Goal: Complete application form: Complete application form

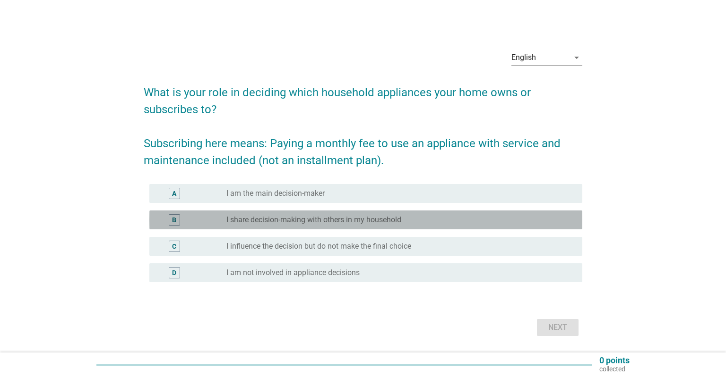
click at [336, 215] on label "I share decision-making with others in my household" at bounding box center [313, 219] width 175 height 9
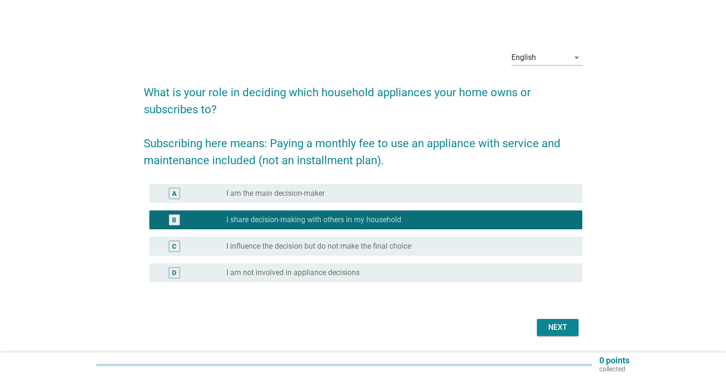
click at [551, 324] on div "Next" at bounding box center [557, 327] width 26 height 11
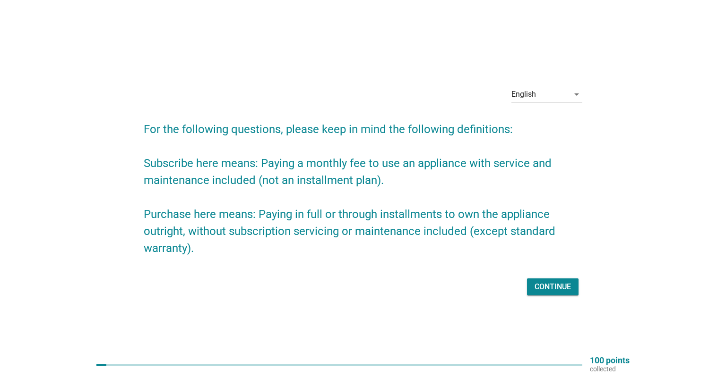
click at [554, 283] on div "Continue" at bounding box center [552, 287] width 36 height 11
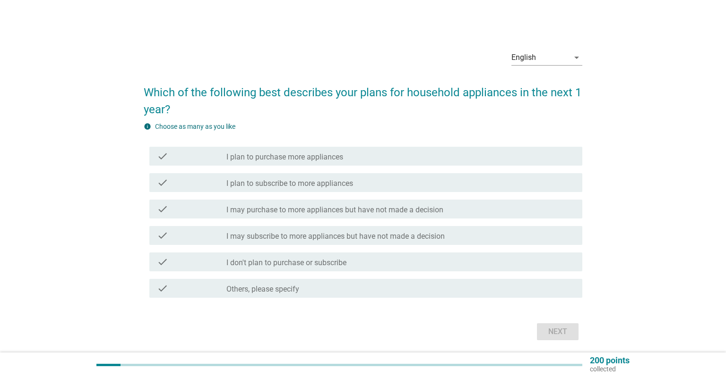
click at [521, 188] on div "check_box_outline_blank I plan to subscribe to more appliances" at bounding box center [400, 182] width 348 height 11
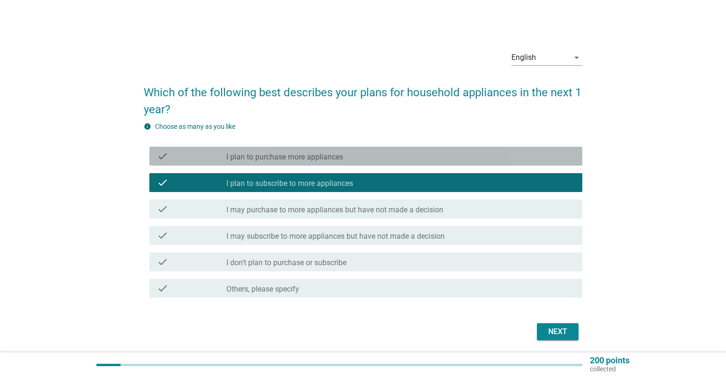
drag, startPoint x: 415, startPoint y: 154, endPoint x: 442, endPoint y: 191, distance: 46.3
click at [415, 154] on div "check_box_outline_blank I plan to purchase more appliances" at bounding box center [400, 156] width 348 height 11
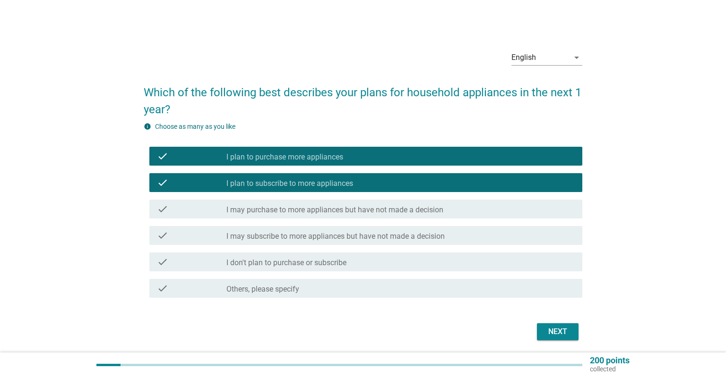
click at [547, 327] on div "Next" at bounding box center [557, 331] width 26 height 11
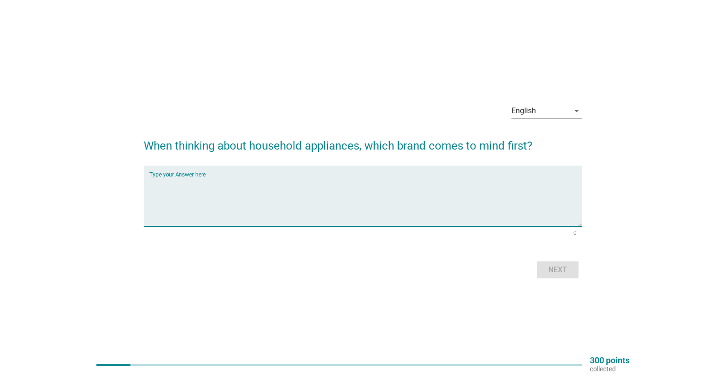
click at [462, 202] on textarea "Type your Answer here" at bounding box center [365, 202] width 433 height 50
type textarea "panasonic"
click at [566, 273] on div "Next" at bounding box center [557, 270] width 26 height 11
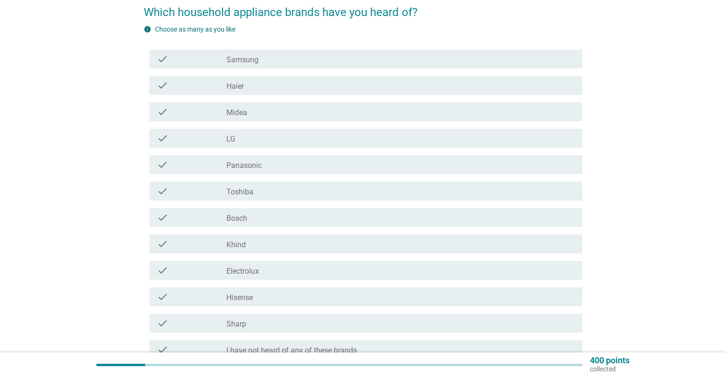
scroll to position [100, 0]
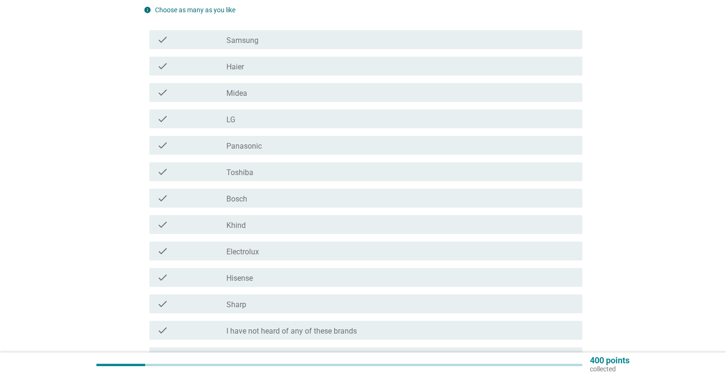
click at [253, 38] on label "Samsung" at bounding box center [242, 40] width 32 height 9
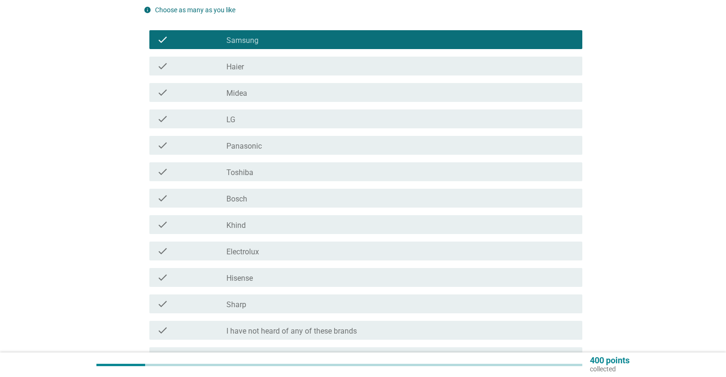
click at [260, 68] on div "check_box_outline_blank Haier" at bounding box center [400, 65] width 348 height 11
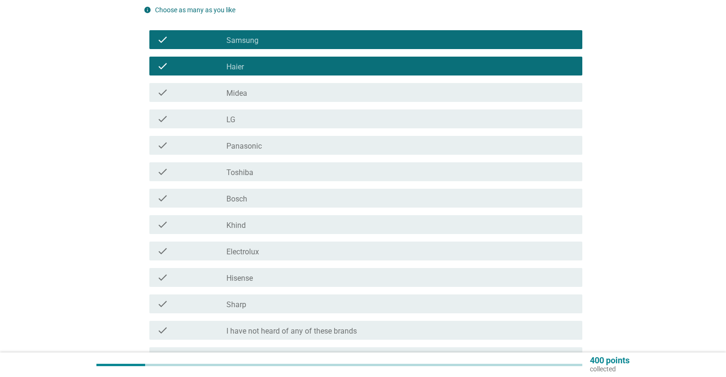
click at [262, 69] on div "check_box_outline_blank Haier" at bounding box center [400, 65] width 348 height 11
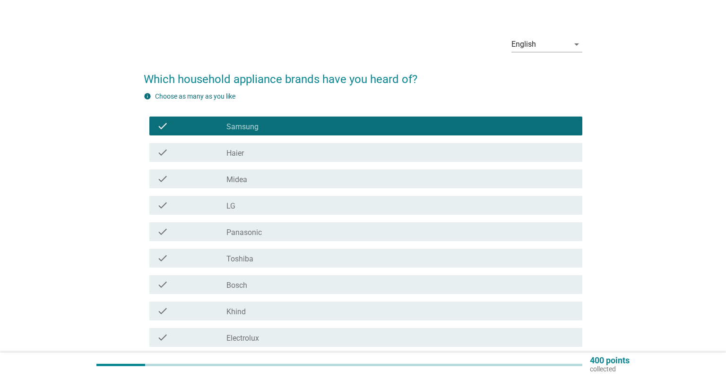
scroll to position [0, 0]
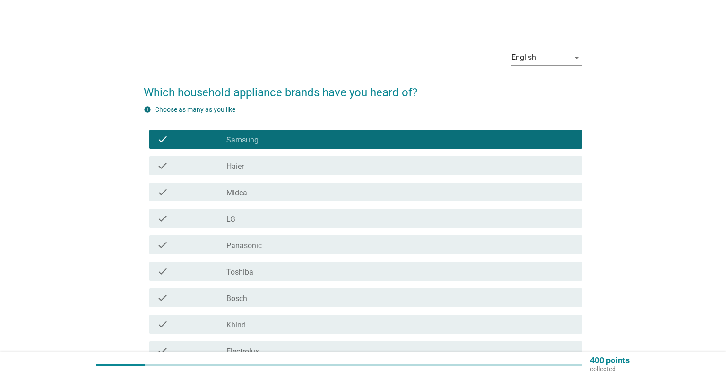
click at [273, 222] on div "check_box_outline_blank LG" at bounding box center [400, 218] width 348 height 11
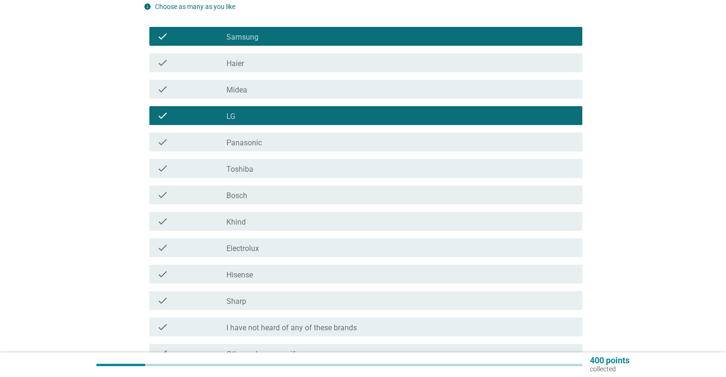
scroll to position [149, 0]
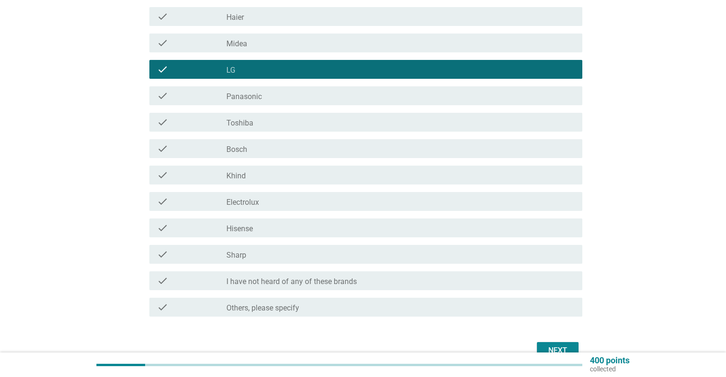
click at [268, 97] on div "check_box_outline_blank Panasonic" at bounding box center [400, 95] width 348 height 11
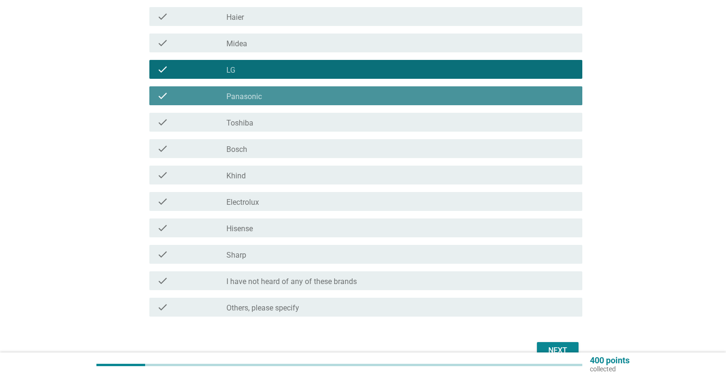
click at [272, 113] on div "check check_box_outline_blank Toshiba" at bounding box center [365, 122] width 433 height 19
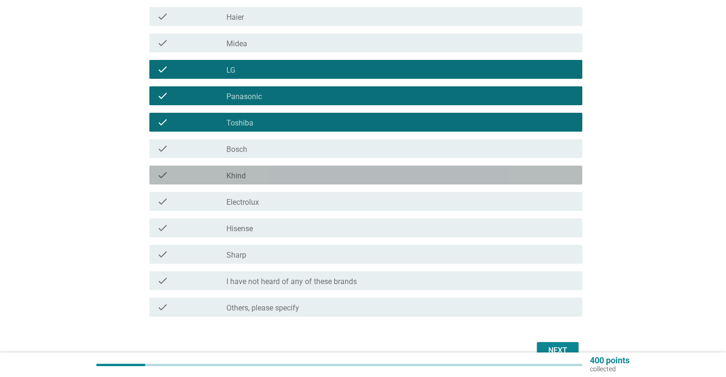
click at [277, 175] on div "check_box_outline_blank Khind" at bounding box center [400, 175] width 348 height 11
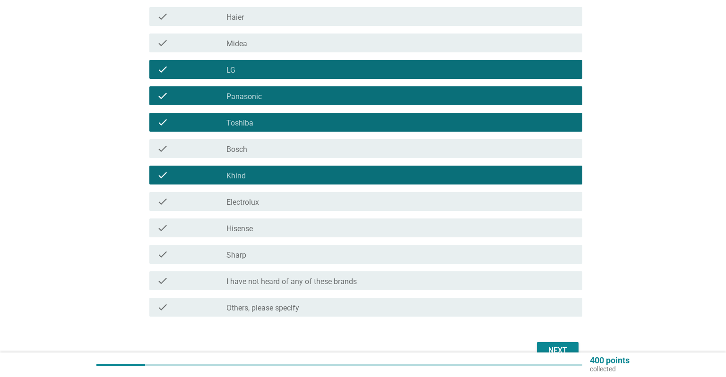
click at [281, 233] on div "check_box_outline_blank Hisense" at bounding box center [400, 227] width 348 height 11
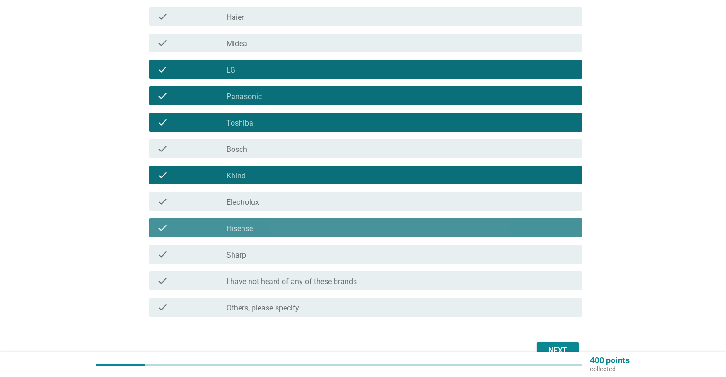
click at [282, 252] on div "check_box_outline_blank Sharp" at bounding box center [400, 254] width 348 height 11
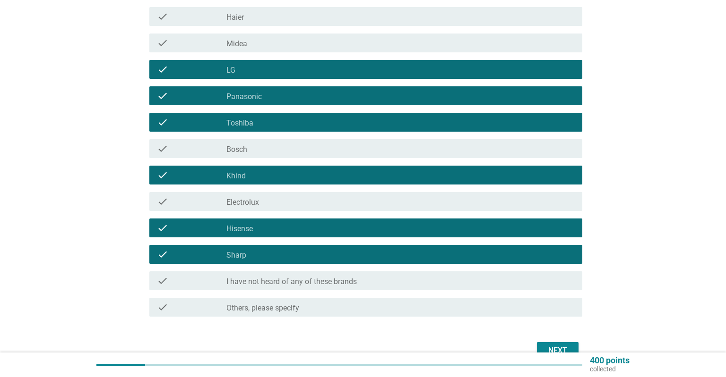
click at [553, 344] on button "Next" at bounding box center [558, 350] width 42 height 17
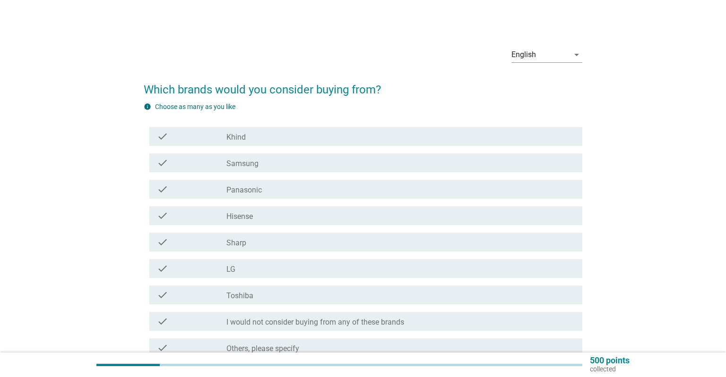
scroll to position [50, 0]
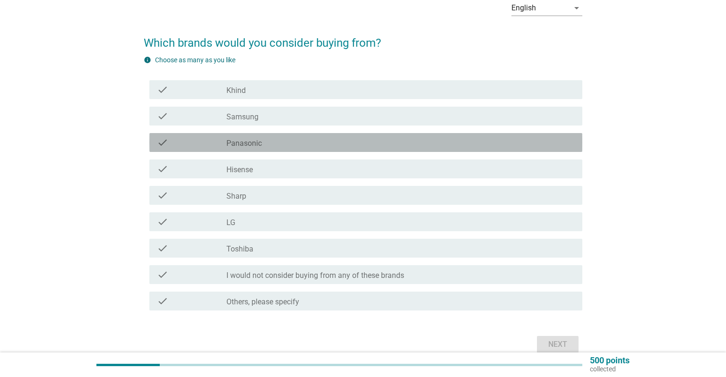
click at [259, 145] on label "Panasonic" at bounding box center [243, 143] width 35 height 9
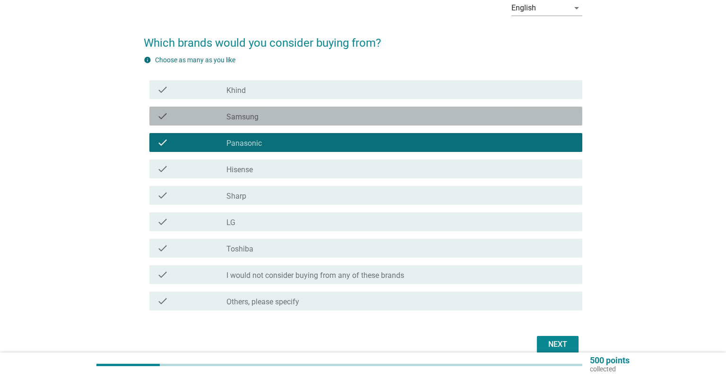
click at [265, 119] on div "check_box_outline_blank Samsung" at bounding box center [400, 116] width 348 height 11
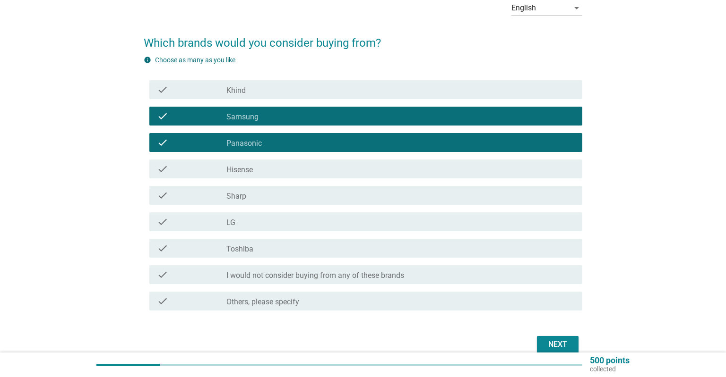
click at [286, 220] on div "check_box_outline_blank LG" at bounding box center [400, 221] width 348 height 11
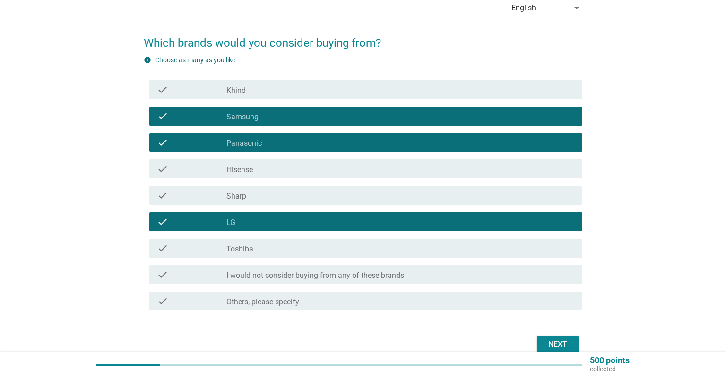
drag, startPoint x: 299, startPoint y: 249, endPoint x: 425, endPoint y: 313, distance: 141.5
click at [299, 249] on div "check_box_outline_blank Toshiba" at bounding box center [400, 248] width 348 height 11
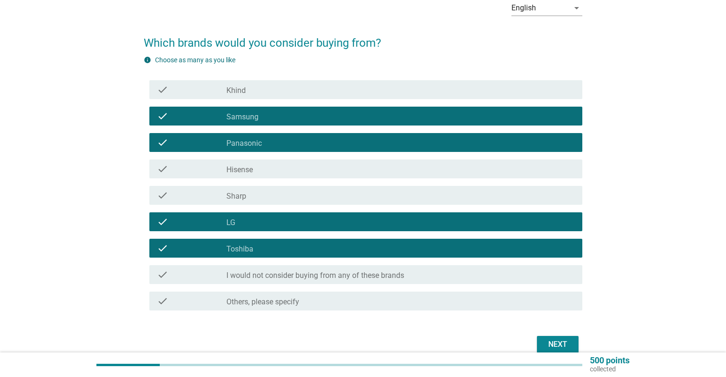
click at [558, 340] on div "Next" at bounding box center [557, 344] width 26 height 11
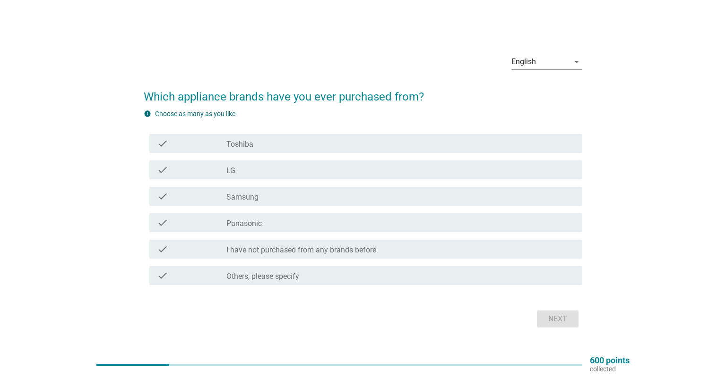
click at [292, 143] on div "check_box Toshiba" at bounding box center [400, 143] width 348 height 11
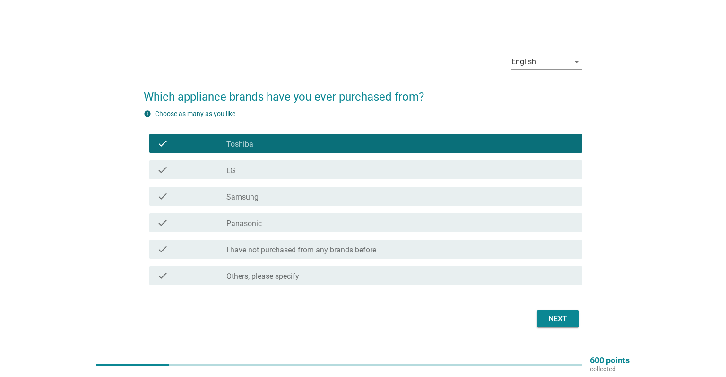
click at [287, 170] on div "check_box LG" at bounding box center [400, 169] width 348 height 11
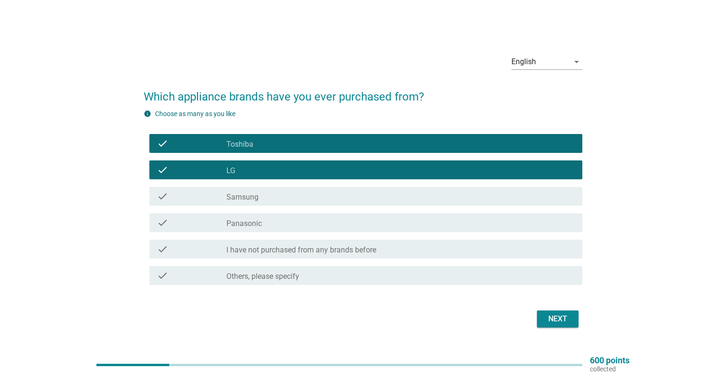
click at [282, 199] on div "check_box Samsung" at bounding box center [400, 196] width 348 height 11
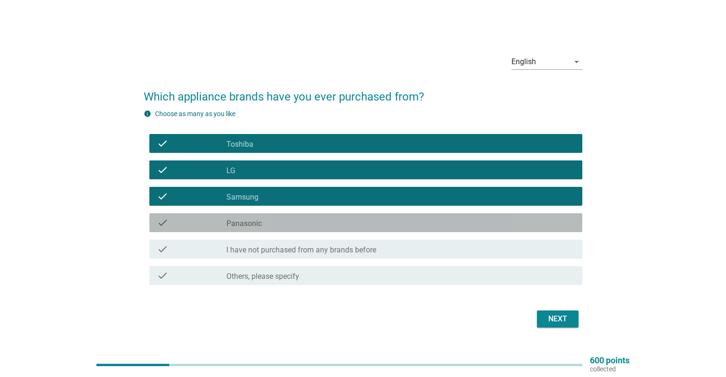
drag, startPoint x: 310, startPoint y: 226, endPoint x: 446, endPoint y: 270, distance: 142.5
click at [319, 231] on div "check check_box Panasonic" at bounding box center [365, 223] width 433 height 19
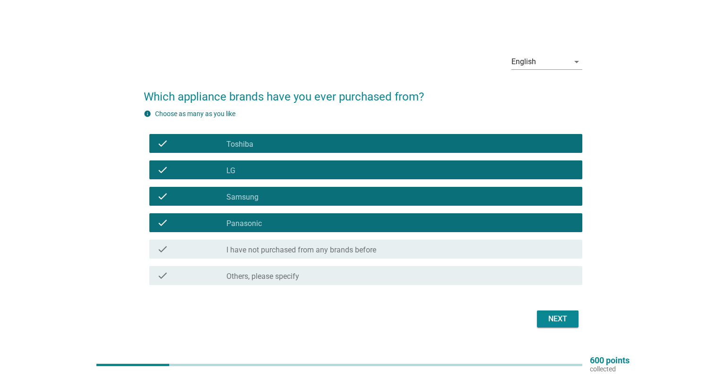
click at [564, 320] on div "Next" at bounding box center [557, 319] width 26 height 11
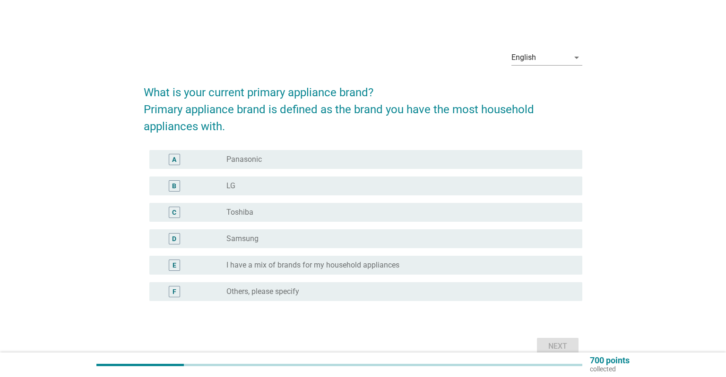
click at [279, 192] on div "radio_button_unchecked LG" at bounding box center [400, 185] width 348 height 11
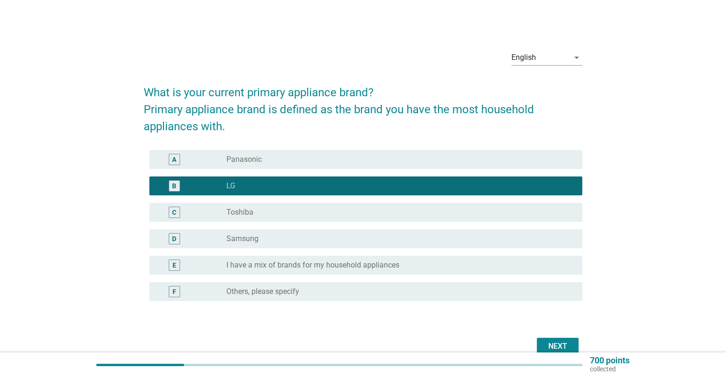
click at [283, 211] on div "radio_button_unchecked Toshiba" at bounding box center [396, 212] width 341 height 9
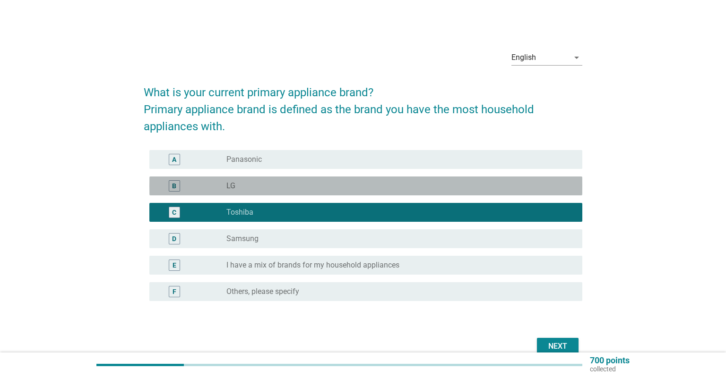
drag, startPoint x: 271, startPoint y: 186, endPoint x: 456, endPoint y: 299, distance: 216.5
click at [273, 187] on div "radio_button_unchecked LG" at bounding box center [396, 185] width 341 height 9
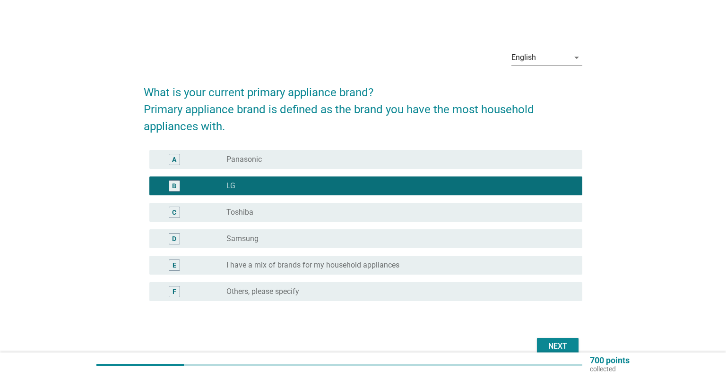
click at [560, 349] on div "Next" at bounding box center [557, 346] width 26 height 11
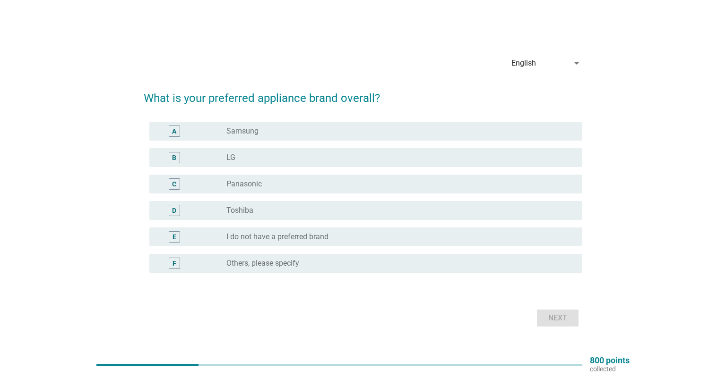
click at [317, 163] on div "B radio_button_unchecked LG" at bounding box center [365, 157] width 433 height 19
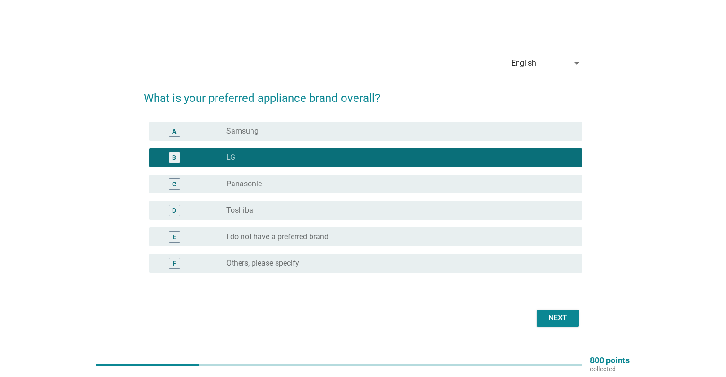
click at [575, 324] on button "Next" at bounding box center [558, 318] width 42 height 17
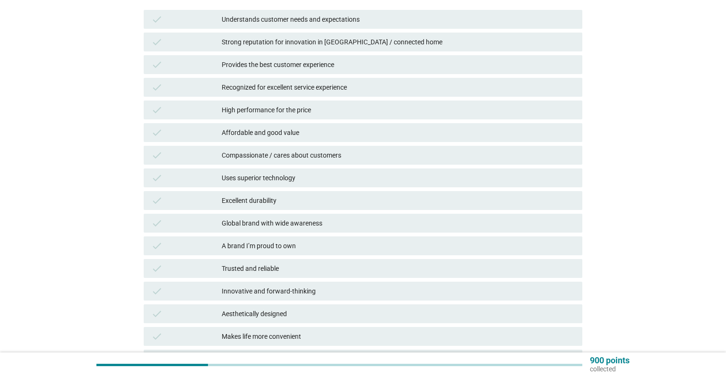
scroll to position [149, 0]
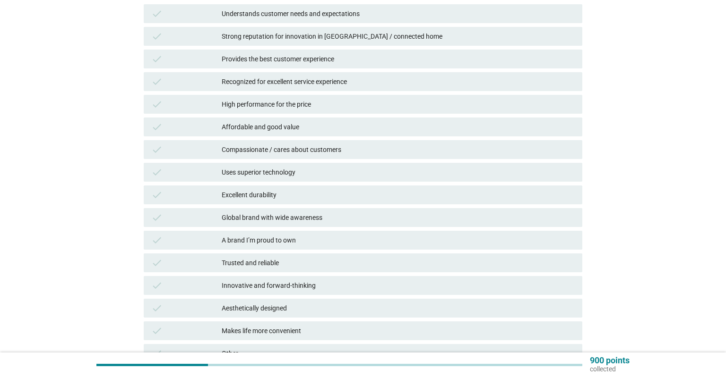
click at [289, 33] on div "Strong reputation for innovation in IoT / connected home" at bounding box center [398, 36] width 353 height 11
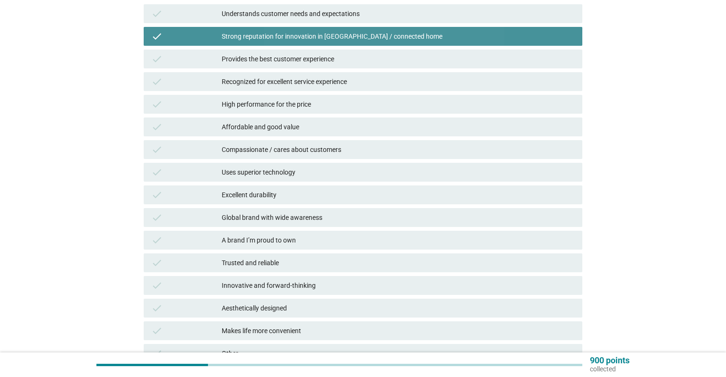
click at [296, 55] on div "Provides the best customer experience" at bounding box center [398, 58] width 353 height 11
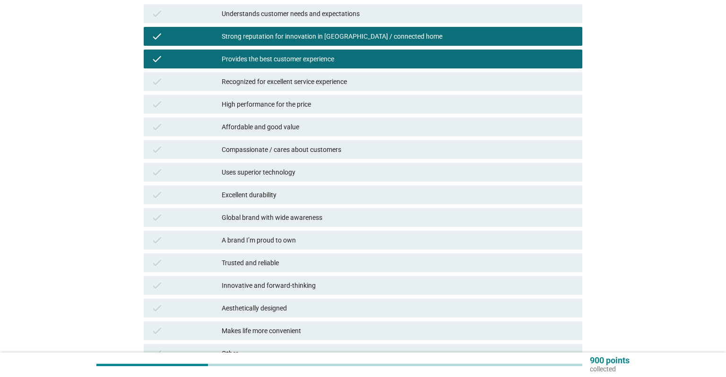
click at [301, 94] on div "check High performance for the price" at bounding box center [363, 104] width 442 height 23
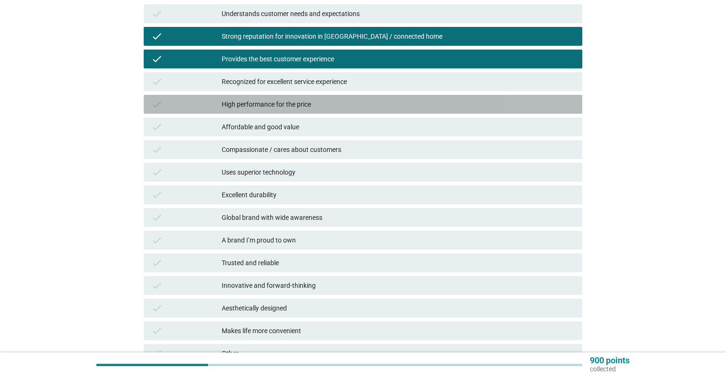
click at [296, 105] on div "High performance for the price" at bounding box center [398, 104] width 353 height 11
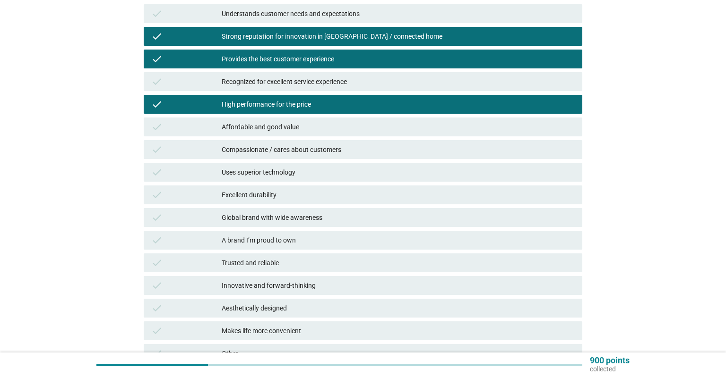
click at [297, 134] on div "check Affordable and good value" at bounding box center [363, 127] width 438 height 19
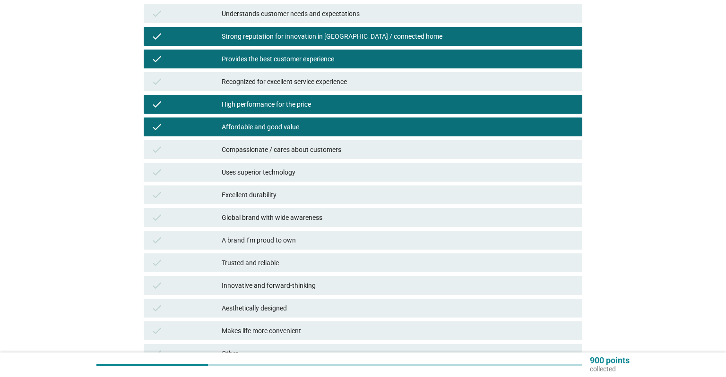
click at [313, 171] on div "Uses superior technology" at bounding box center [398, 172] width 353 height 11
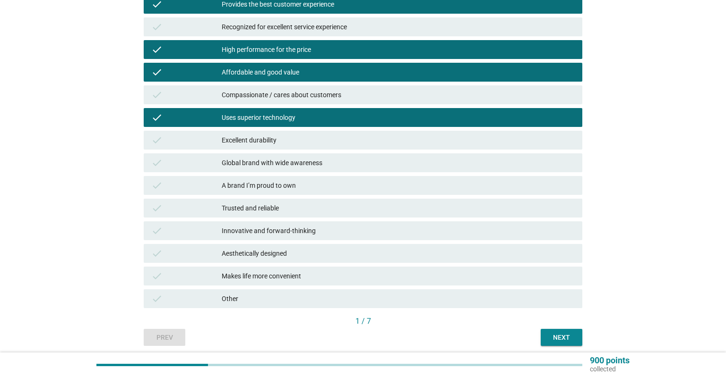
scroll to position [240, 0]
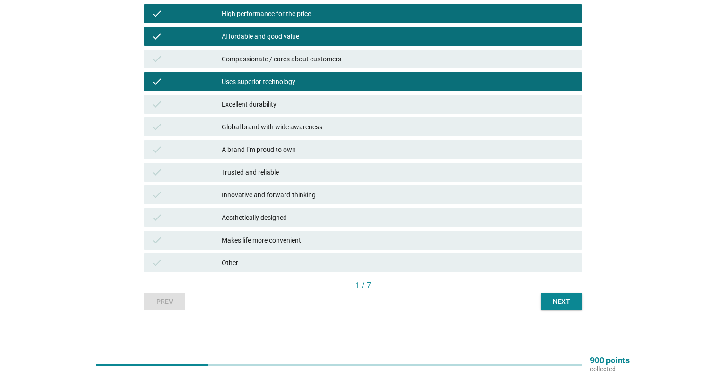
click at [562, 303] on div "Next" at bounding box center [561, 302] width 26 height 10
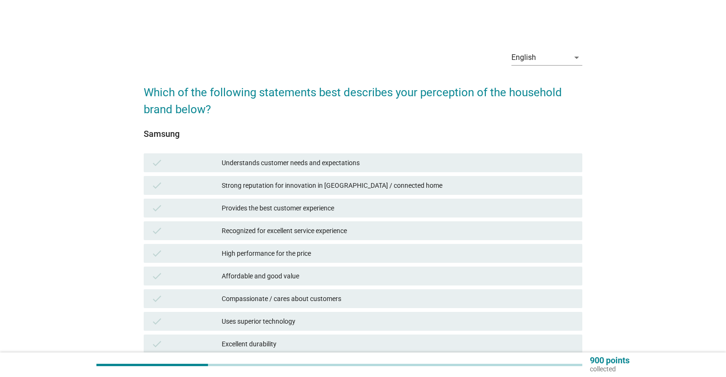
drag, startPoint x: 276, startPoint y: 186, endPoint x: 284, endPoint y: 230, distance: 44.7
click at [276, 186] on div "Strong reputation for innovation in IoT / connected home" at bounding box center [398, 185] width 353 height 11
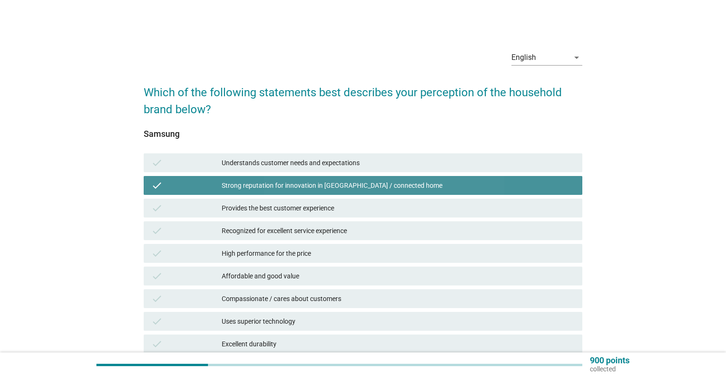
click at [285, 233] on div "Recognized for excellent service experience" at bounding box center [398, 230] width 353 height 11
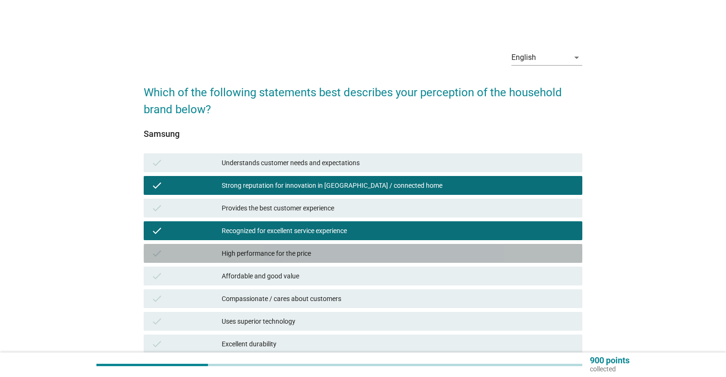
drag, startPoint x: 286, startPoint y: 263, endPoint x: 288, endPoint y: 287, distance: 24.2
click at [287, 267] on div "check Understands customer needs and expectations check Strong reputation for i…" at bounding box center [363, 333] width 442 height 363
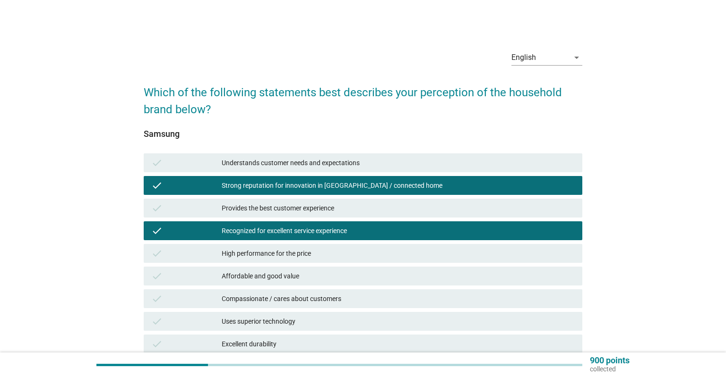
click at [288, 293] on div "check Compassionate / cares about customers" at bounding box center [363, 299] width 438 height 19
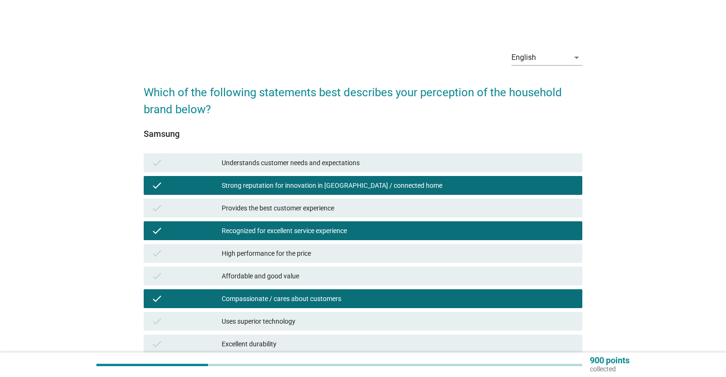
click at [301, 318] on div "Uses superior technology" at bounding box center [398, 321] width 353 height 11
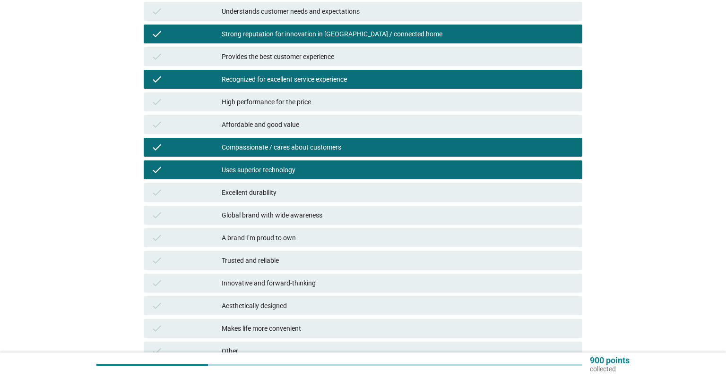
scroll to position [240, 0]
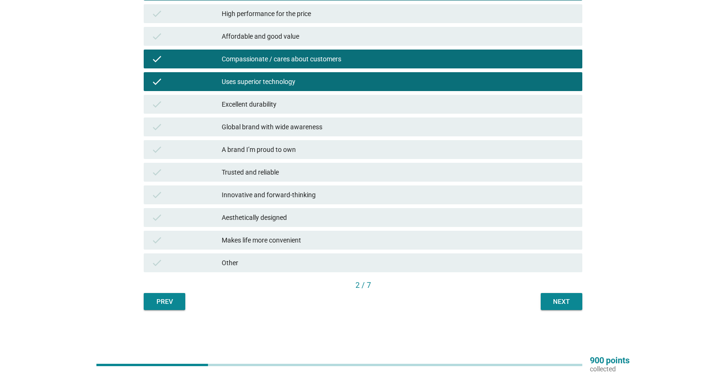
click at [564, 312] on div "English arrow_drop_down Which of the following statements best describes your p…" at bounding box center [362, 56] width 453 height 523
click at [564, 307] on div "Next" at bounding box center [561, 302] width 26 height 10
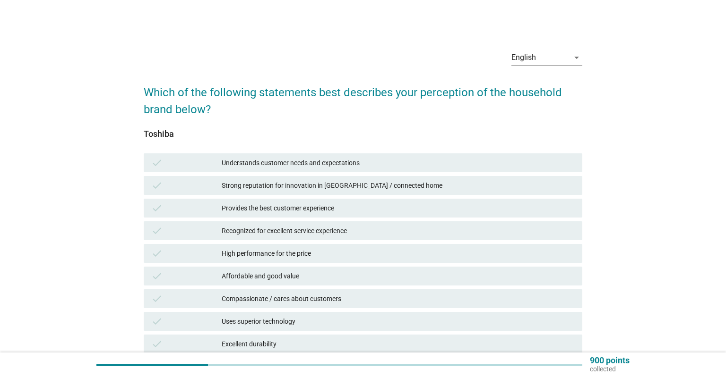
click at [270, 247] on div "check High performance for the price" at bounding box center [363, 253] width 438 height 19
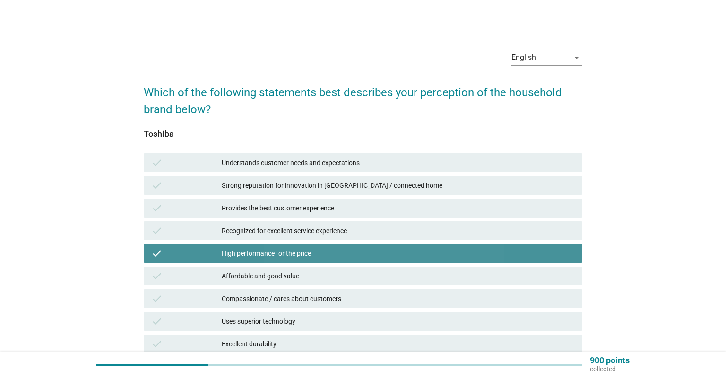
click at [271, 286] on div "check Affordable and good value" at bounding box center [363, 276] width 442 height 23
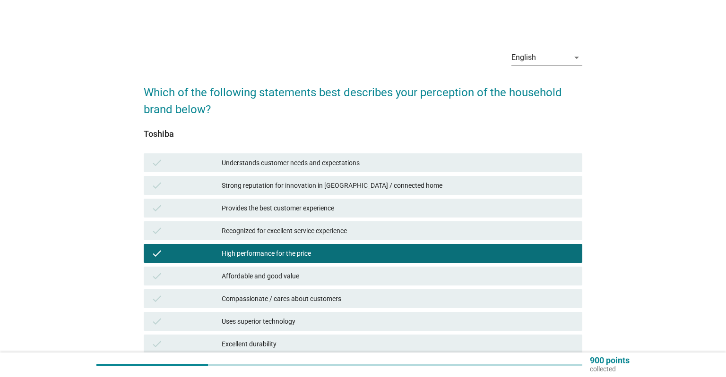
drag, startPoint x: 268, startPoint y: 328, endPoint x: 269, endPoint y: 298, distance: 30.2
click at [268, 320] on div "check Uses superior technology" at bounding box center [363, 321] width 438 height 19
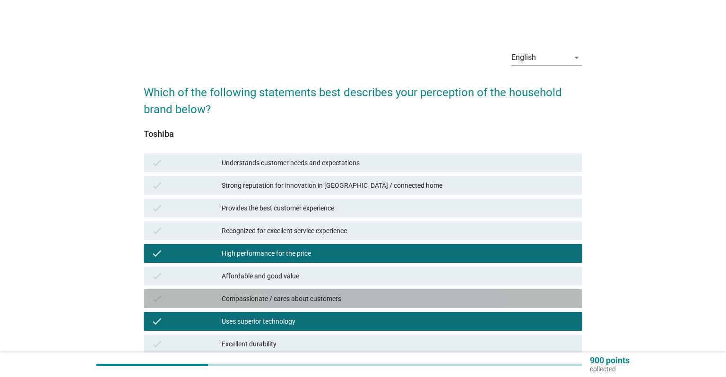
click at [269, 298] on div "Compassionate / cares about customers" at bounding box center [398, 298] width 353 height 11
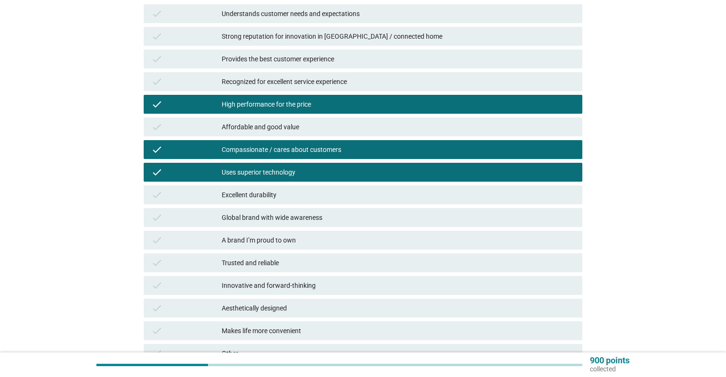
scroll to position [240, 0]
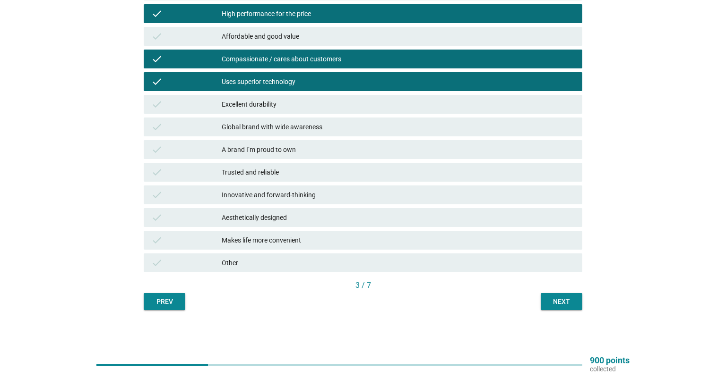
click at [558, 306] on div "Next" at bounding box center [561, 302] width 26 height 10
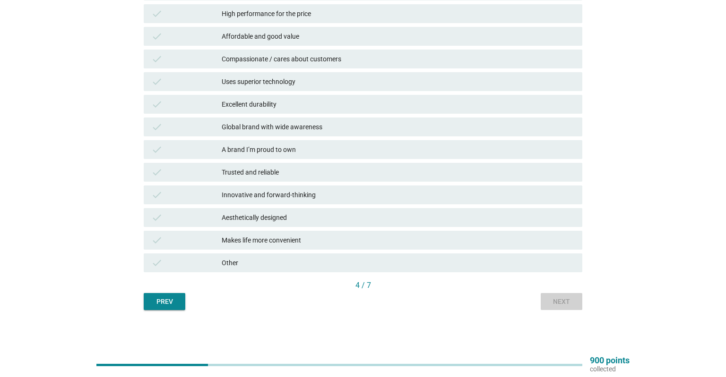
scroll to position [0, 0]
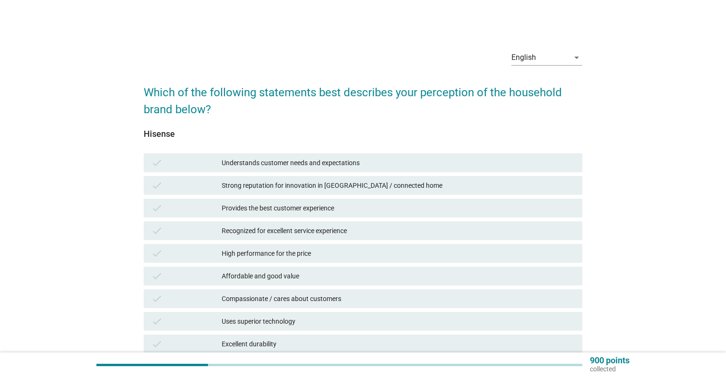
click at [334, 281] on div "Affordable and good value" at bounding box center [398, 276] width 353 height 11
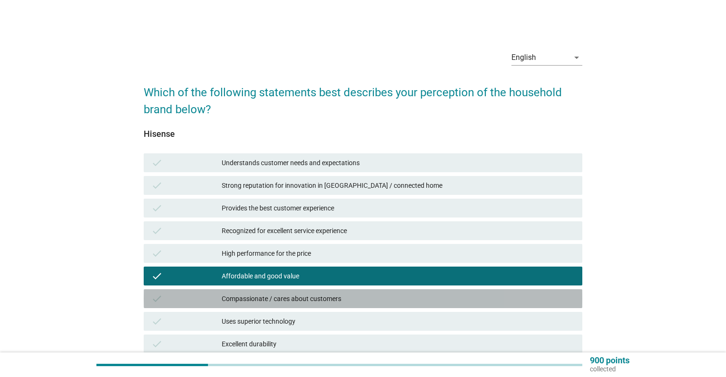
click at [332, 306] on div "check Compassionate / cares about customers" at bounding box center [363, 299] width 438 height 19
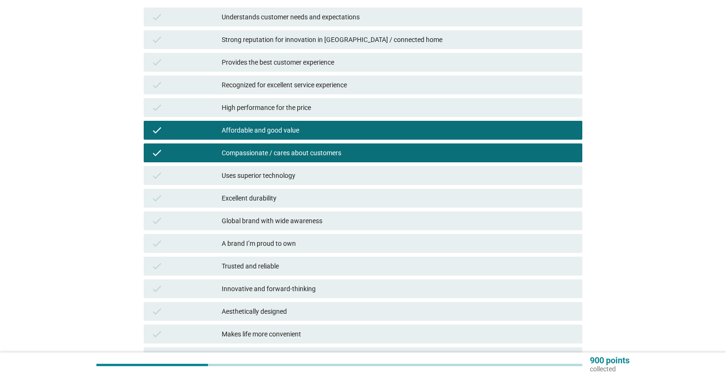
scroll to position [149, 0]
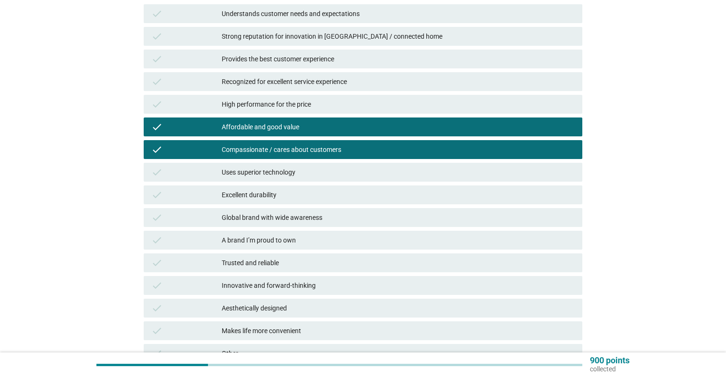
click at [330, 276] on div "check Innovative and forward-thinking" at bounding box center [363, 285] width 442 height 23
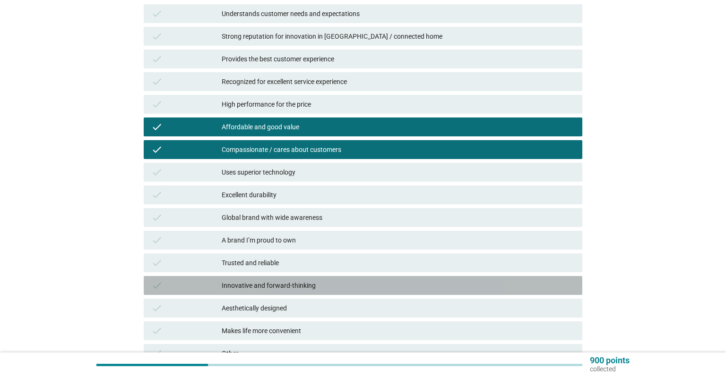
click at [336, 282] on div "Innovative and forward-thinking" at bounding box center [398, 285] width 353 height 11
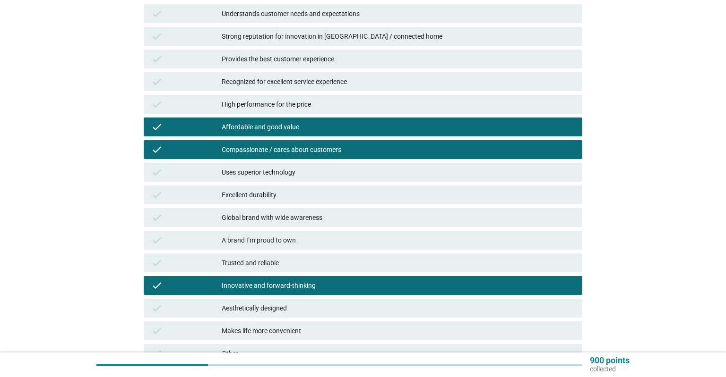
click at [337, 315] on div "check Aesthetically designed" at bounding box center [363, 308] width 438 height 19
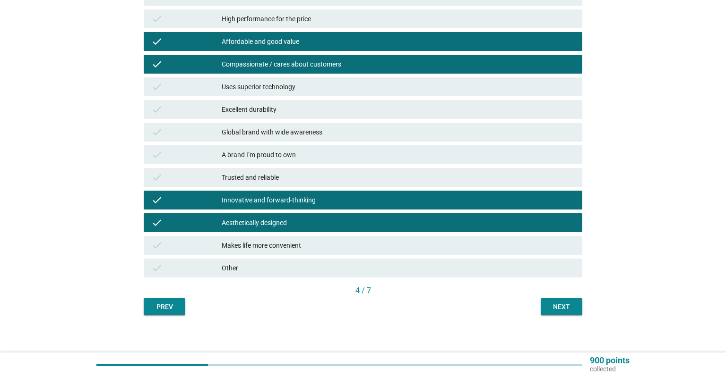
scroll to position [240, 0]
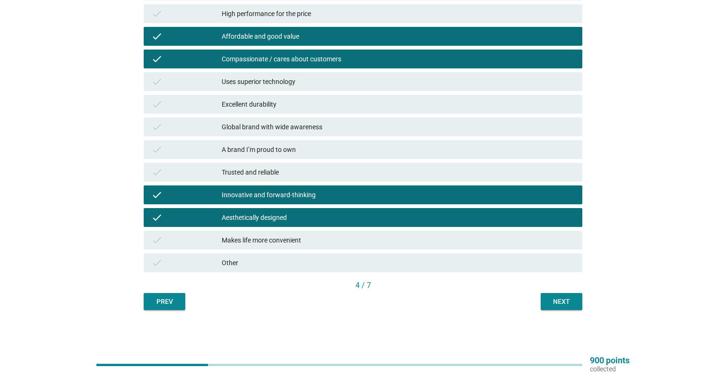
click at [553, 318] on div "English arrow_drop_down Which of the following statements best describes your p…" at bounding box center [362, 56] width 453 height 523
click at [560, 294] on button "Next" at bounding box center [561, 301] width 42 height 17
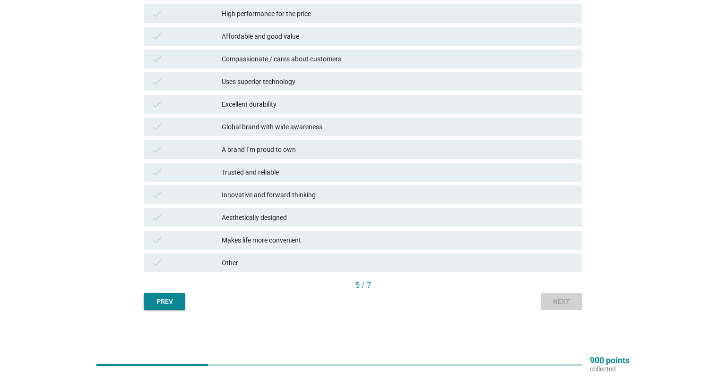
scroll to position [0, 0]
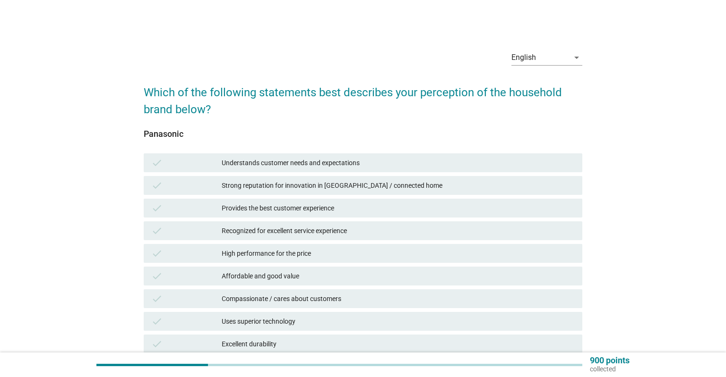
click at [376, 208] on div "Provides the best customer experience" at bounding box center [398, 208] width 353 height 11
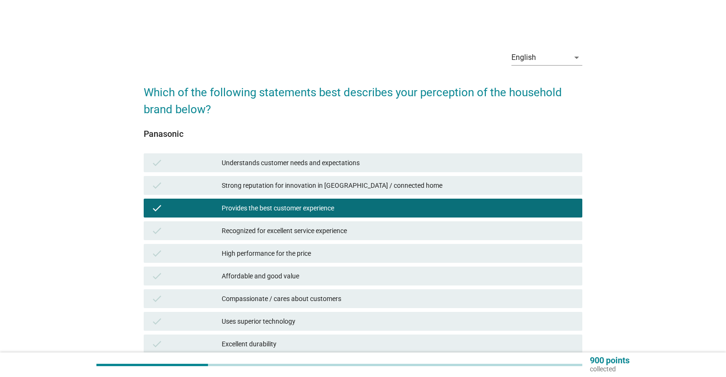
drag, startPoint x: 373, startPoint y: 241, endPoint x: 378, endPoint y: 286, distance: 45.2
click at [373, 242] on div "check Recognized for excellent service experience" at bounding box center [363, 231] width 442 height 23
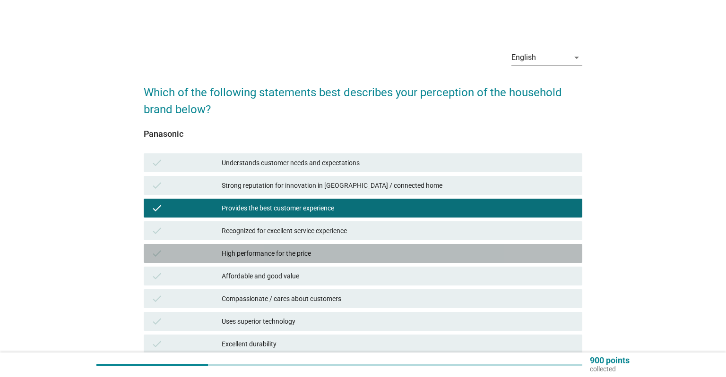
click at [381, 250] on div "High performance for the price" at bounding box center [398, 253] width 353 height 11
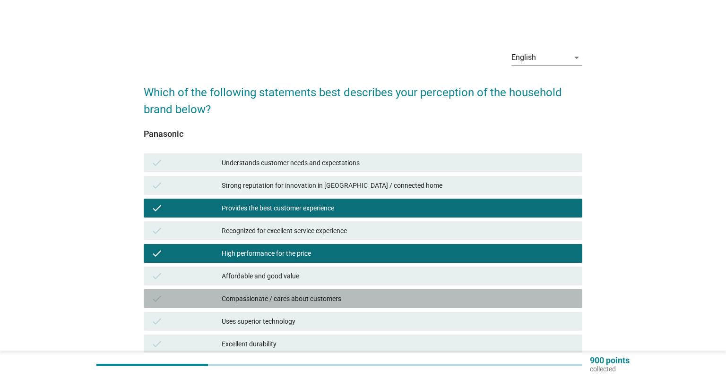
click at [378, 299] on div "Compassionate / cares about customers" at bounding box center [398, 298] width 353 height 11
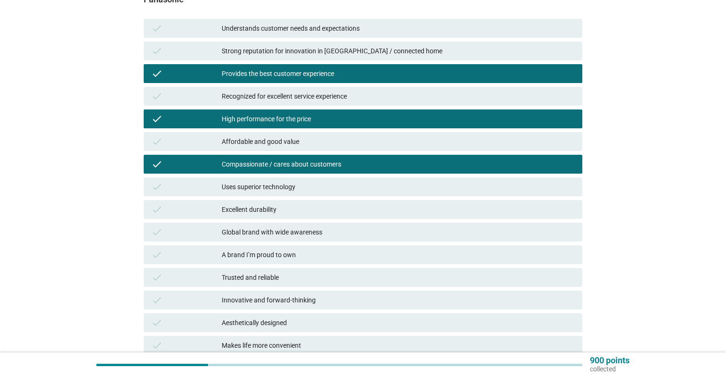
scroll to position [199, 0]
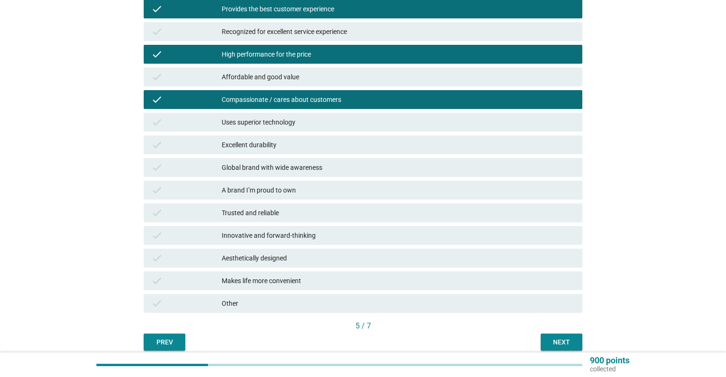
drag, startPoint x: 375, startPoint y: 168, endPoint x: 491, endPoint y: 304, distance: 178.6
click at [375, 168] on div "Global brand with wide awareness" at bounding box center [398, 167] width 353 height 11
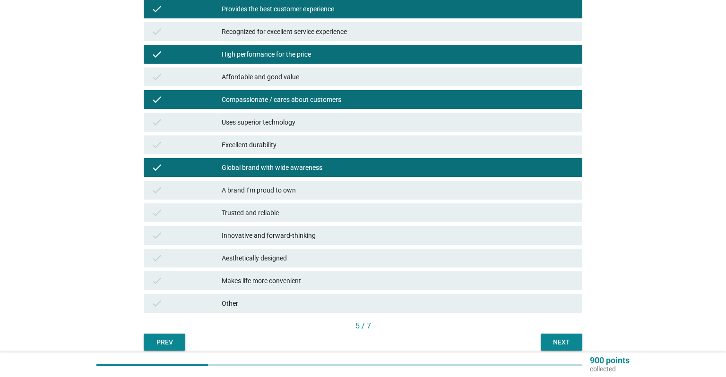
click at [564, 342] on div "Next" at bounding box center [561, 343] width 26 height 10
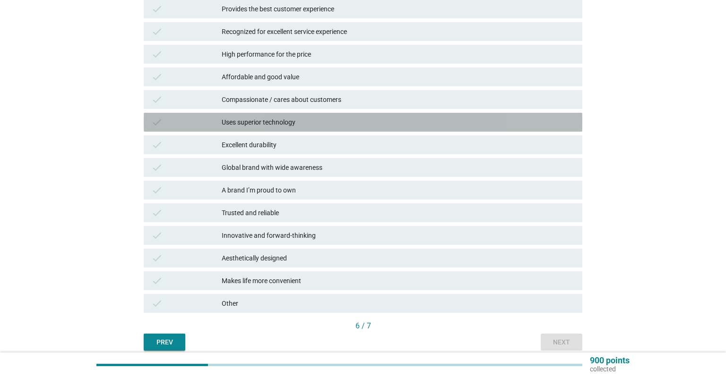
click at [317, 116] on div "check Uses superior technology" at bounding box center [363, 122] width 438 height 19
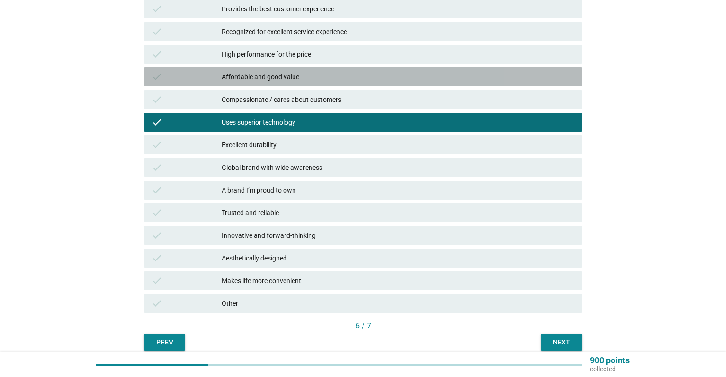
click at [352, 82] on div "Affordable and good value" at bounding box center [398, 76] width 353 height 11
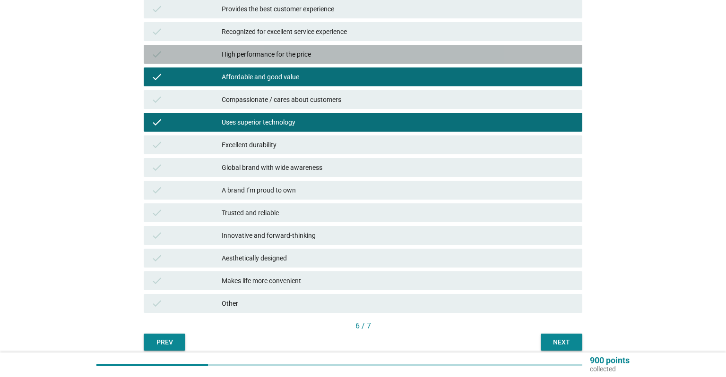
drag, startPoint x: 368, startPoint y: 50, endPoint x: 372, endPoint y: 57, distance: 8.5
click at [368, 50] on div "High performance for the price" at bounding box center [398, 54] width 353 height 11
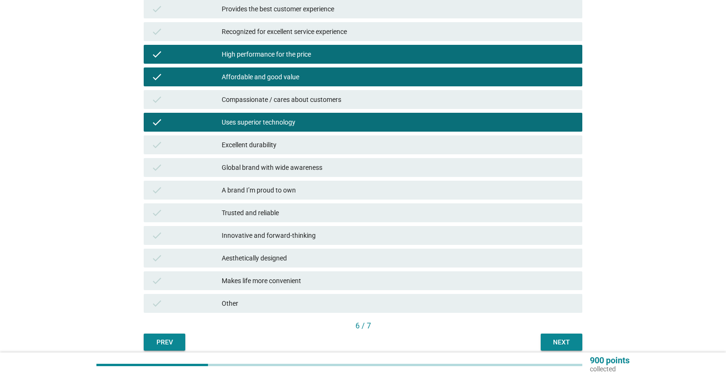
click at [559, 339] on div "Next" at bounding box center [561, 343] width 26 height 10
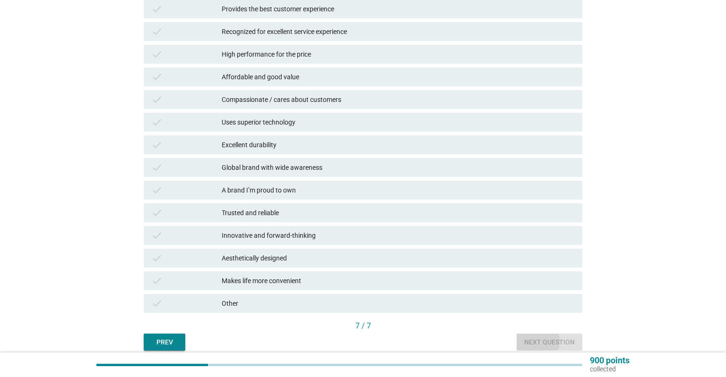
scroll to position [0, 0]
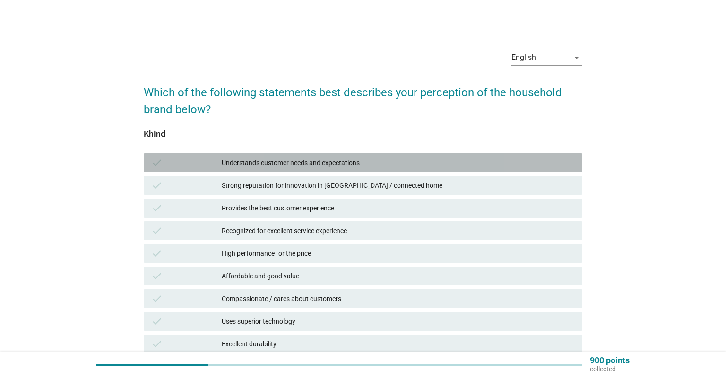
click at [344, 172] on div "check Understands customer needs and expectations" at bounding box center [363, 163] width 438 height 19
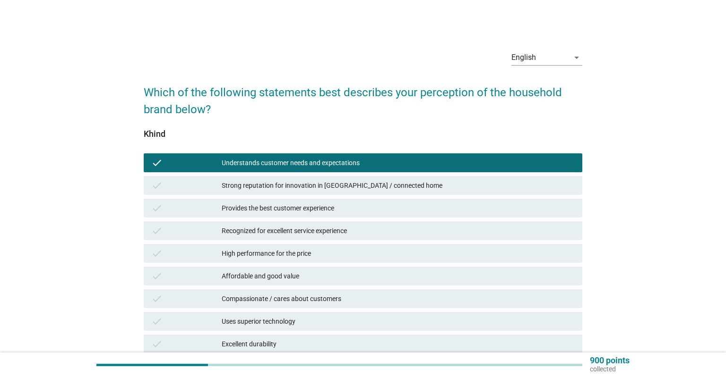
click at [358, 223] on div "check Recognized for excellent service experience" at bounding box center [363, 231] width 438 height 19
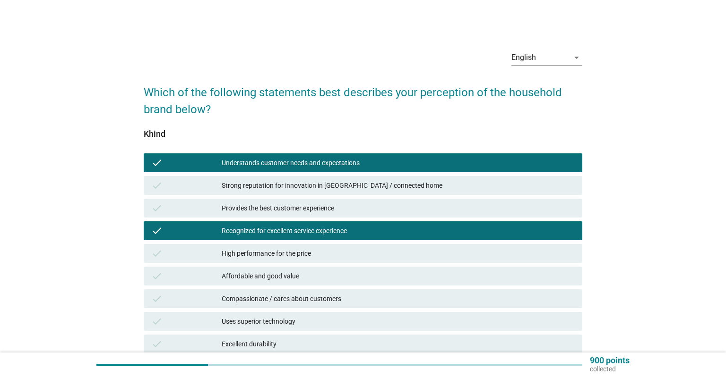
click at [364, 303] on div "Compassionate / cares about customers" at bounding box center [398, 298] width 353 height 11
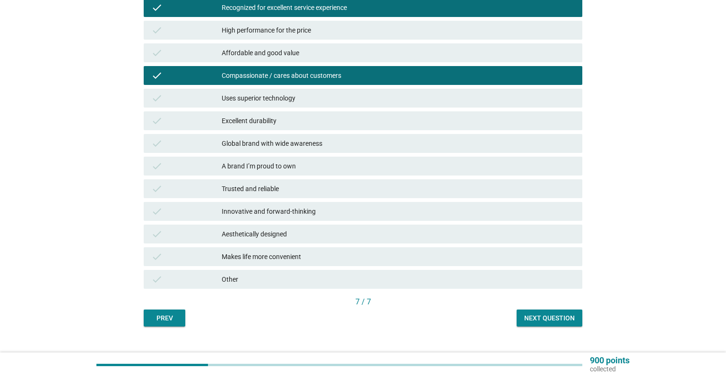
scroll to position [240, 0]
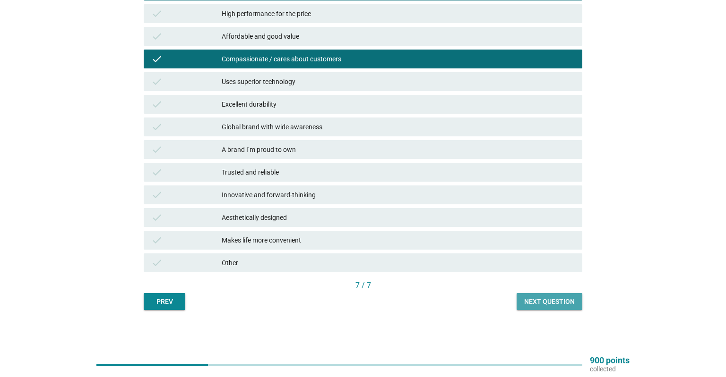
click at [549, 296] on button "Next question" at bounding box center [549, 301] width 66 height 17
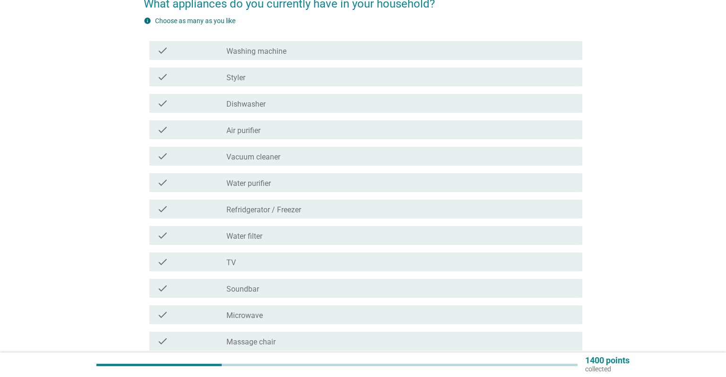
scroll to position [50, 0]
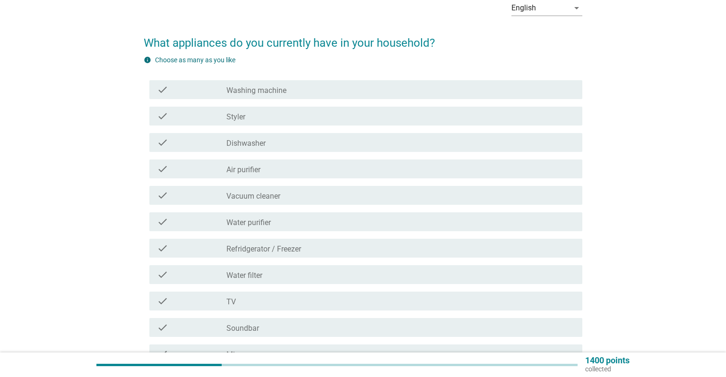
click at [286, 88] on div "check_box_outline_blank Washing machine" at bounding box center [400, 89] width 348 height 11
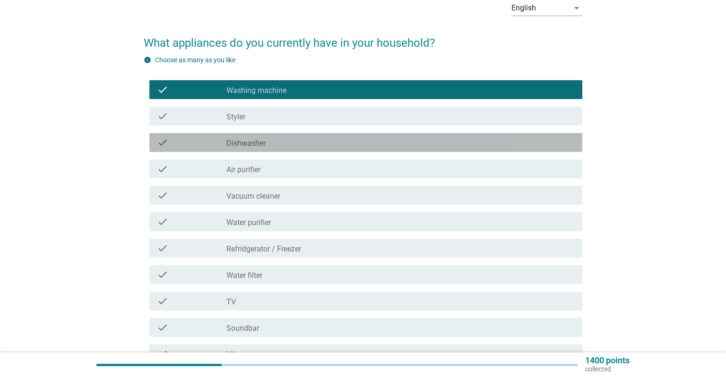
click at [284, 137] on div "check check_box_outline_blank Dishwasher" at bounding box center [365, 142] width 433 height 19
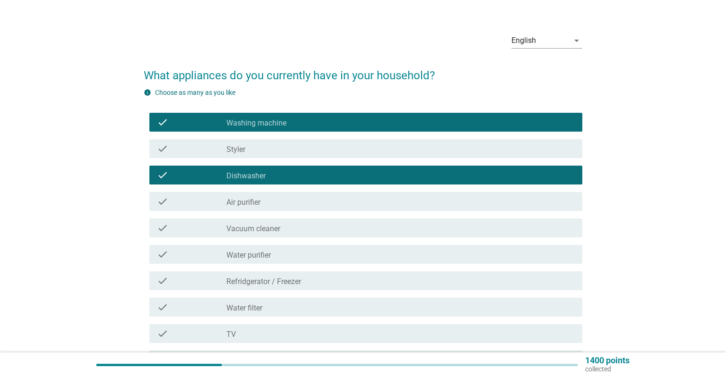
scroll to position [0, 0]
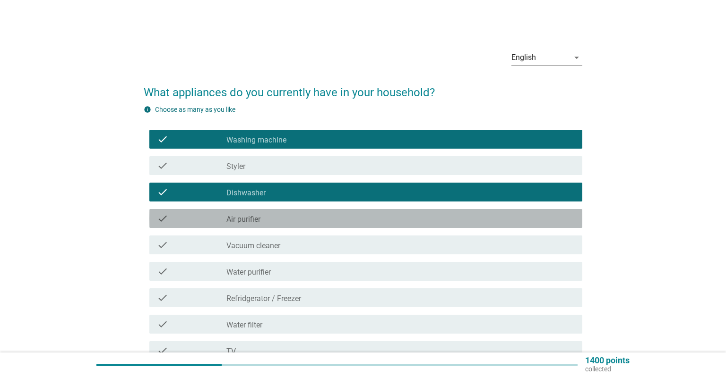
click at [282, 217] on div "check_box_outline_blank Air purifier" at bounding box center [400, 218] width 348 height 11
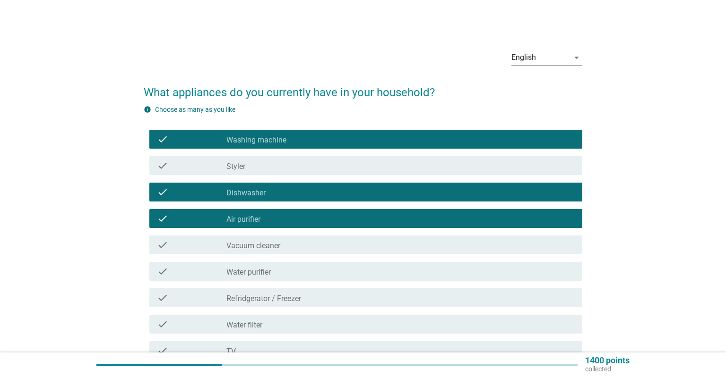
click at [291, 249] on div "check_box_outline_blank Vacuum cleaner" at bounding box center [400, 244] width 348 height 11
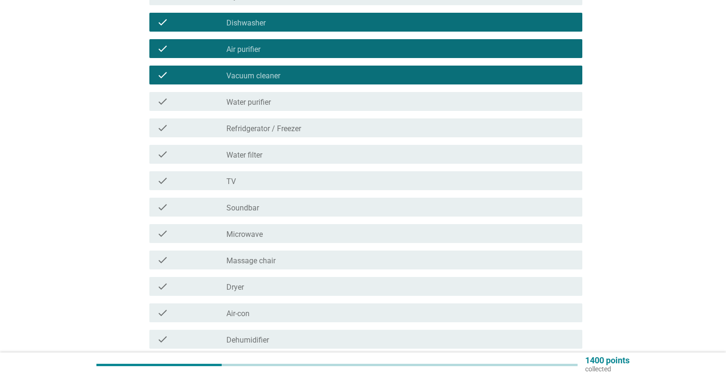
scroll to position [199, 0]
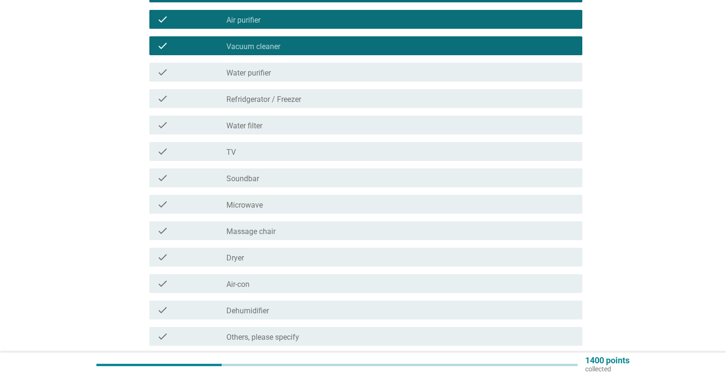
click at [324, 107] on div "check check_box_outline_blank Refridgerator / Freezer" at bounding box center [365, 98] width 433 height 19
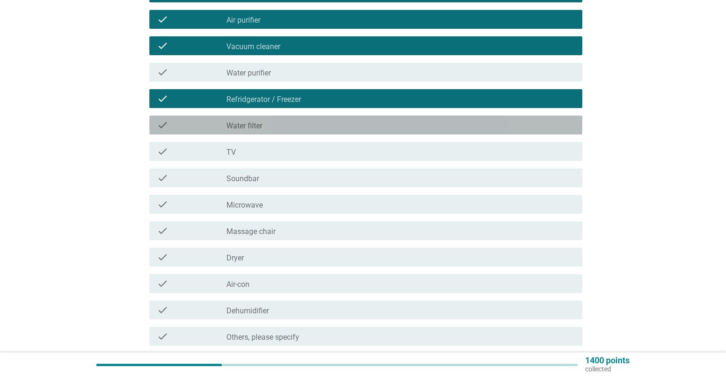
drag, startPoint x: 319, startPoint y: 128, endPoint x: 311, endPoint y: 162, distance: 34.5
click at [318, 128] on div "check_box_outline_blank Water filter" at bounding box center [400, 125] width 348 height 11
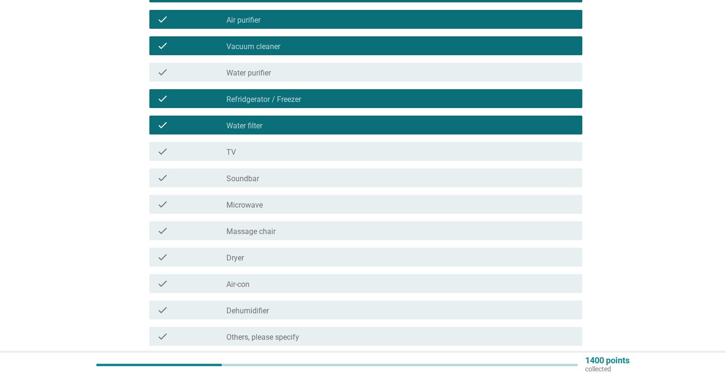
click at [308, 162] on div "check check_box_outline_blank TV" at bounding box center [363, 151] width 438 height 26
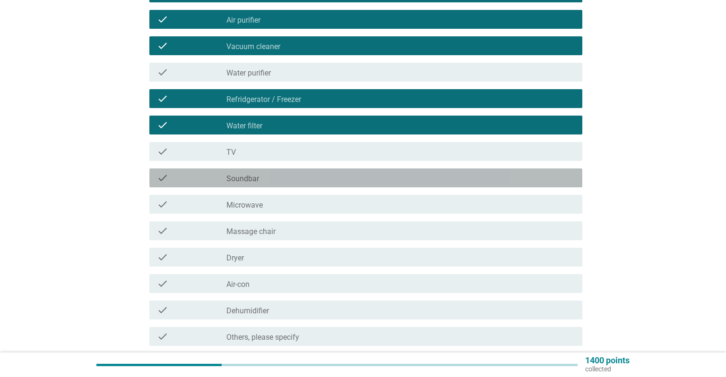
drag, startPoint x: 307, startPoint y: 178, endPoint x: 309, endPoint y: 196, distance: 17.6
click at [307, 179] on div "check_box_outline_blank Soundbar" at bounding box center [400, 177] width 348 height 11
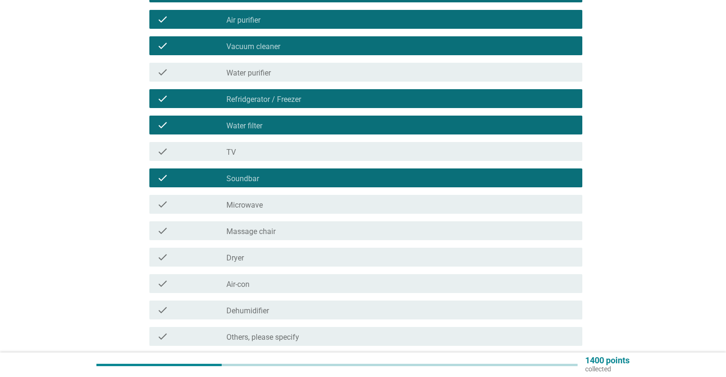
click at [307, 158] on div "check check_box_outline_blank TV" at bounding box center [365, 151] width 433 height 19
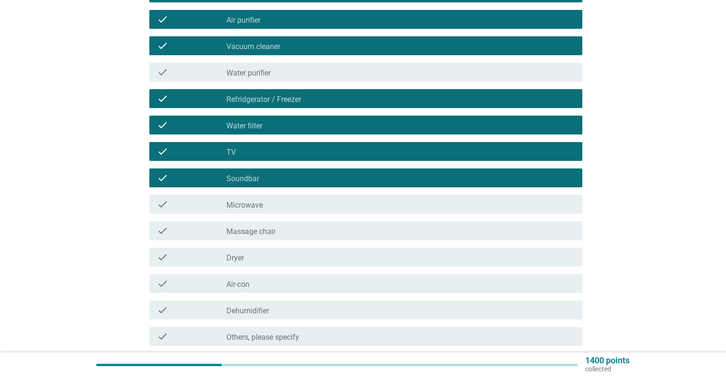
drag, startPoint x: 309, startPoint y: 207, endPoint x: 314, endPoint y: 232, distance: 26.0
click at [309, 207] on div "check_box_outline_blank Microwave" at bounding box center [400, 204] width 348 height 11
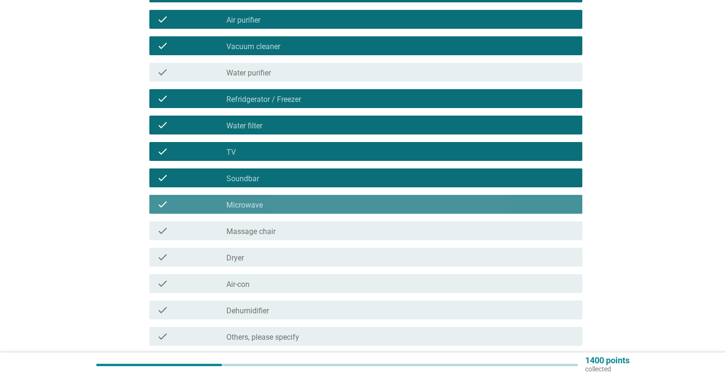
click at [314, 232] on div "check_box_outline_blank Massage chair" at bounding box center [400, 230] width 348 height 11
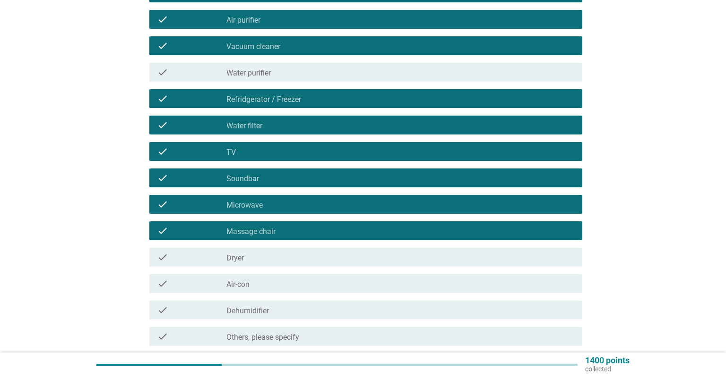
click at [309, 256] on div "check_box_outline_blank Dryer" at bounding box center [400, 257] width 348 height 11
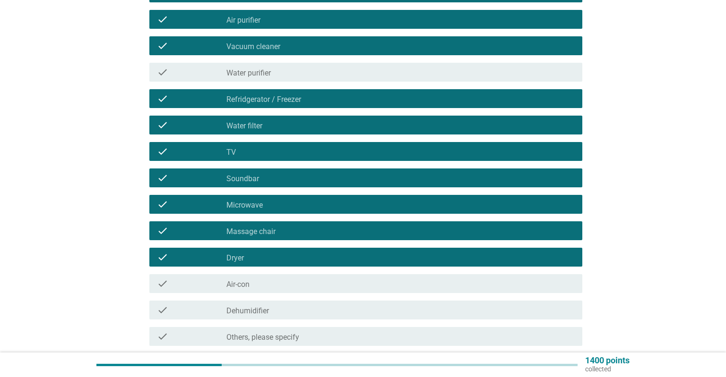
click at [317, 294] on div "check check_box_outline_blank Air-con" at bounding box center [363, 284] width 438 height 26
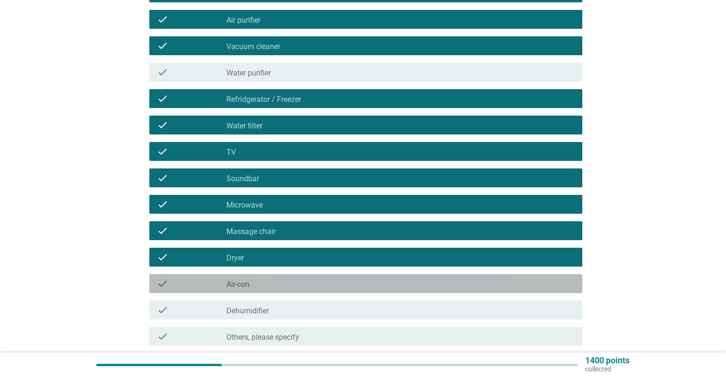
click at [322, 286] on div "check_box_outline_blank Air-con" at bounding box center [400, 283] width 348 height 11
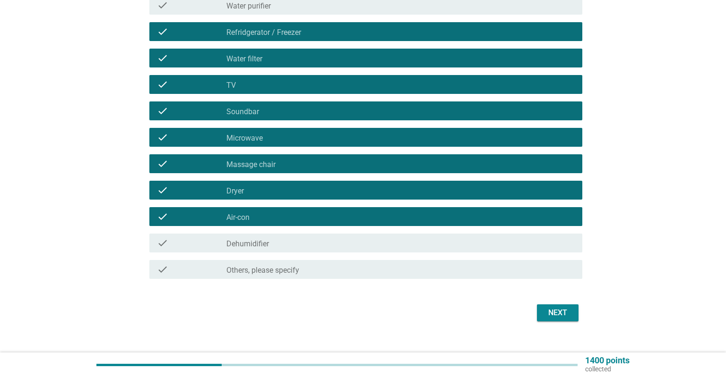
scroll to position [280, 0]
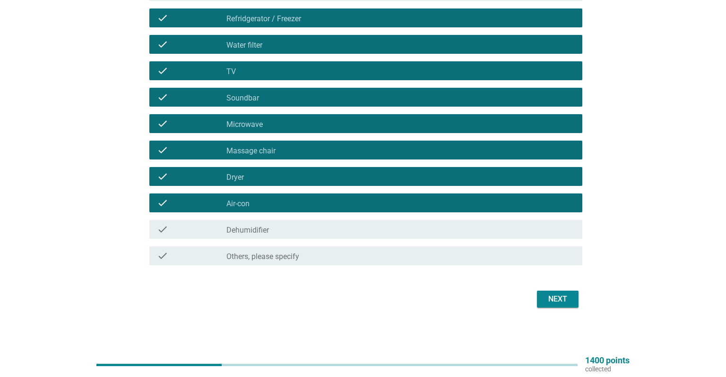
click at [558, 300] on div "Next" at bounding box center [557, 299] width 26 height 11
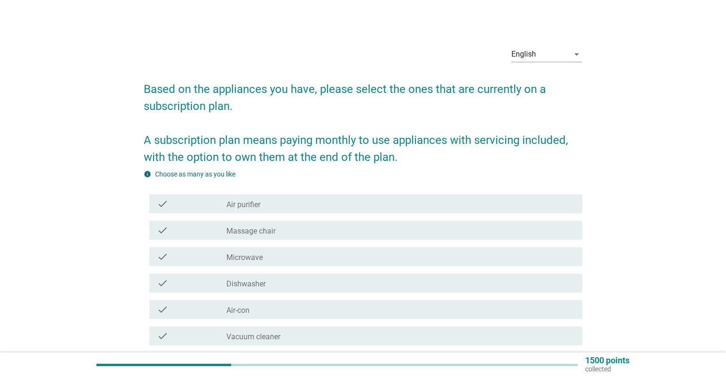
scroll to position [0, 0]
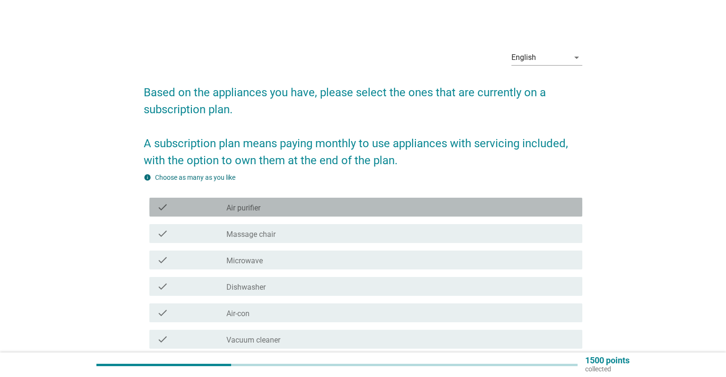
drag, startPoint x: 292, startPoint y: 209, endPoint x: 294, endPoint y: 231, distance: 22.3
click at [292, 210] on div "check_box_outline_blank Air purifier" at bounding box center [400, 207] width 348 height 11
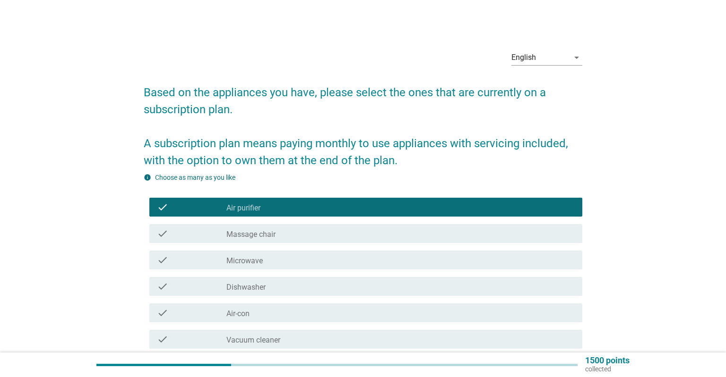
click at [294, 231] on div "check_box_outline_blank Massage chair" at bounding box center [400, 233] width 348 height 11
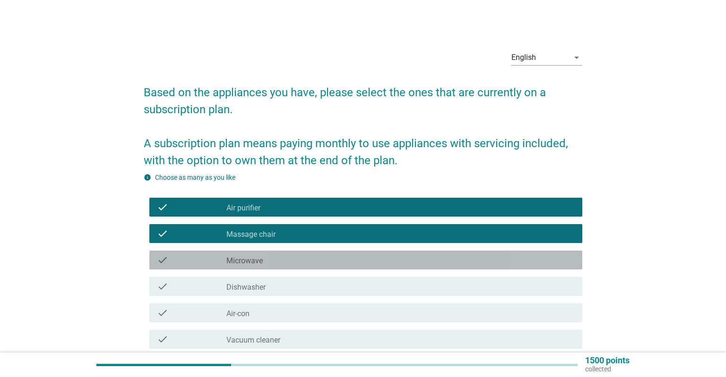
click at [294, 260] on div "check_box_outline_blank Microwave" at bounding box center [400, 260] width 348 height 11
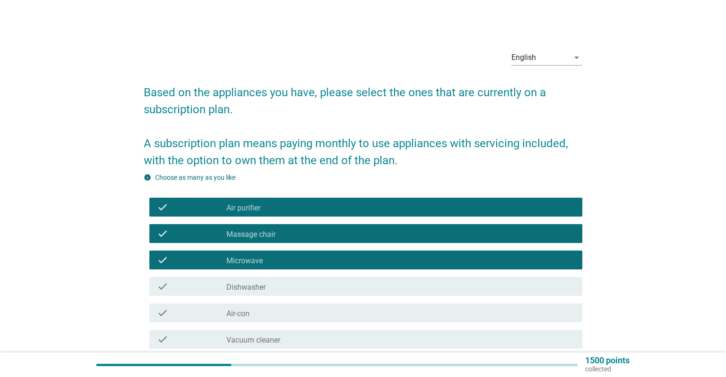
click at [296, 280] on div "check check_box_outline_blank Dishwasher" at bounding box center [365, 286] width 433 height 19
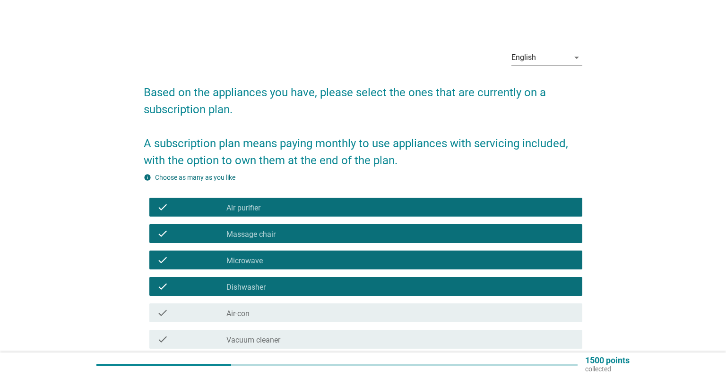
click at [284, 315] on div "check_box_outline_blank Air-con" at bounding box center [400, 313] width 348 height 11
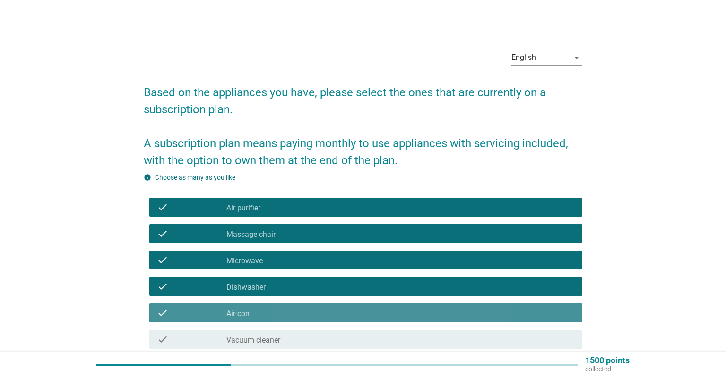
click at [288, 335] on div "check_box_outline_blank Vacuum cleaner" at bounding box center [400, 339] width 348 height 11
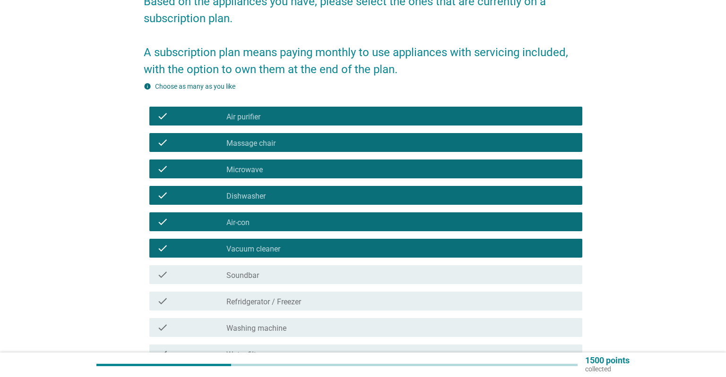
scroll to position [149, 0]
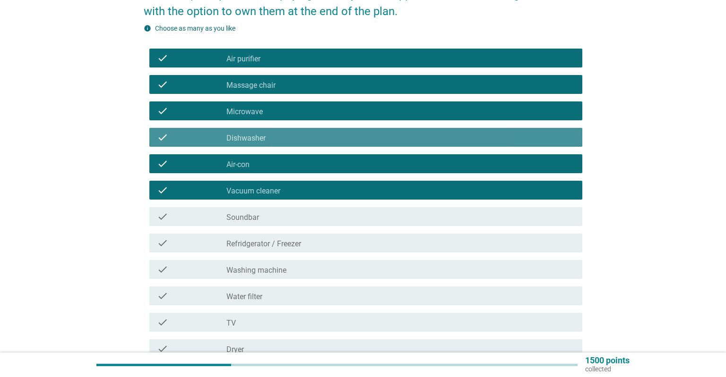
click at [275, 136] on div "check_box_outline_blank Dishwasher" at bounding box center [400, 137] width 348 height 11
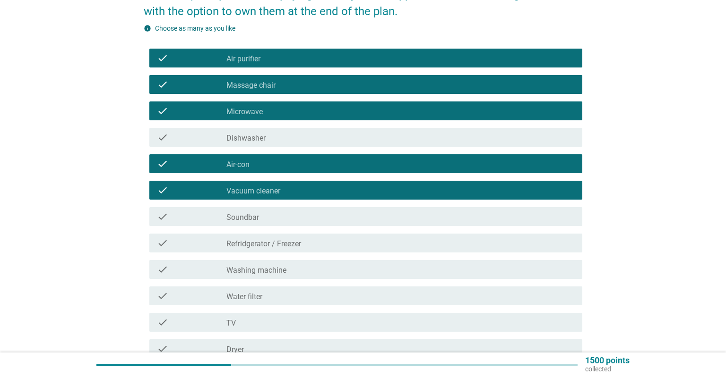
click at [287, 211] on div "check_box_outline_blank Soundbar" at bounding box center [400, 216] width 348 height 11
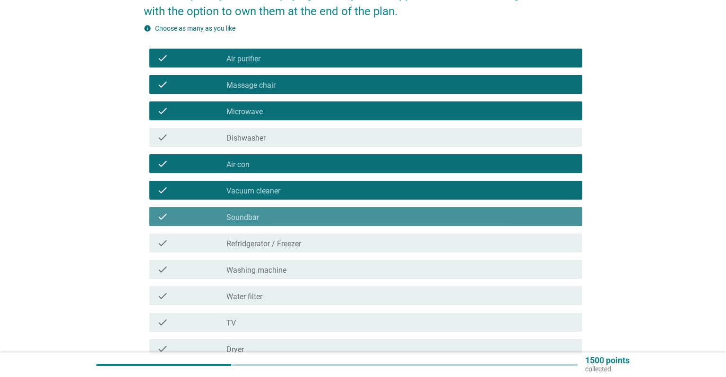
click at [292, 243] on label "Refridgerator / Freezer" at bounding box center [263, 243] width 75 height 9
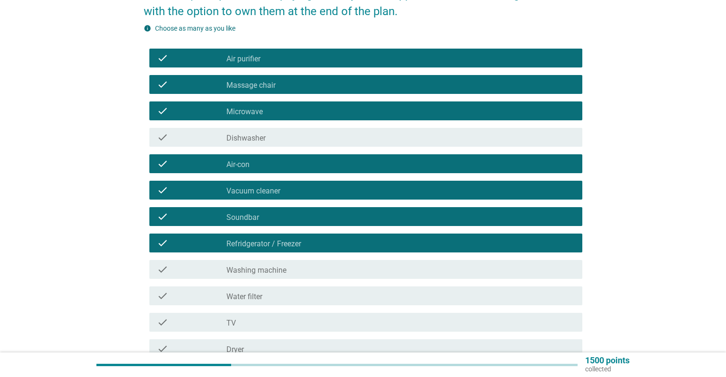
drag, startPoint x: 299, startPoint y: 224, endPoint x: 305, endPoint y: 267, distance: 43.3
click at [299, 226] on div "check check_box_outline_blank Soundbar" at bounding box center [363, 217] width 438 height 26
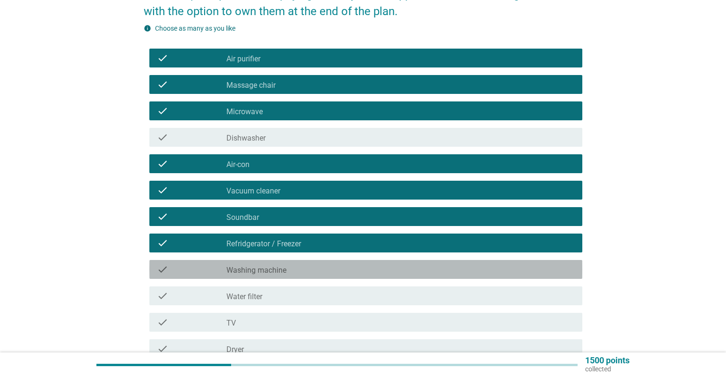
drag, startPoint x: 303, startPoint y: 272, endPoint x: 303, endPoint y: 299, distance: 26.5
click at [303, 272] on div "check_box_outline_blank Washing machine" at bounding box center [400, 269] width 348 height 11
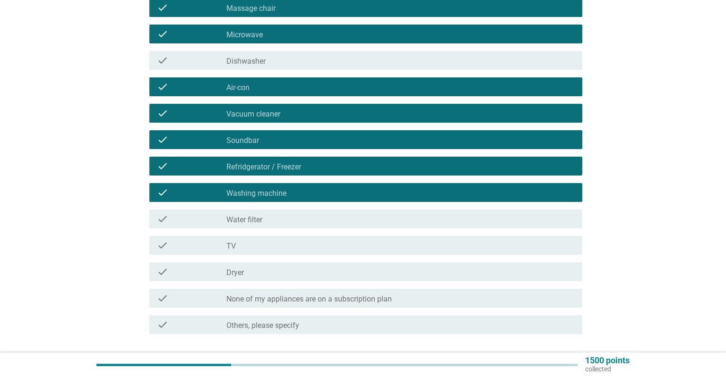
scroll to position [295, 0]
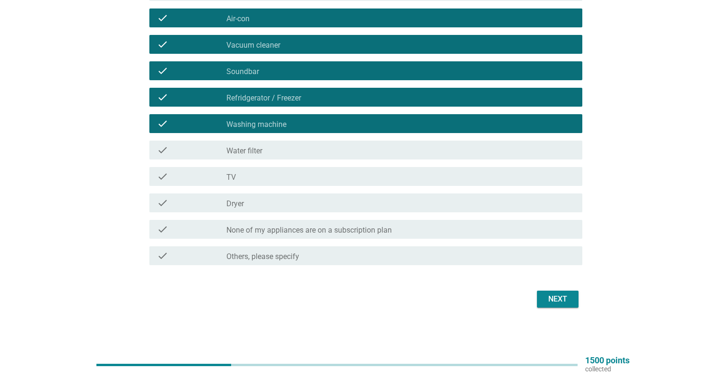
click at [284, 160] on div "check check_box_outline_blank Water filter" at bounding box center [363, 150] width 438 height 26
click at [296, 152] on div "check_box_outline_blank Water filter" at bounding box center [400, 150] width 348 height 11
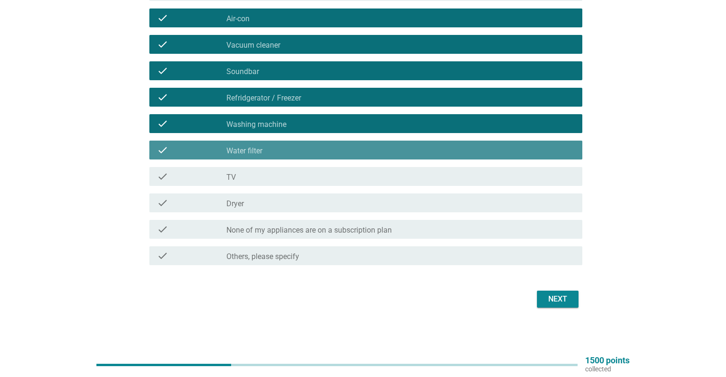
click at [300, 177] on div "check_box_outline_blank TV" at bounding box center [400, 176] width 348 height 11
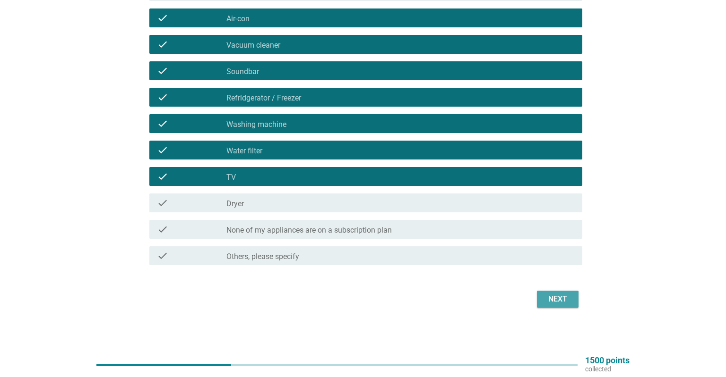
click at [568, 296] on div "Next" at bounding box center [557, 299] width 26 height 11
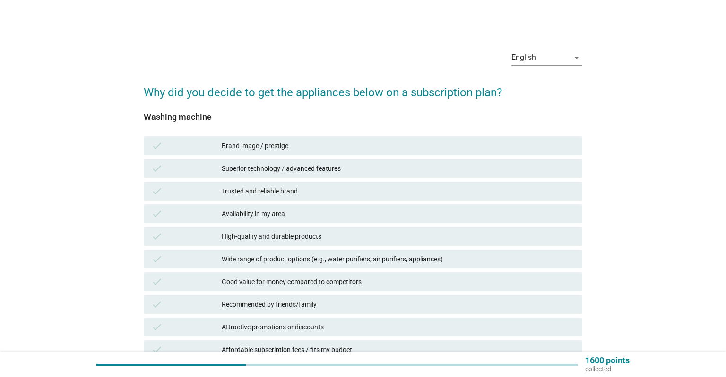
click at [294, 144] on div "Brand image / prestige" at bounding box center [398, 145] width 353 height 11
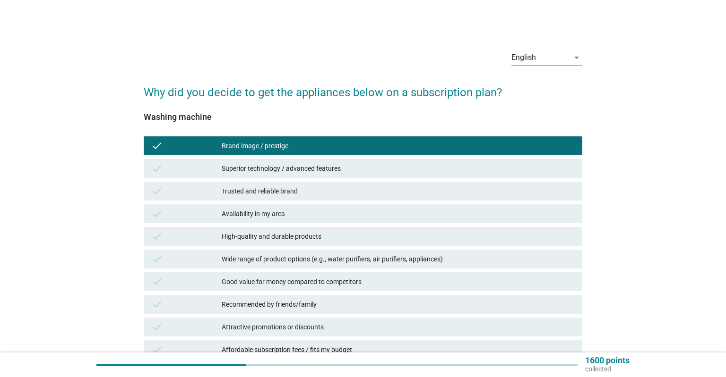
click at [302, 178] on div "check Superior technology / advanced features" at bounding box center [363, 168] width 438 height 19
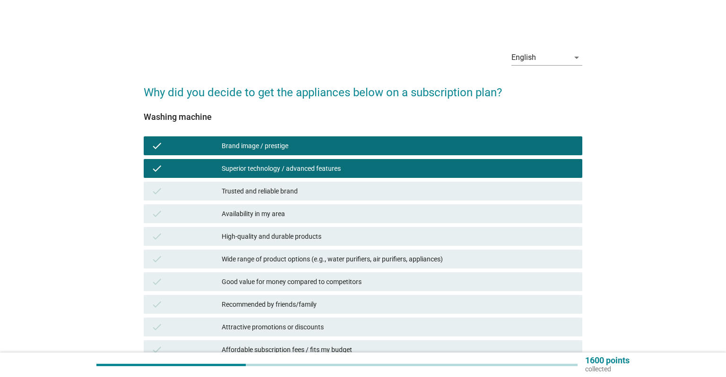
click at [312, 191] on div "Trusted and reliable brand" at bounding box center [398, 191] width 353 height 11
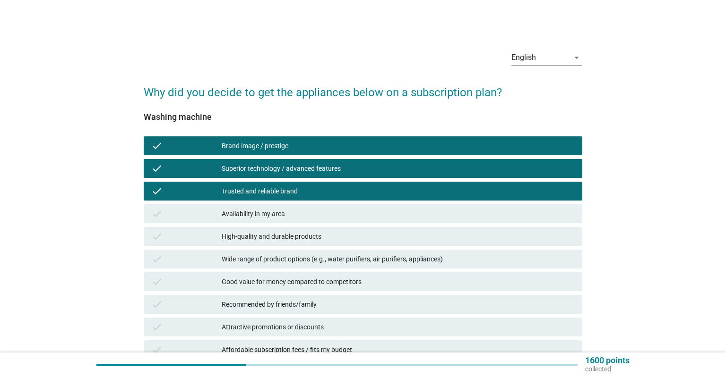
drag, startPoint x: 315, startPoint y: 211, endPoint x: 317, endPoint y: 221, distance: 10.2
click at [315, 214] on div "Availability in my area" at bounding box center [398, 213] width 353 height 11
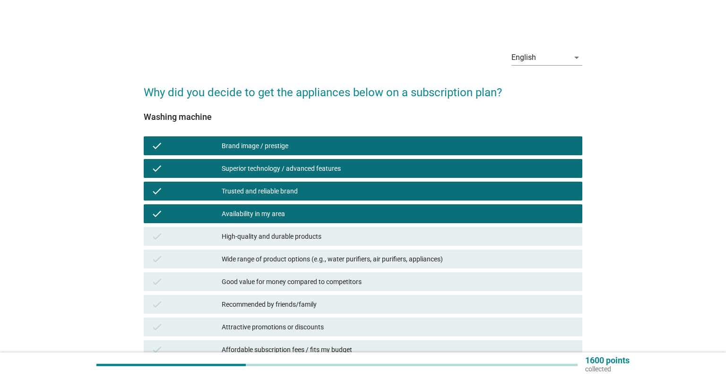
click at [325, 240] on div "High-quality and durable products" at bounding box center [398, 236] width 353 height 11
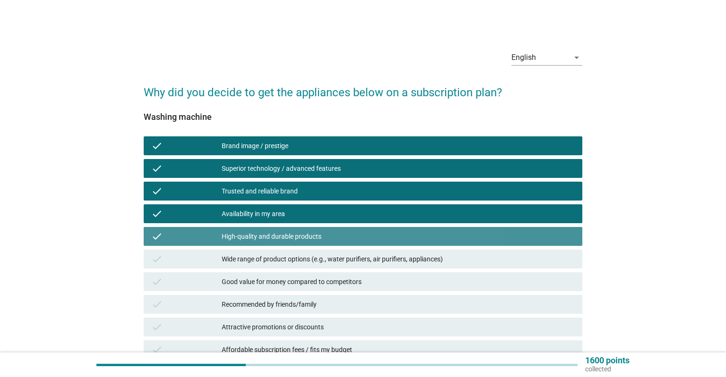
scroll to position [199, 0]
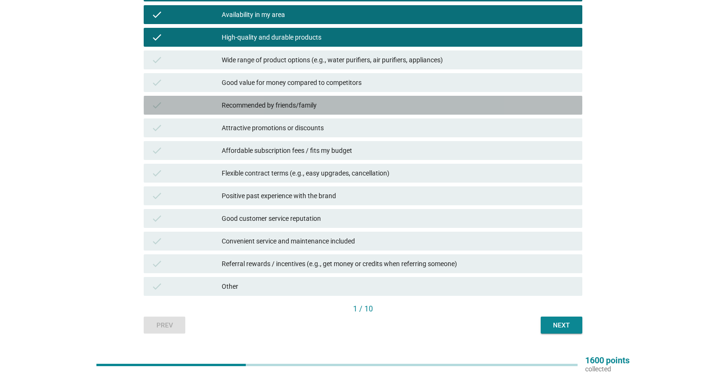
click at [291, 111] on div "Recommended by friends/family" at bounding box center [398, 105] width 353 height 11
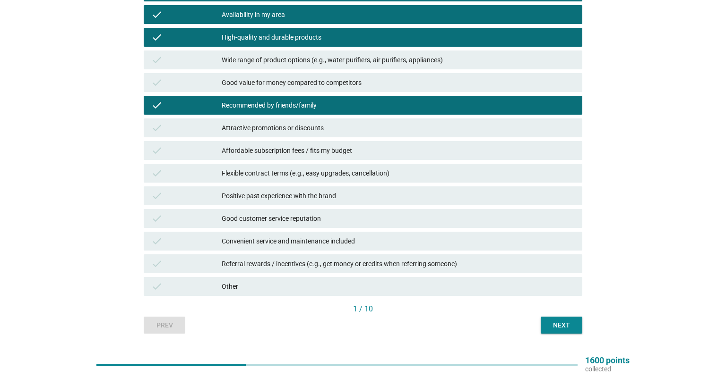
click at [297, 127] on div "Attractive promotions or discounts" at bounding box center [398, 127] width 353 height 11
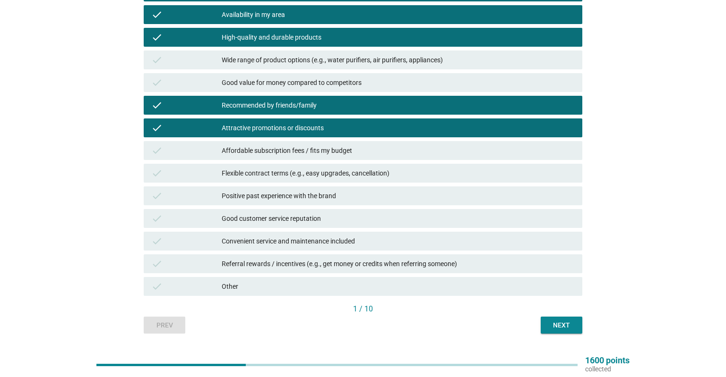
click at [564, 331] on button "Next" at bounding box center [561, 325] width 42 height 17
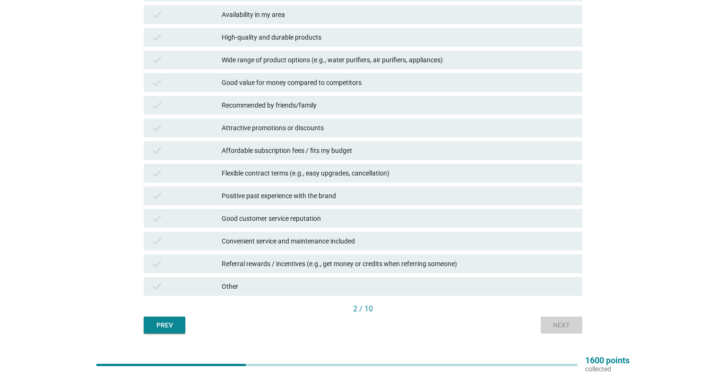
scroll to position [0, 0]
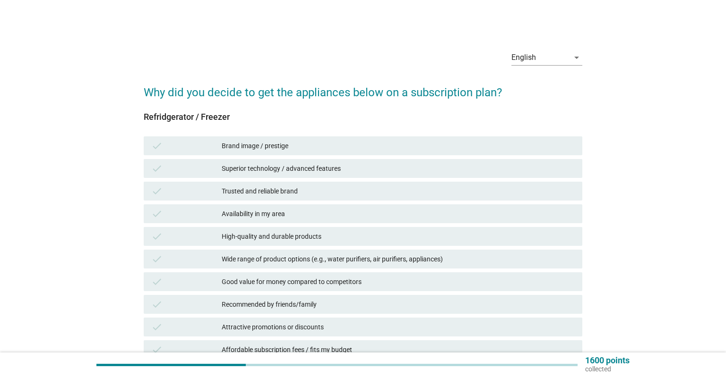
click at [320, 148] on div "Brand image / prestige" at bounding box center [398, 145] width 353 height 11
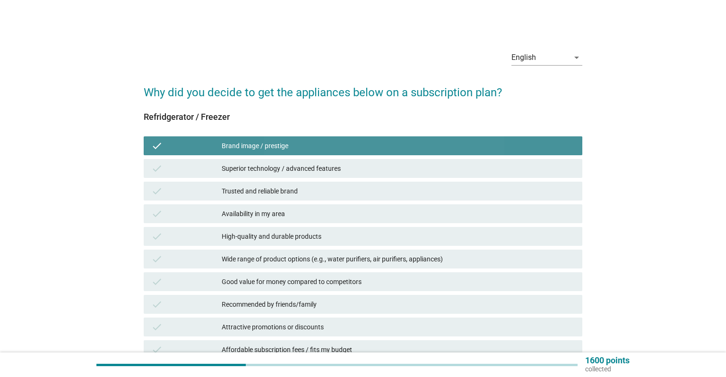
drag, startPoint x: 325, startPoint y: 164, endPoint x: 324, endPoint y: 173, distance: 9.0
click at [325, 165] on div "Superior technology / advanced features" at bounding box center [398, 168] width 353 height 11
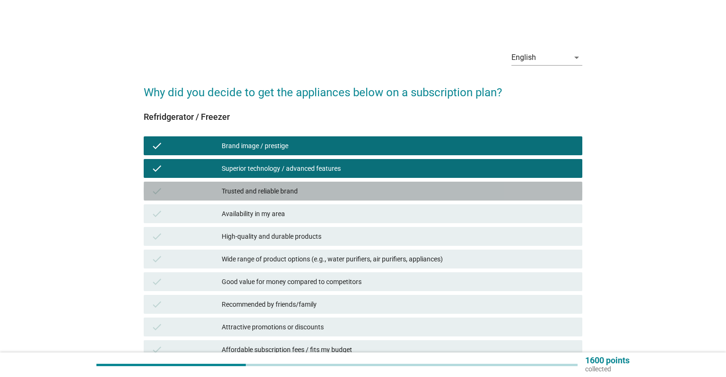
click at [325, 197] on div "Trusted and reliable brand" at bounding box center [398, 191] width 353 height 11
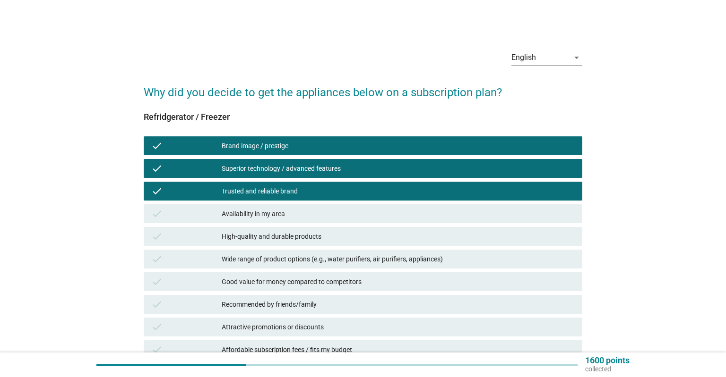
drag, startPoint x: 326, startPoint y: 213, endPoint x: 328, endPoint y: 233, distance: 20.4
click at [326, 214] on div "Availability in my area" at bounding box center [398, 213] width 353 height 11
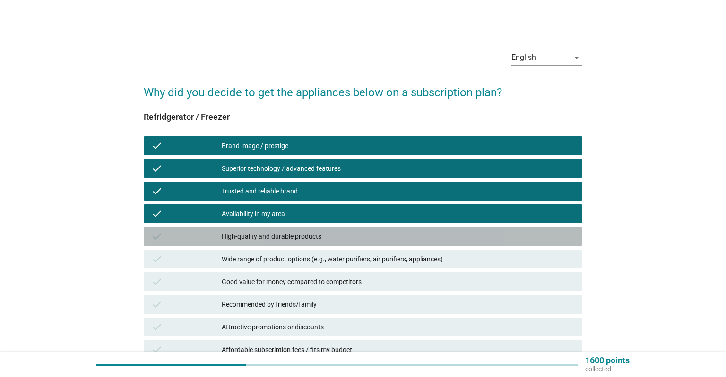
drag, startPoint x: 328, startPoint y: 246, endPoint x: 328, endPoint y: 274, distance: 28.8
click at [328, 247] on div "check High-quality and durable products" at bounding box center [363, 236] width 442 height 23
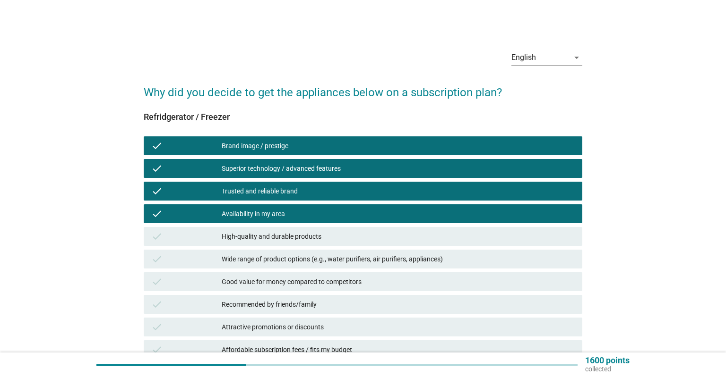
drag, startPoint x: 328, startPoint y: 276, endPoint x: 328, endPoint y: 283, distance: 6.6
click at [328, 277] on div "check Good value for money compared to competitors" at bounding box center [363, 282] width 438 height 19
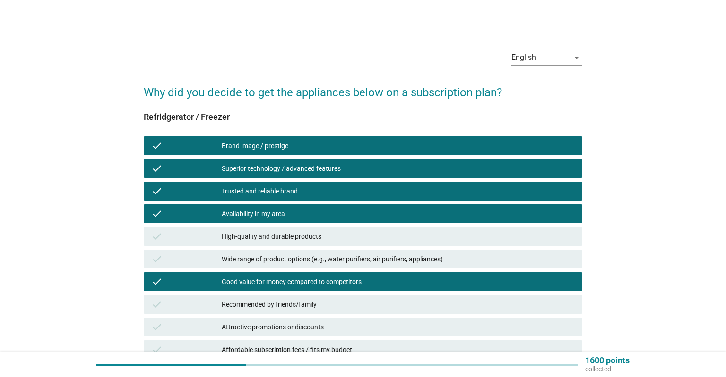
click at [330, 299] on div "check Recommended by friends/family" at bounding box center [363, 304] width 438 height 19
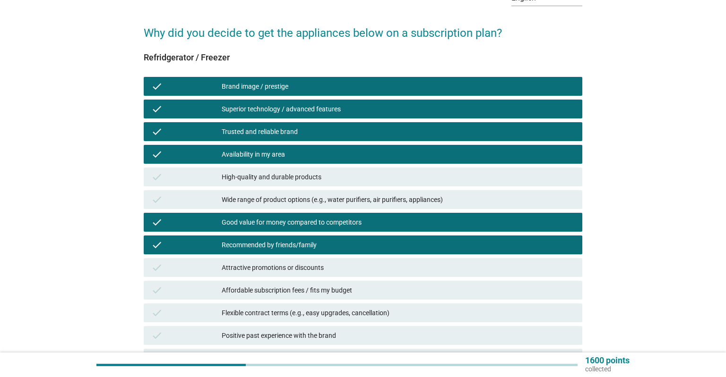
scroll to position [223, 0]
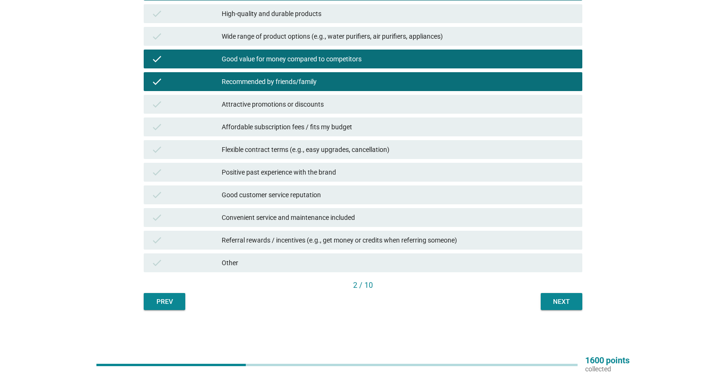
click at [547, 305] on button "Next" at bounding box center [561, 301] width 42 height 17
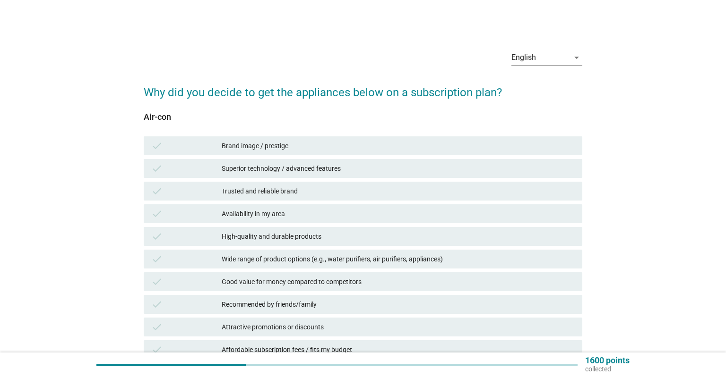
drag, startPoint x: 258, startPoint y: 150, endPoint x: 272, endPoint y: 179, distance: 31.7
click at [260, 154] on div "check Brand image / prestige" at bounding box center [363, 146] width 438 height 19
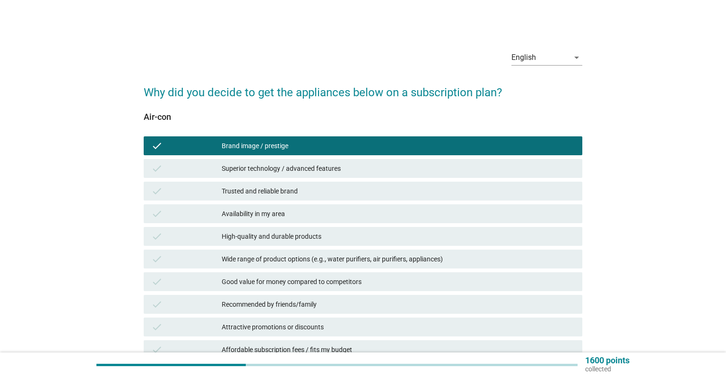
click at [273, 180] on div "check Trusted and reliable brand" at bounding box center [363, 191] width 442 height 23
click at [277, 212] on div "Availability in my area" at bounding box center [398, 213] width 353 height 11
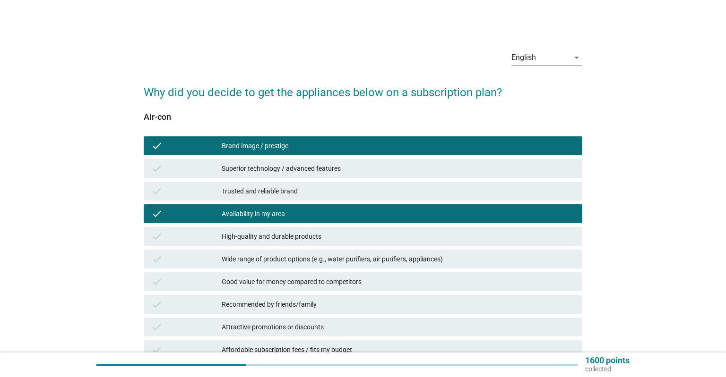
click at [289, 193] on div "Trusted and reliable brand" at bounding box center [398, 191] width 353 height 11
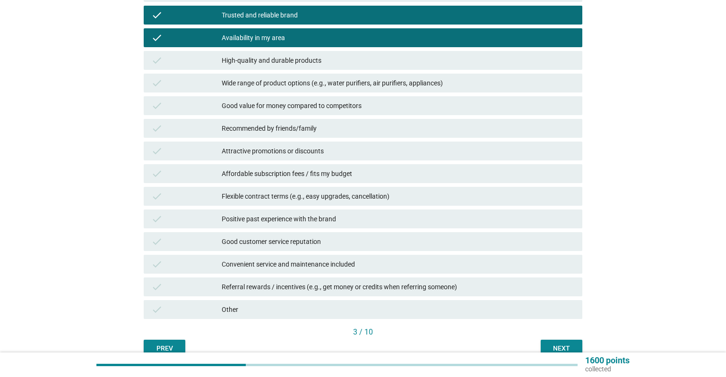
scroll to position [223, 0]
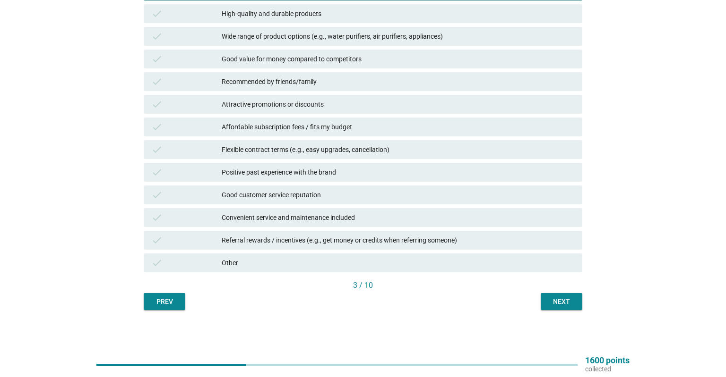
click at [258, 94] on div "check Attractive promotions or discounts" at bounding box center [363, 104] width 442 height 23
click at [273, 93] on div "check Recommended by friends/family" at bounding box center [363, 81] width 442 height 23
click at [313, 93] on div "check Recommended by friends/family" at bounding box center [363, 81] width 442 height 23
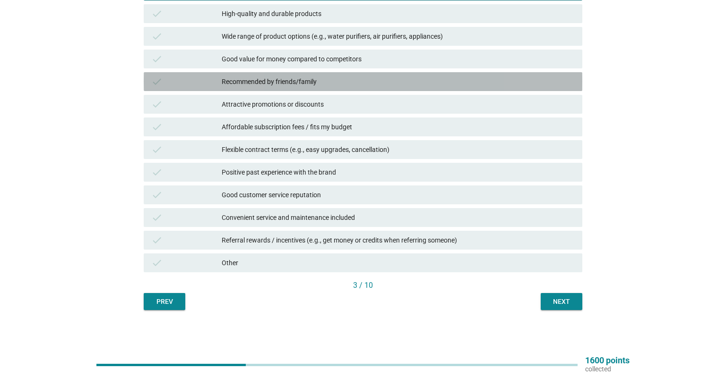
drag, startPoint x: 318, startPoint y: 108, endPoint x: 417, endPoint y: 185, distance: 124.9
click at [321, 111] on div "check Attractive promotions or discounts" at bounding box center [363, 104] width 438 height 19
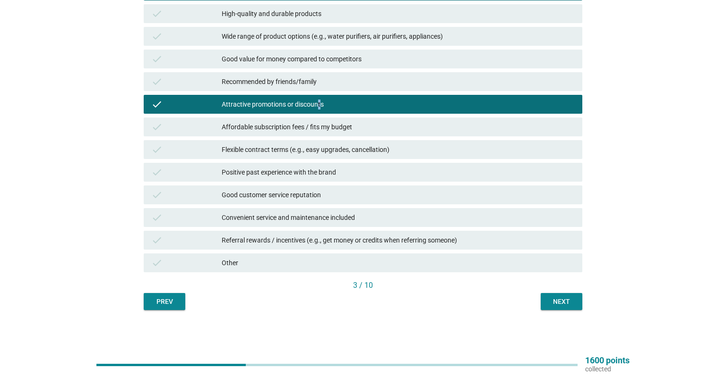
click at [562, 298] on div "Next" at bounding box center [561, 302] width 26 height 10
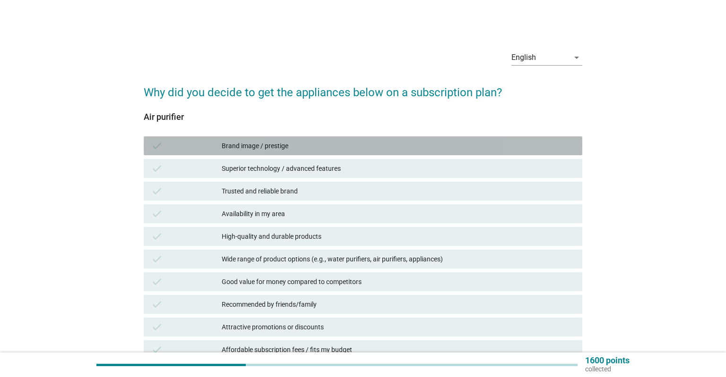
drag, startPoint x: 315, startPoint y: 145, endPoint x: 321, endPoint y: 170, distance: 26.4
click at [315, 146] on div "Brand image / prestige" at bounding box center [398, 145] width 353 height 11
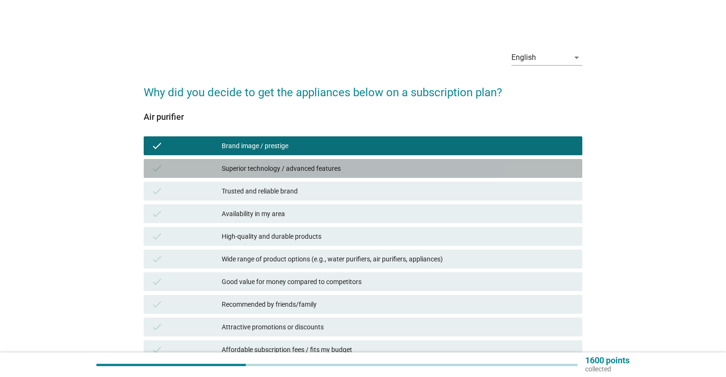
drag, startPoint x: 321, startPoint y: 170, endPoint x: 325, endPoint y: 199, distance: 29.5
click at [321, 171] on div "Superior technology / advanced features" at bounding box center [398, 168] width 353 height 11
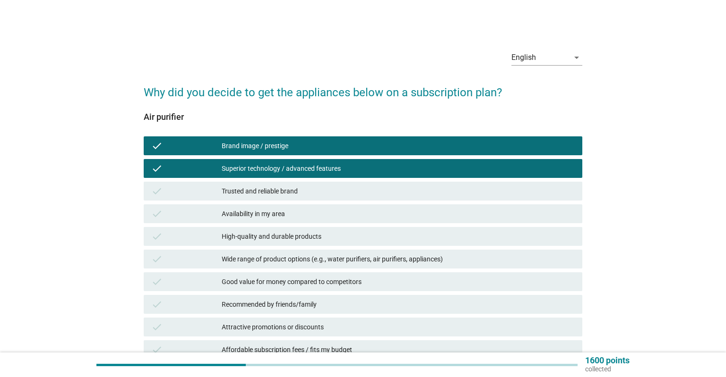
click at [323, 195] on div "Trusted and reliable brand" at bounding box center [398, 191] width 353 height 11
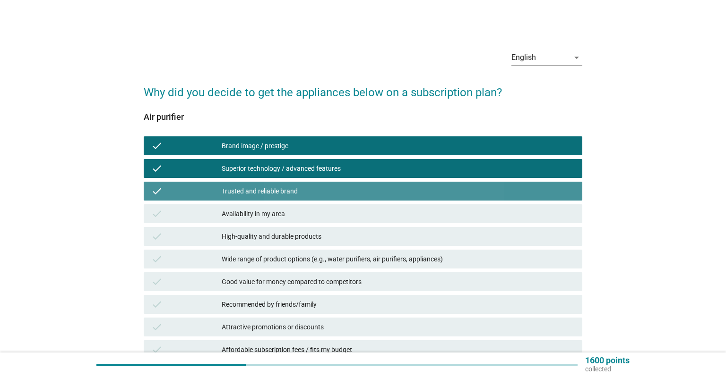
drag, startPoint x: 328, startPoint y: 211, endPoint x: 330, endPoint y: 224, distance: 12.9
click at [328, 212] on div "Availability in my area" at bounding box center [398, 213] width 353 height 11
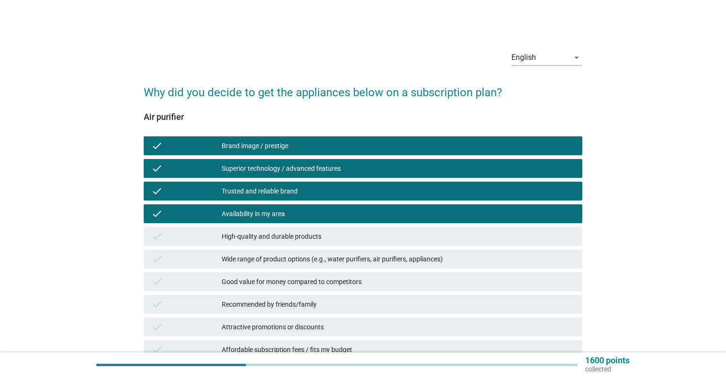
click at [333, 240] on div "High-quality and durable products" at bounding box center [398, 236] width 353 height 11
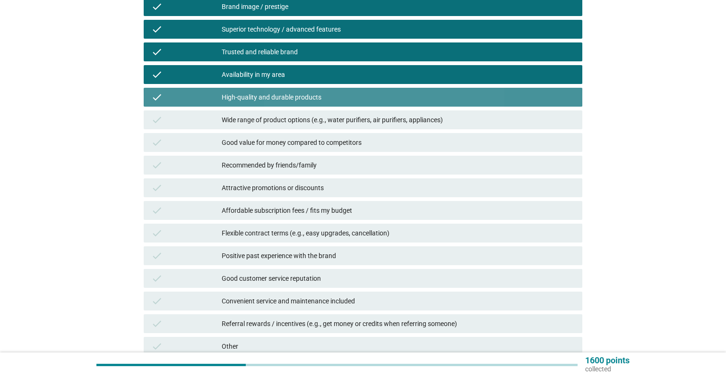
scroll to position [199, 0]
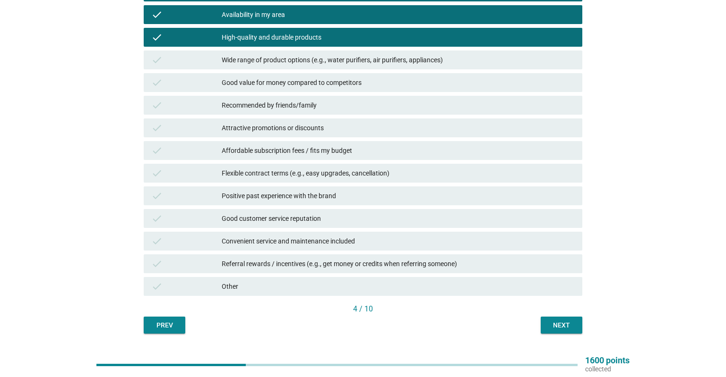
click at [287, 104] on div "Recommended by friends/family" at bounding box center [398, 105] width 353 height 11
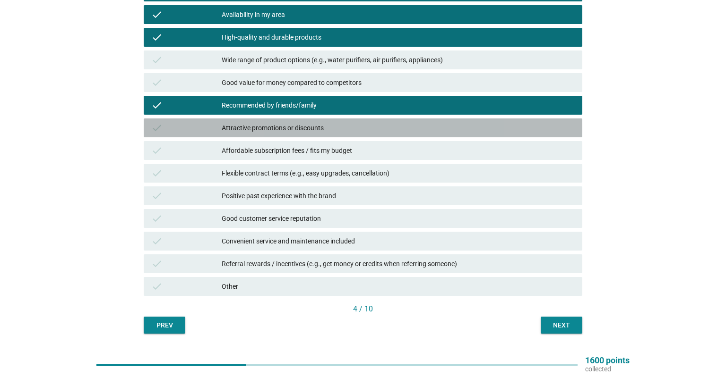
drag, startPoint x: 293, startPoint y: 121, endPoint x: 420, endPoint y: 234, distance: 170.6
click at [293, 122] on div "check Attractive promotions or discounts" at bounding box center [363, 128] width 438 height 19
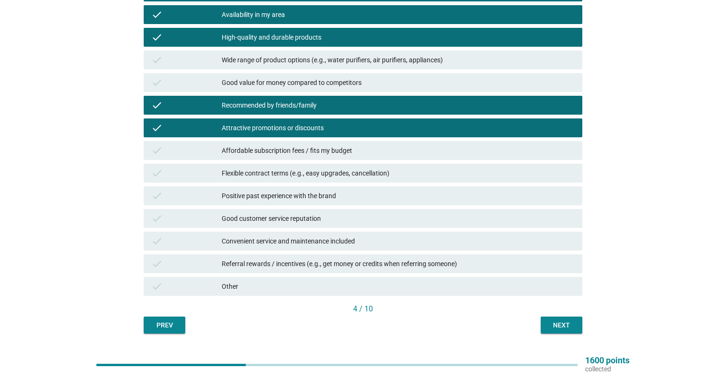
click at [547, 318] on button "Next" at bounding box center [561, 325] width 42 height 17
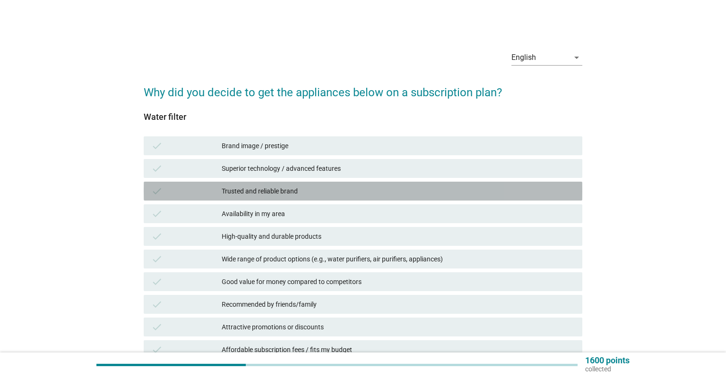
click at [379, 185] on div "check Trusted and reliable brand" at bounding box center [363, 191] width 438 height 19
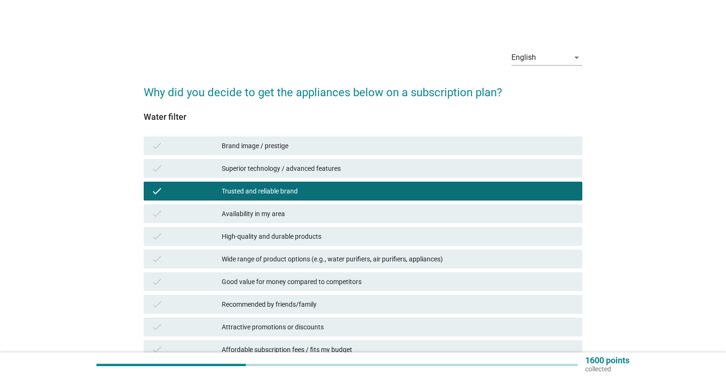
click at [378, 169] on div "Superior technology / advanced features" at bounding box center [398, 168] width 353 height 11
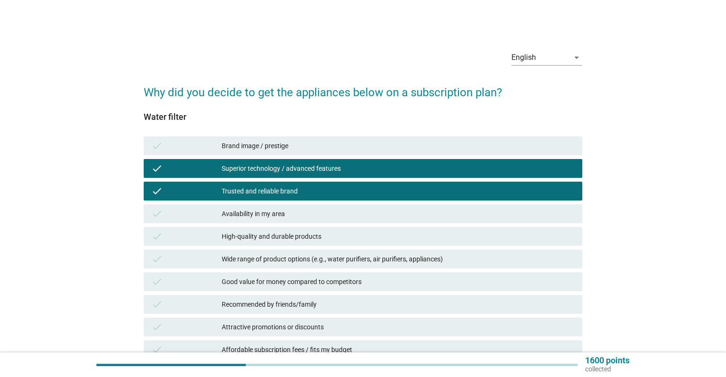
click at [385, 265] on div "check Wide range of product options (e.g., water purifiers, air purifiers, appl…" at bounding box center [363, 259] width 438 height 19
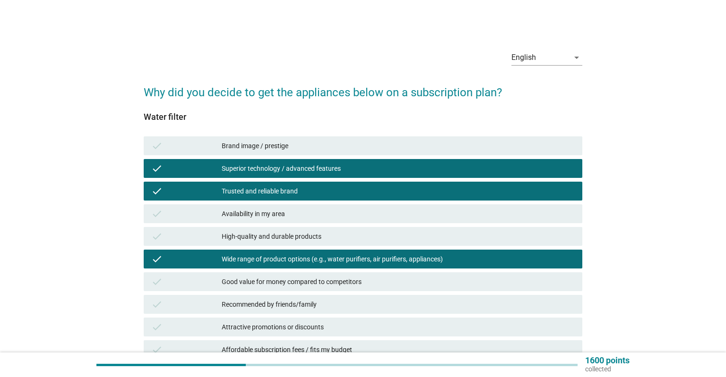
click at [396, 298] on div "check Recommended by friends/family" at bounding box center [363, 304] width 438 height 19
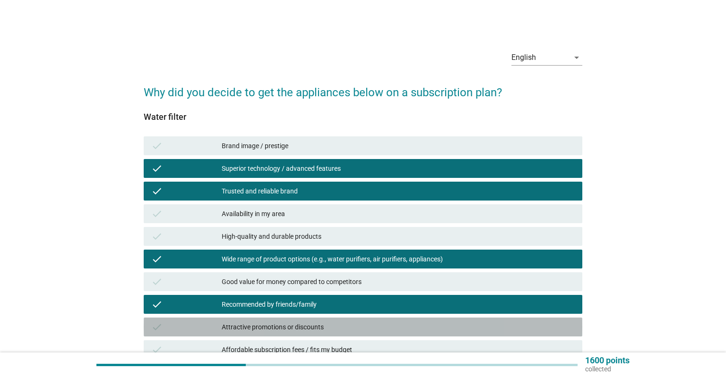
click at [404, 335] on div "check Attractive promotions or discounts" at bounding box center [363, 327] width 438 height 19
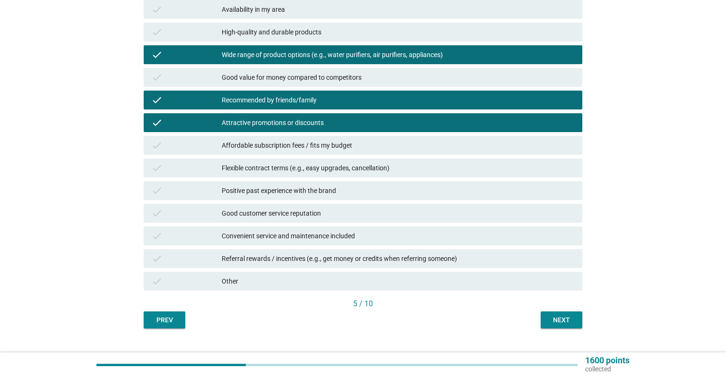
scroll to position [223, 0]
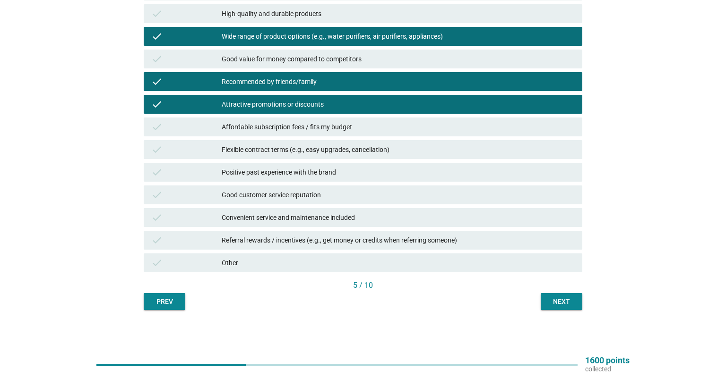
click at [546, 301] on button "Next" at bounding box center [561, 301] width 42 height 17
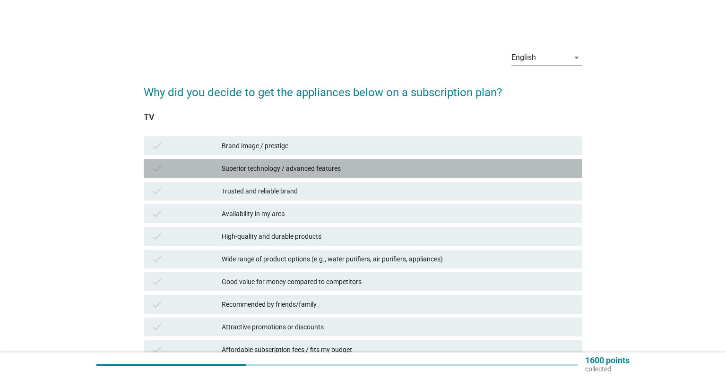
click at [324, 169] on div "Superior technology / advanced features" at bounding box center [398, 168] width 353 height 11
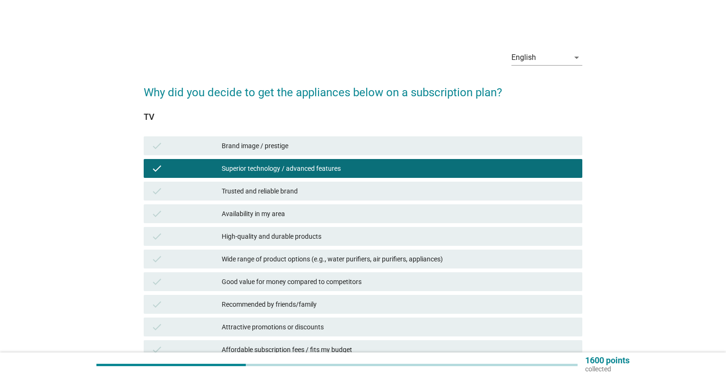
drag, startPoint x: 330, startPoint y: 207, endPoint x: 327, endPoint y: 213, distance: 6.3
click at [329, 207] on div "check Availability in my area" at bounding box center [363, 214] width 438 height 19
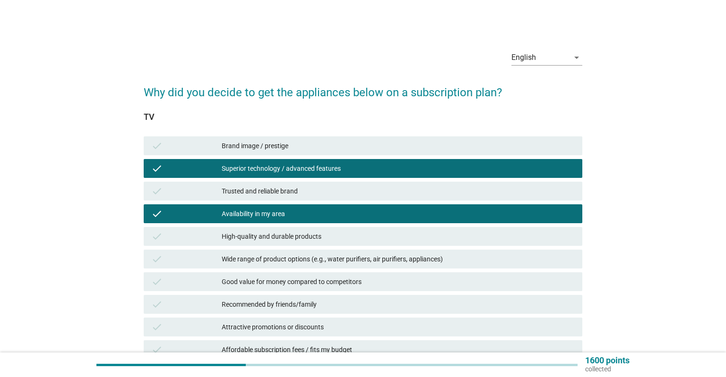
click at [328, 271] on div "check Good value for money compared to competitors" at bounding box center [363, 282] width 442 height 23
drag, startPoint x: 333, startPoint y: 260, endPoint x: 337, endPoint y: 281, distance: 21.3
click at [333, 260] on div "Wide range of product options (e.g., water purifiers, air purifiers, appliances)" at bounding box center [398, 259] width 353 height 11
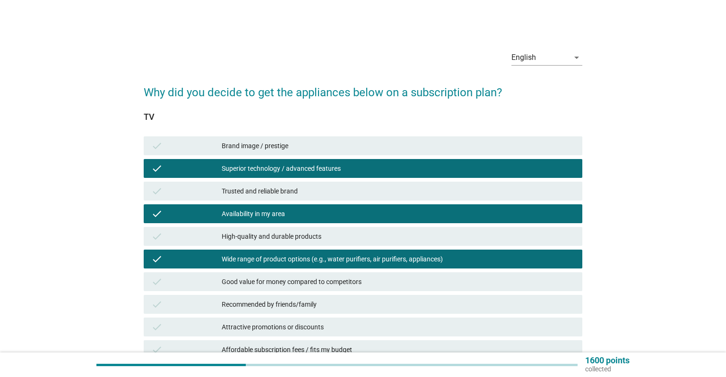
click at [337, 294] on div "check Recommended by friends/family" at bounding box center [363, 304] width 442 height 23
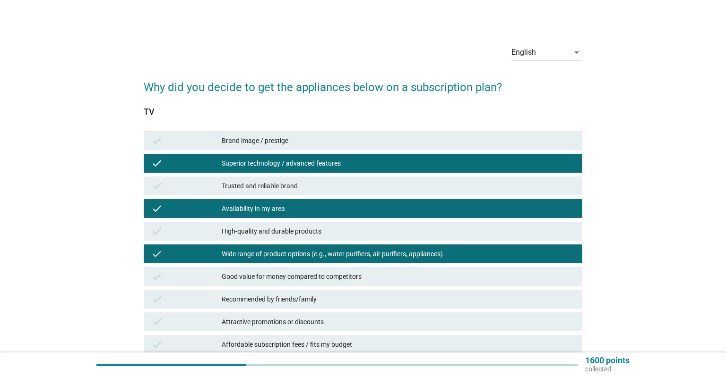
scroll to position [149, 0]
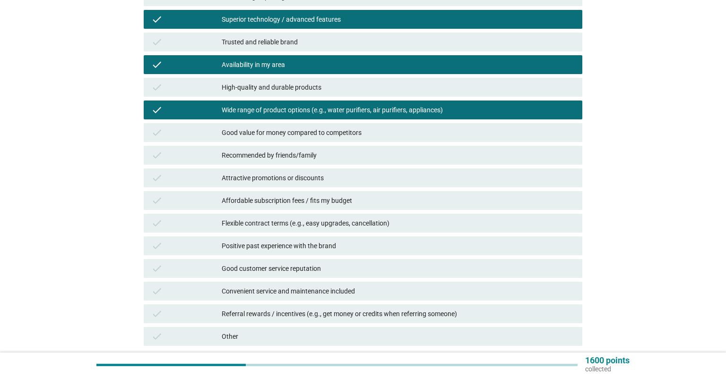
click at [310, 151] on div "Recommended by friends/family" at bounding box center [398, 155] width 353 height 11
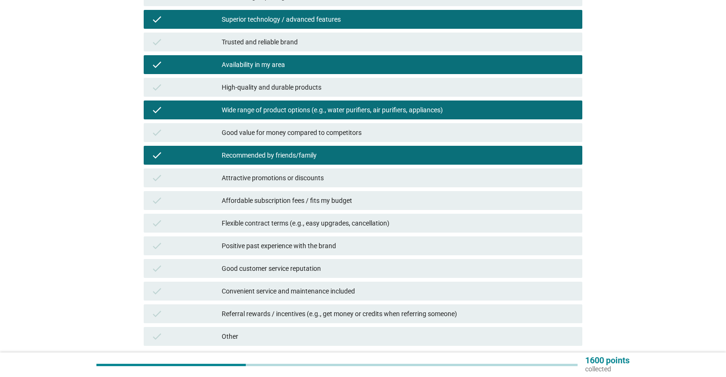
click at [311, 184] on div "check Attractive promotions or discounts" at bounding box center [363, 178] width 438 height 19
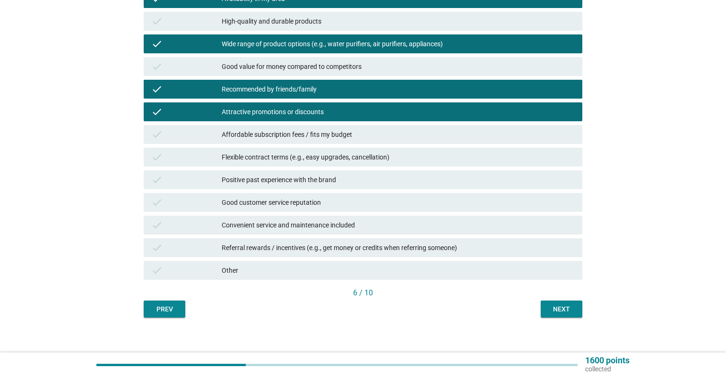
scroll to position [223, 0]
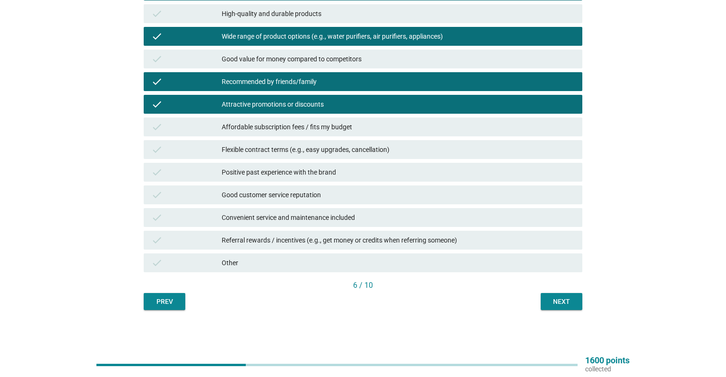
click at [557, 293] on div "6 / 10" at bounding box center [363, 286] width 438 height 13
click at [544, 299] on button "Next" at bounding box center [561, 301] width 42 height 17
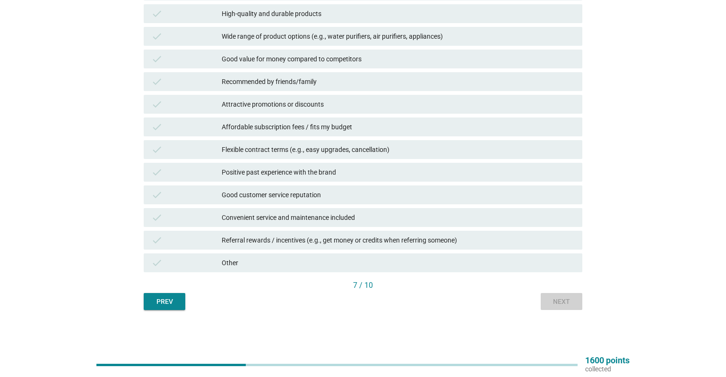
scroll to position [0, 0]
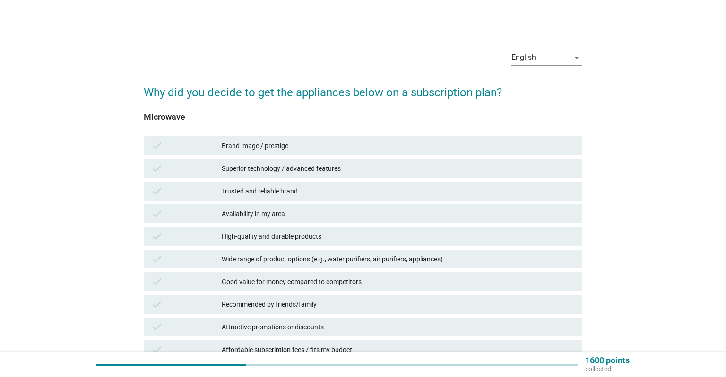
click at [337, 179] on div "check Superior technology / advanced features" at bounding box center [363, 168] width 442 height 23
click at [341, 172] on div "Superior technology / advanced features" at bounding box center [398, 168] width 353 height 11
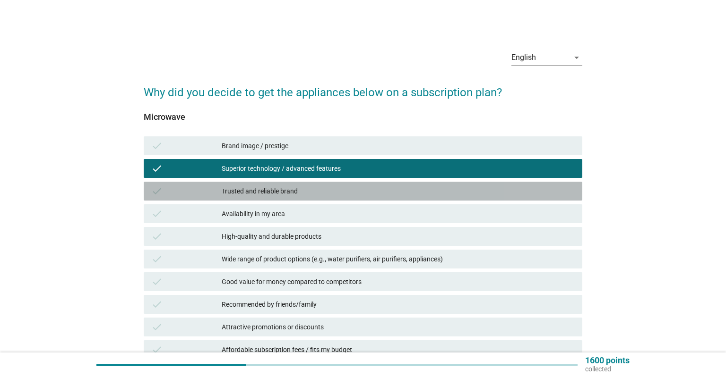
click at [333, 193] on div "Trusted and reliable brand" at bounding box center [398, 191] width 353 height 11
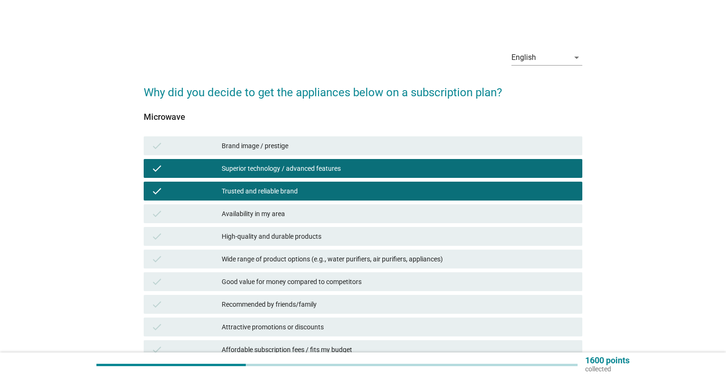
click at [324, 212] on div "Availability in my area" at bounding box center [398, 213] width 353 height 11
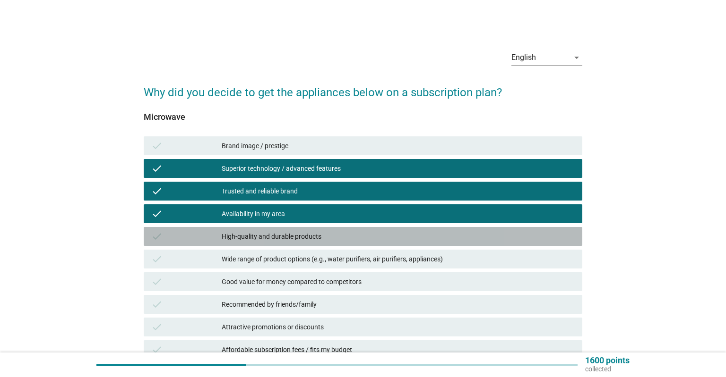
click at [330, 233] on div "High-quality and durable products" at bounding box center [398, 236] width 353 height 11
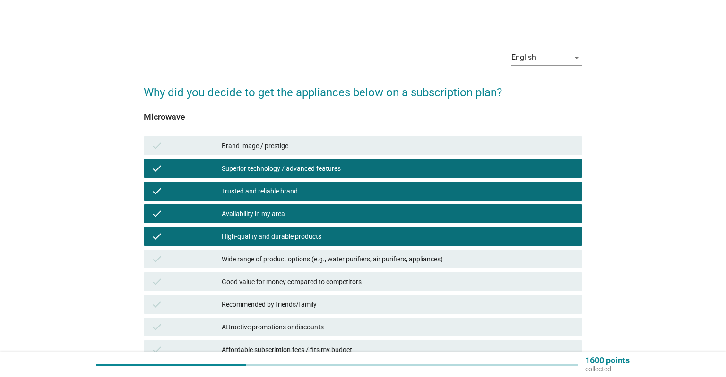
click at [332, 247] on div "check High-quality and durable products" at bounding box center [363, 236] width 442 height 23
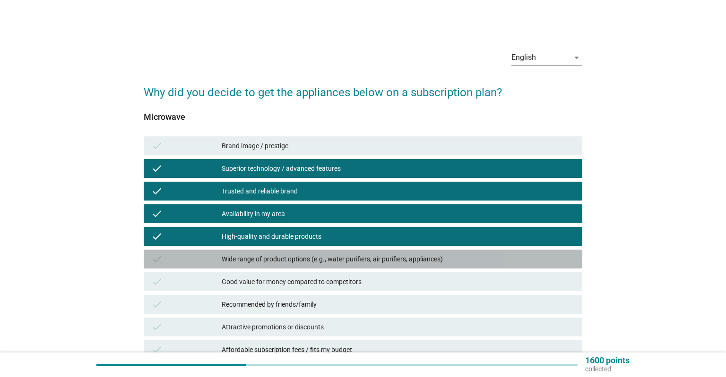
click at [335, 263] on div "Wide range of product options (e.g., water purifiers, air purifiers, appliances)" at bounding box center [398, 259] width 353 height 11
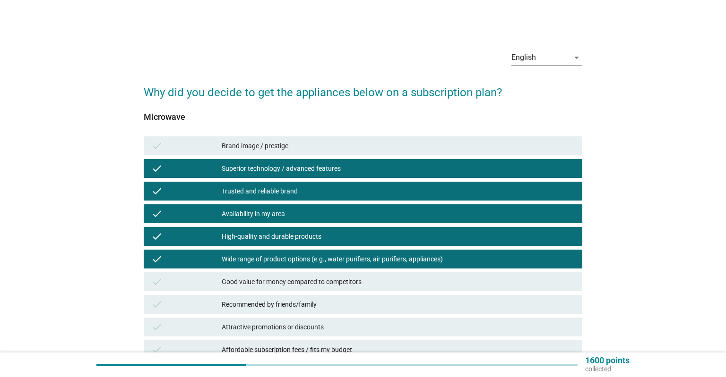
scroll to position [199, 0]
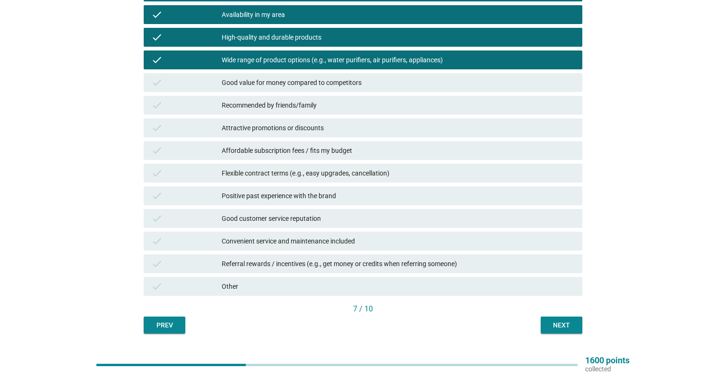
click at [330, 111] on div "Recommended by friends/family" at bounding box center [398, 105] width 353 height 11
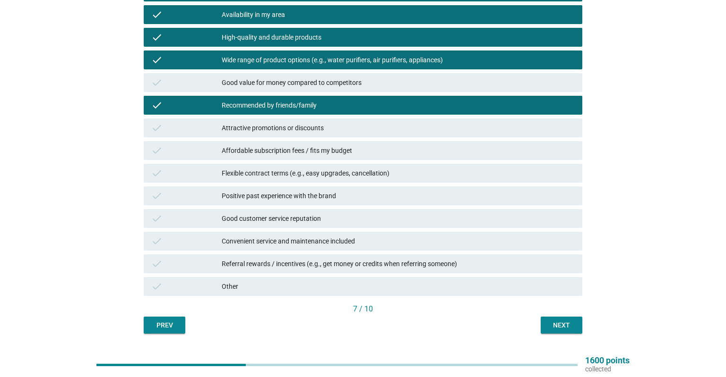
click at [343, 139] on div "check Attractive promotions or discounts" at bounding box center [363, 128] width 442 height 23
click at [362, 120] on div "check Attractive promotions or discounts" at bounding box center [363, 128] width 438 height 19
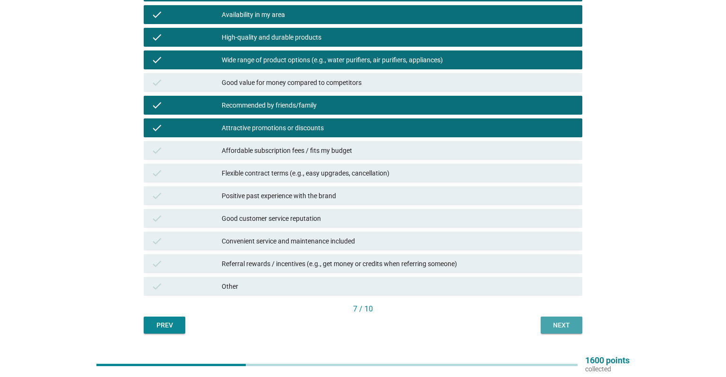
click at [553, 329] on div "Next" at bounding box center [561, 326] width 26 height 10
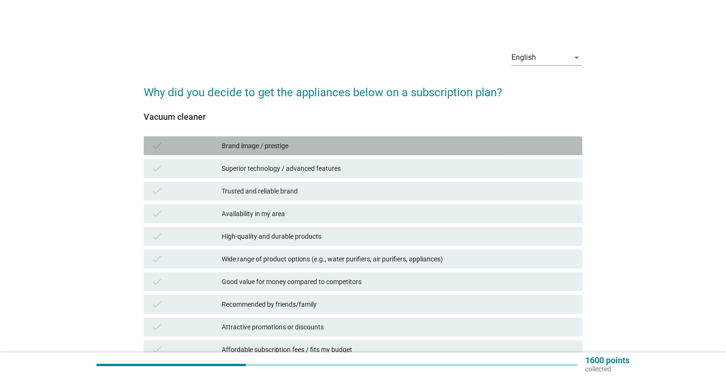
click at [311, 148] on div "Brand image / prestige" at bounding box center [398, 145] width 353 height 11
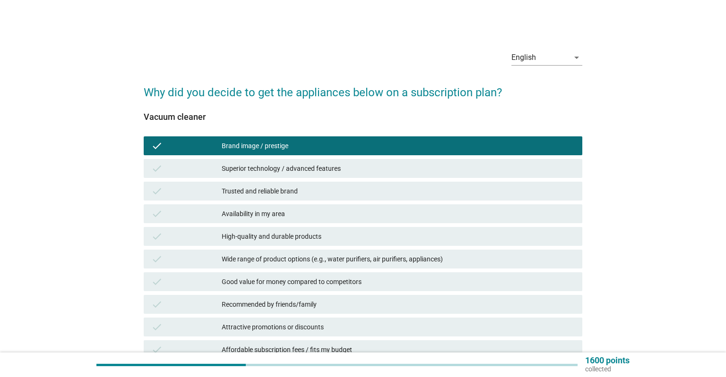
click at [312, 163] on div "check Superior technology / advanced features" at bounding box center [363, 168] width 438 height 19
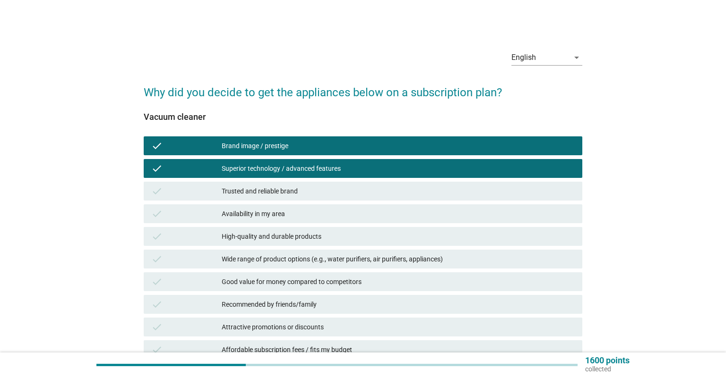
click at [313, 179] on div "check Superior technology / advanced features" at bounding box center [363, 168] width 442 height 23
click at [314, 188] on div "Trusted and reliable brand" at bounding box center [398, 191] width 353 height 11
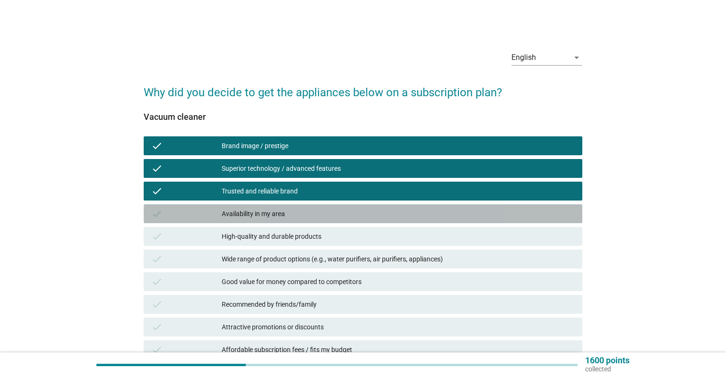
click at [315, 209] on div "Availability in my area" at bounding box center [398, 213] width 353 height 11
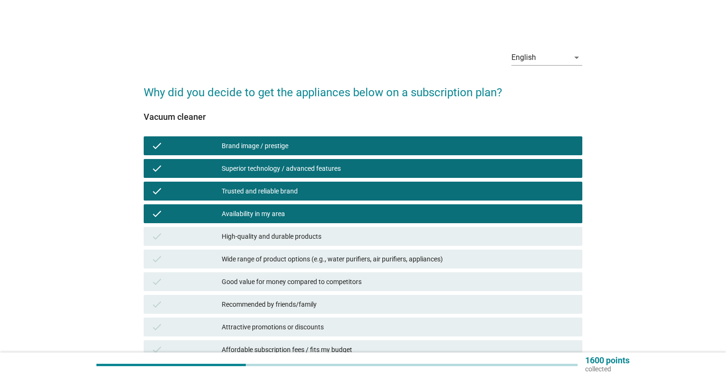
click at [323, 237] on div "High-quality and durable products" at bounding box center [398, 236] width 353 height 11
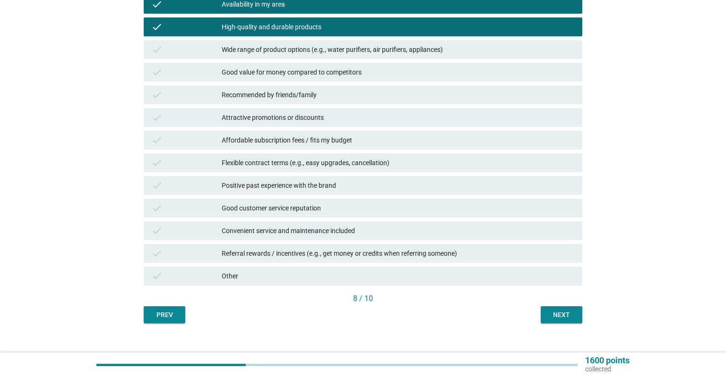
scroll to position [223, 0]
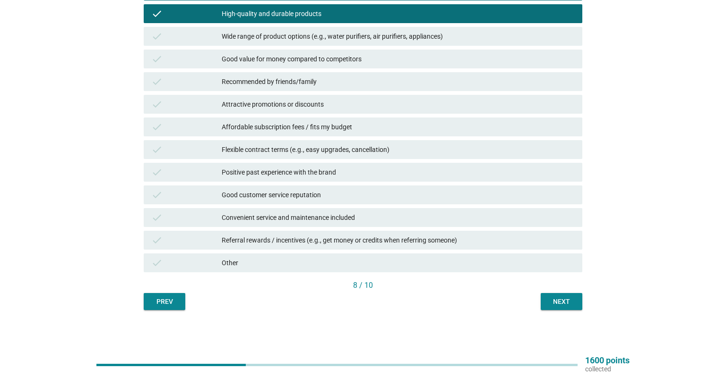
drag, startPoint x: 311, startPoint y: 84, endPoint x: 319, endPoint y: 101, distance: 18.8
click at [312, 86] on div "Recommended by friends/family" at bounding box center [398, 81] width 353 height 11
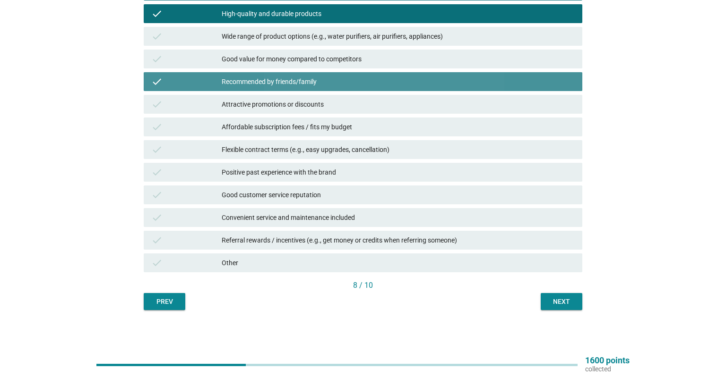
drag, startPoint x: 319, startPoint y: 101, endPoint x: 413, endPoint y: 158, distance: 110.0
click at [319, 102] on div "Attractive promotions or discounts" at bounding box center [398, 104] width 353 height 11
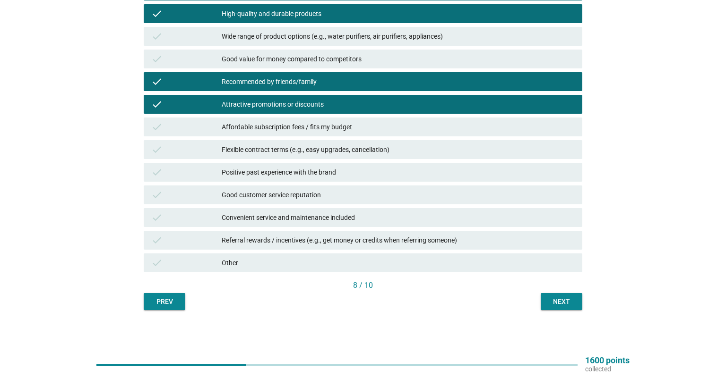
click at [556, 296] on button "Next" at bounding box center [561, 301] width 42 height 17
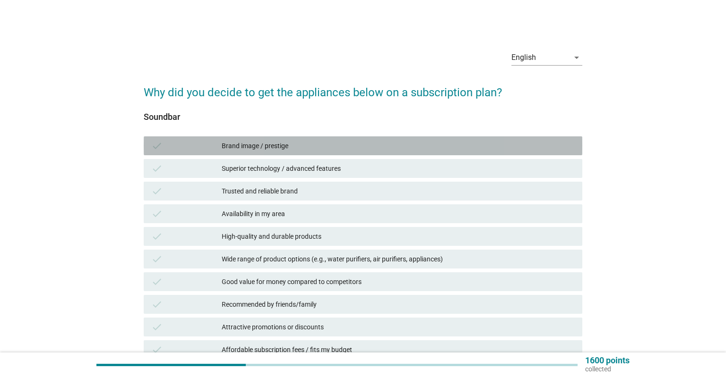
click at [314, 148] on div "Brand image / prestige" at bounding box center [398, 145] width 353 height 11
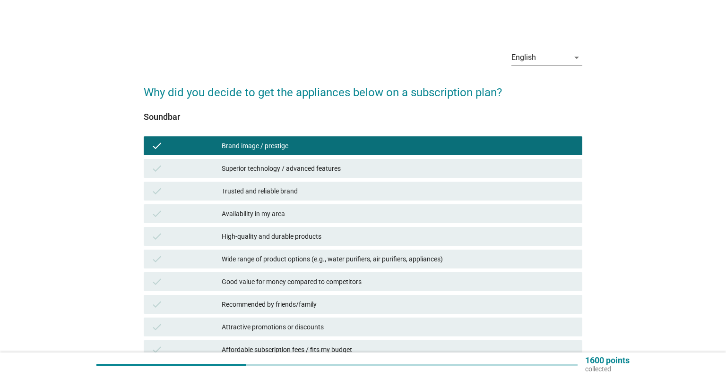
click at [313, 160] on div "check Superior technology / advanced features" at bounding box center [363, 168] width 438 height 19
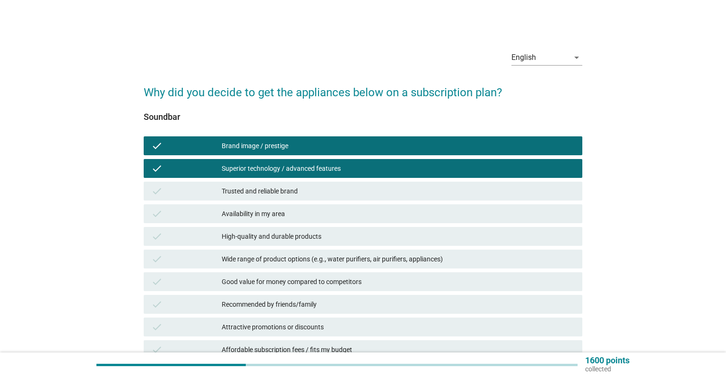
click at [317, 179] on div "check Superior technology / advanced features" at bounding box center [363, 168] width 442 height 23
click at [325, 190] on div "Trusted and reliable brand" at bounding box center [398, 191] width 353 height 11
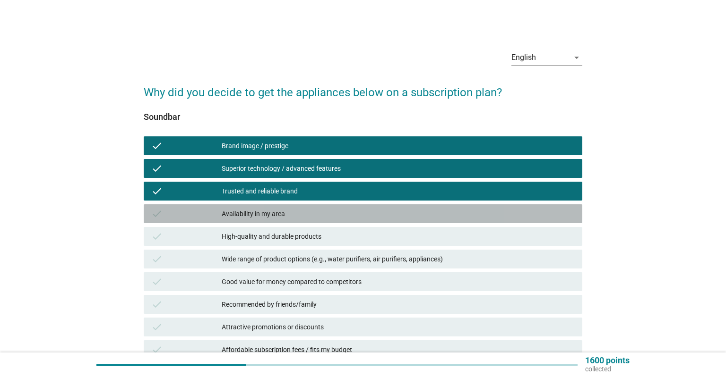
click at [323, 212] on div "Availability in my area" at bounding box center [398, 213] width 353 height 11
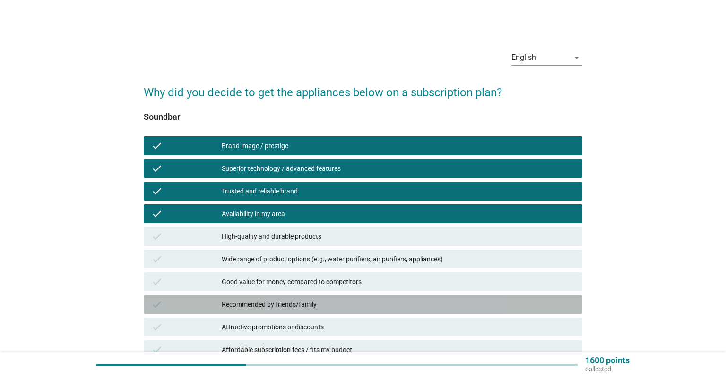
drag, startPoint x: 318, startPoint y: 299, endPoint x: 317, endPoint y: 306, distance: 7.1
click at [318, 299] on div "check Recommended by friends/family" at bounding box center [363, 304] width 438 height 19
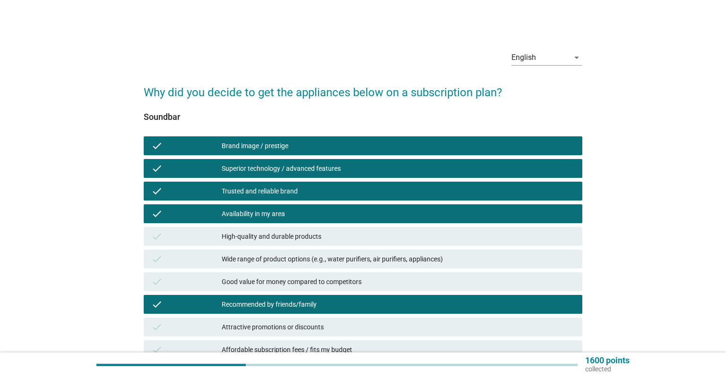
scroll to position [199, 0]
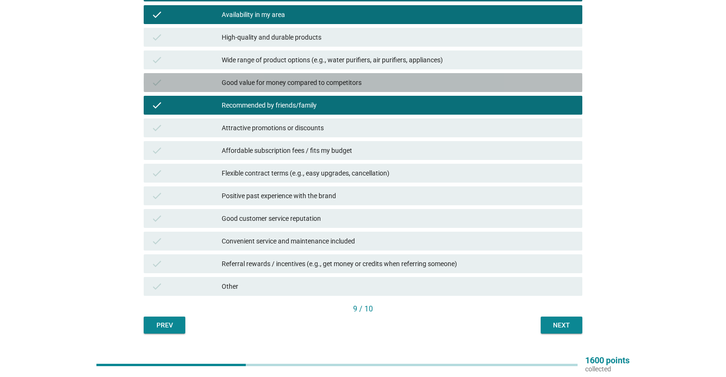
click at [298, 80] on div "Good value for money compared to competitors" at bounding box center [398, 82] width 353 height 11
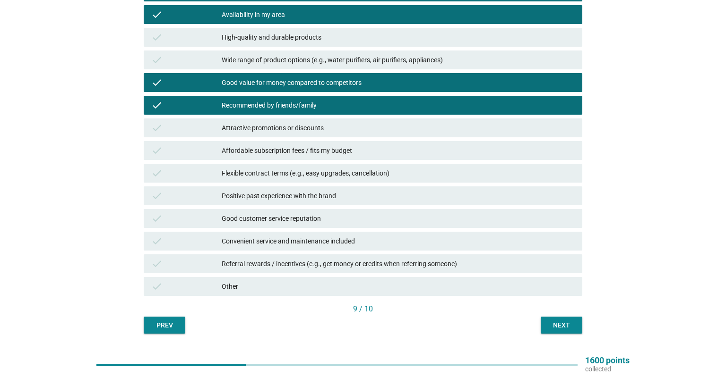
click at [571, 329] on div "Next" at bounding box center [561, 326] width 26 height 10
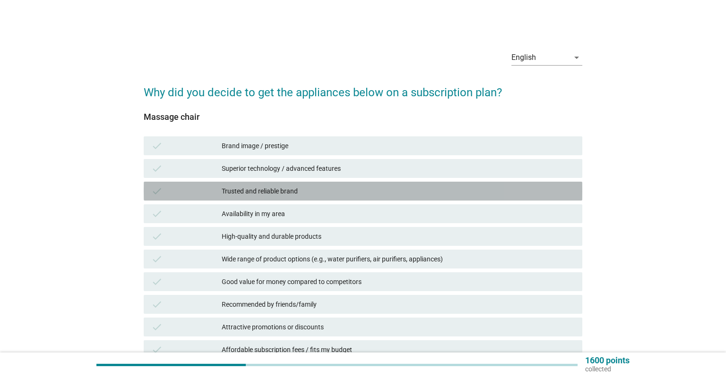
click at [298, 186] on div "Trusted and reliable brand" at bounding box center [398, 191] width 353 height 11
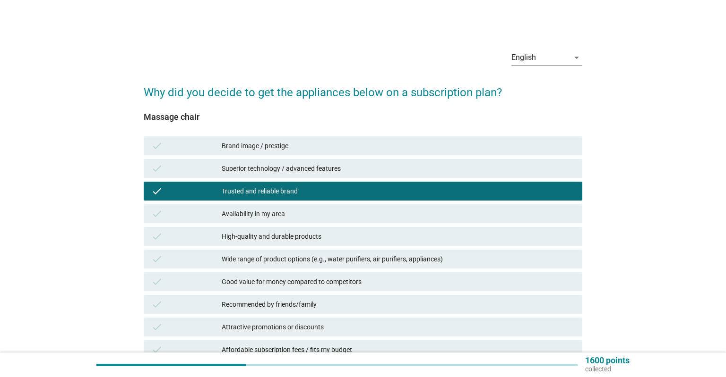
click at [306, 214] on div "Availability in my area" at bounding box center [398, 213] width 353 height 11
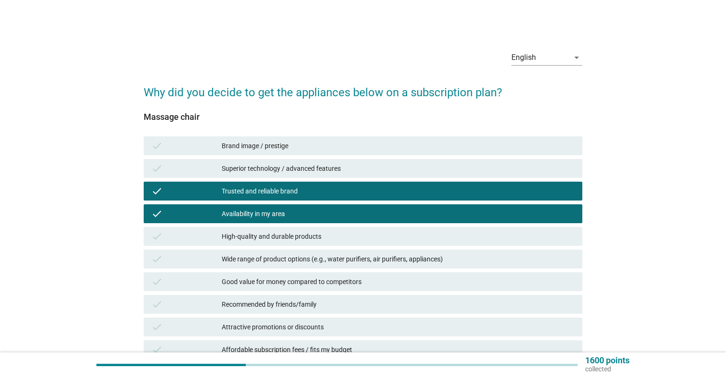
click at [310, 245] on div "check High-quality and durable products" at bounding box center [363, 236] width 438 height 19
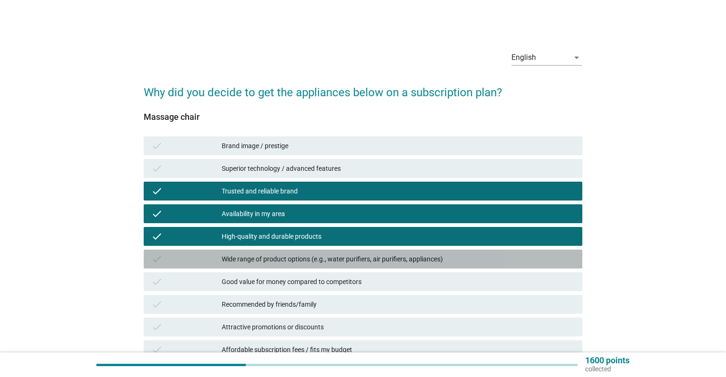
click at [321, 263] on div "Wide range of product options (e.g., water purifiers, air purifiers, appliances)" at bounding box center [398, 259] width 353 height 11
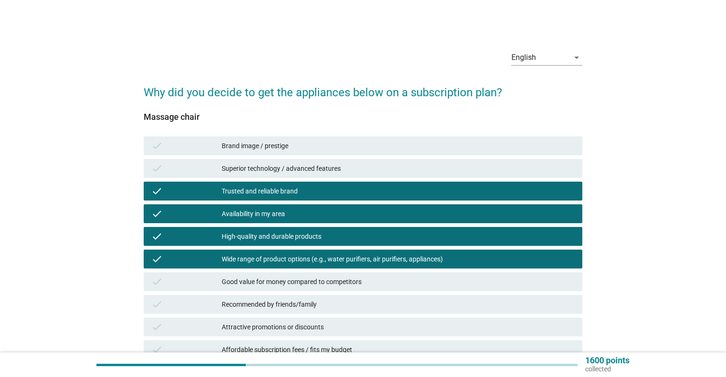
click at [324, 288] on div "check Good value for money compared to competitors" at bounding box center [363, 282] width 438 height 19
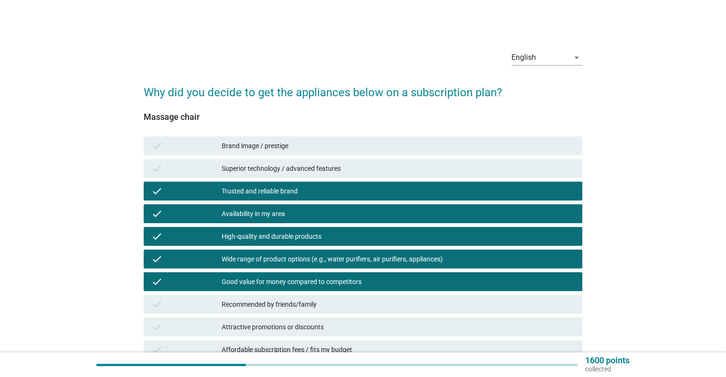
drag, startPoint x: 324, startPoint y: 305, endPoint x: 324, endPoint y: 311, distance: 6.1
click at [324, 305] on div "Recommended by friends/family" at bounding box center [398, 304] width 353 height 11
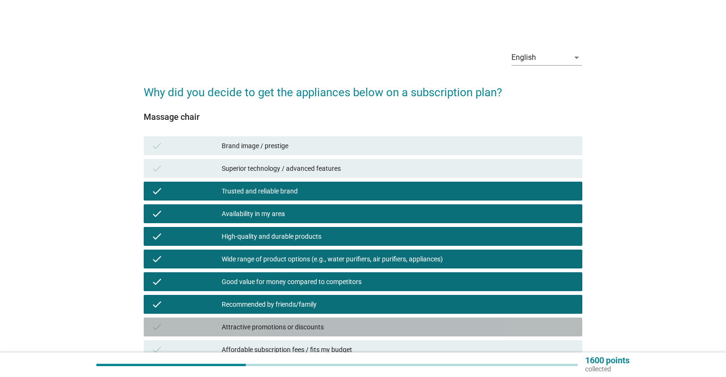
click at [324, 325] on div "Attractive promotions or discounts" at bounding box center [398, 327] width 353 height 11
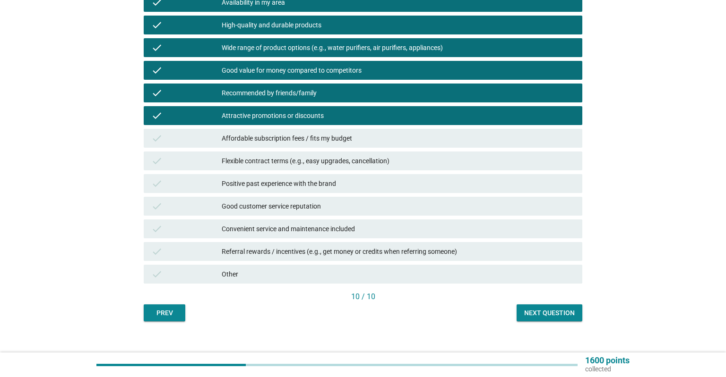
scroll to position [223, 0]
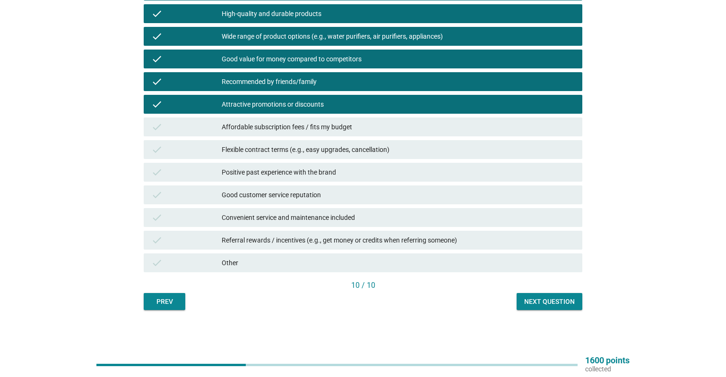
click at [532, 301] on div "Next question" at bounding box center [549, 302] width 51 height 10
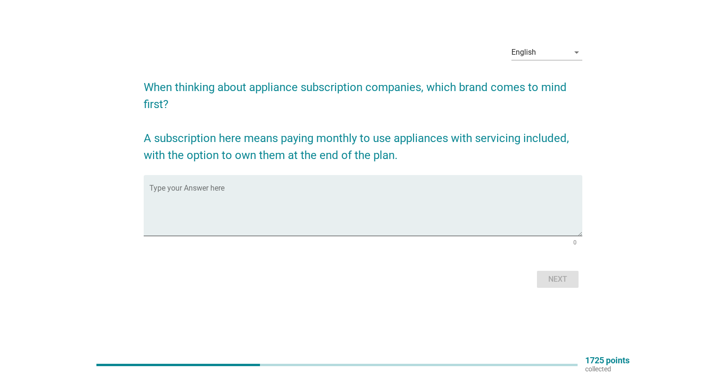
scroll to position [0, 0]
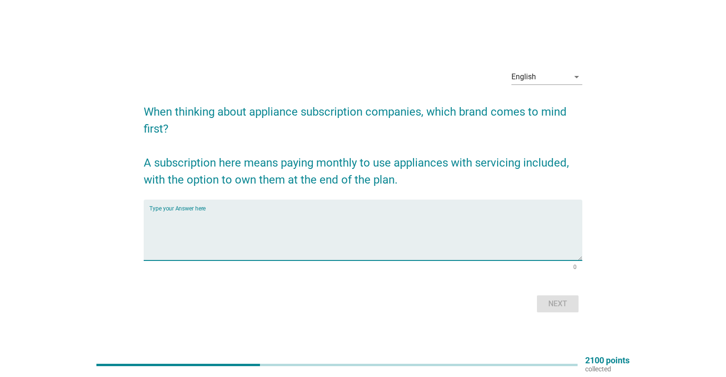
click at [288, 239] on textarea "Type your Answer here" at bounding box center [365, 236] width 433 height 50
type textarea "yes"
click at [571, 303] on button "Next" at bounding box center [558, 304] width 42 height 17
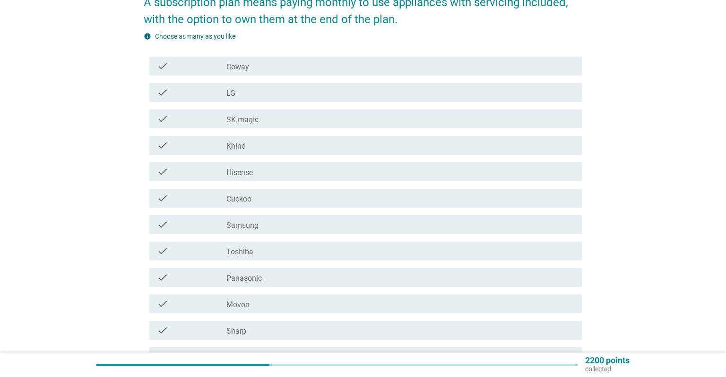
scroll to position [199, 0]
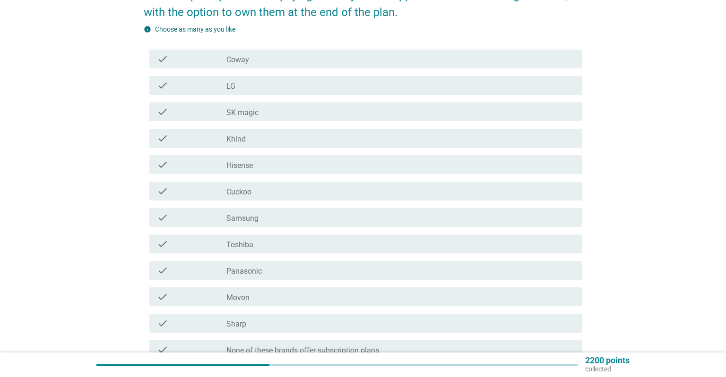
click at [322, 66] on div "check check_box_outline_blank Coway" at bounding box center [365, 59] width 433 height 19
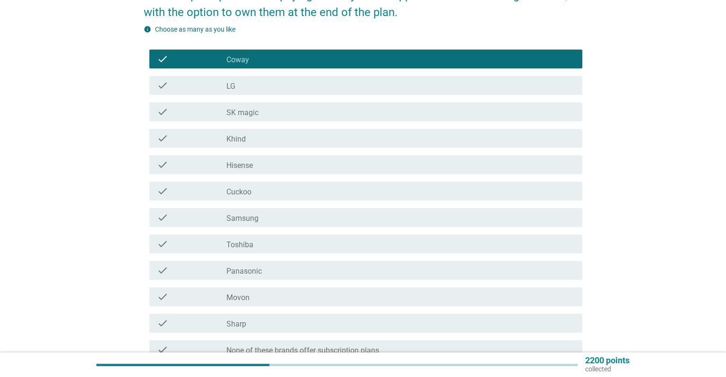
click at [324, 80] on div "check_box_outline_blank LG" at bounding box center [400, 85] width 348 height 11
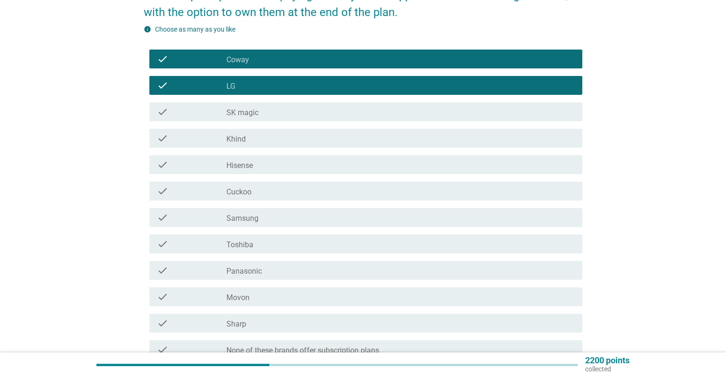
click at [325, 107] on div "check_box_outline_blank SK magic" at bounding box center [400, 111] width 348 height 11
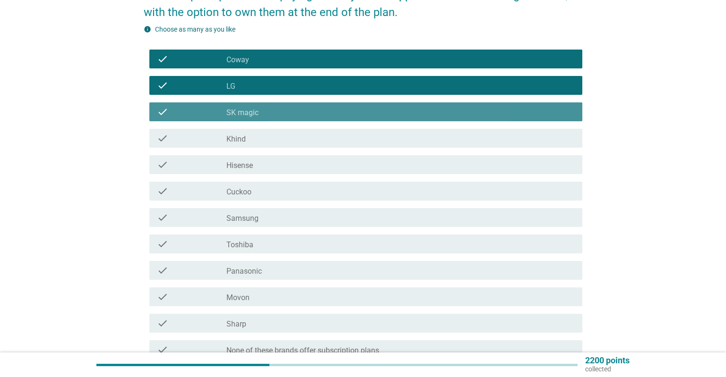
click at [319, 103] on div "check check_box_outline_blank SK magic" at bounding box center [365, 112] width 433 height 19
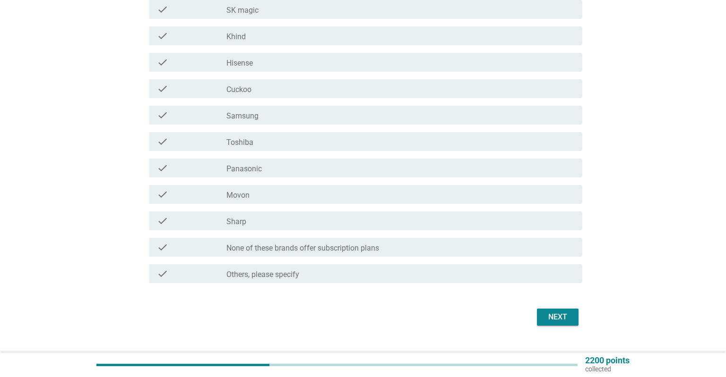
scroll to position [320, 0]
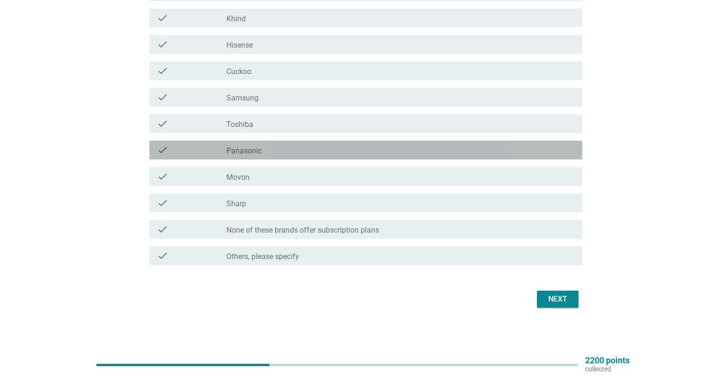
click at [319, 150] on div "check_box_outline_blank Panasonic" at bounding box center [400, 150] width 348 height 11
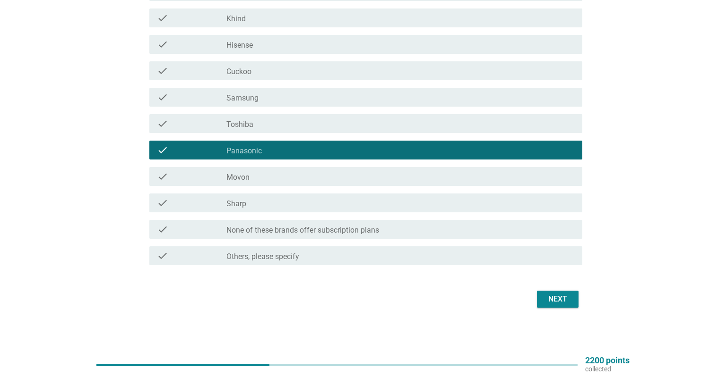
click at [322, 124] on div "check_box_outline_blank Toshiba" at bounding box center [400, 123] width 348 height 11
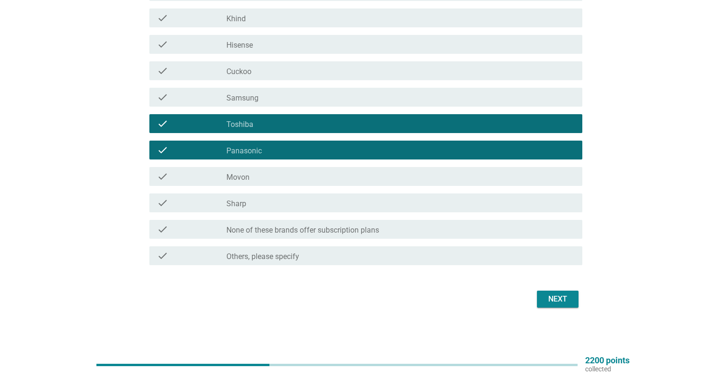
click at [374, 95] on div "check_box_outline_blank Samsung" at bounding box center [400, 97] width 348 height 11
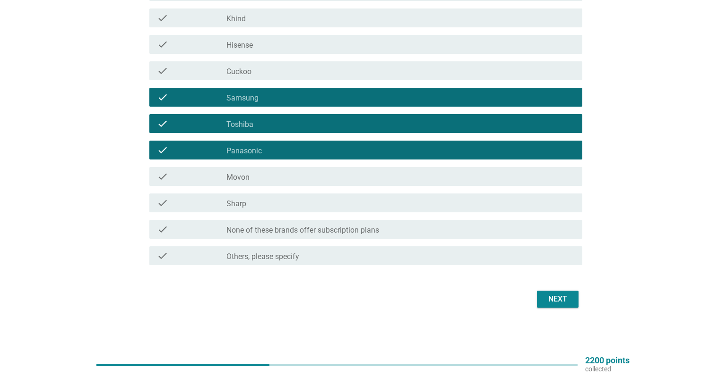
click at [565, 298] on div "Next" at bounding box center [557, 299] width 26 height 11
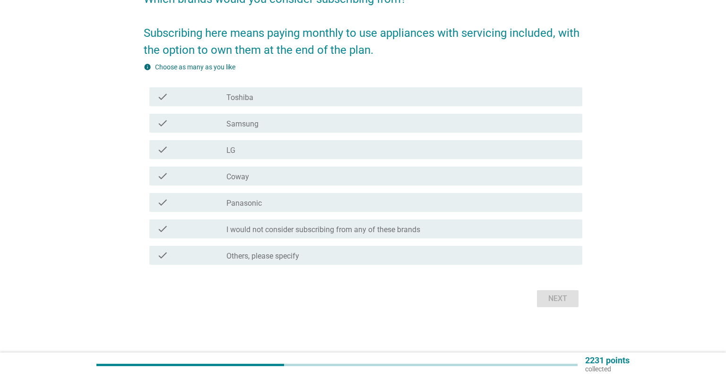
scroll to position [0, 0]
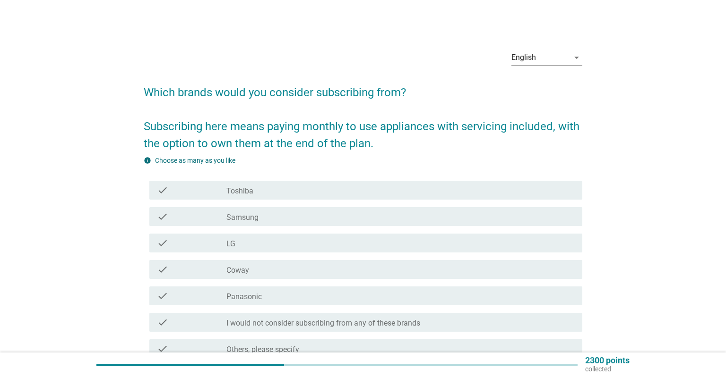
click at [252, 188] on div "check_box Toshiba" at bounding box center [400, 190] width 348 height 11
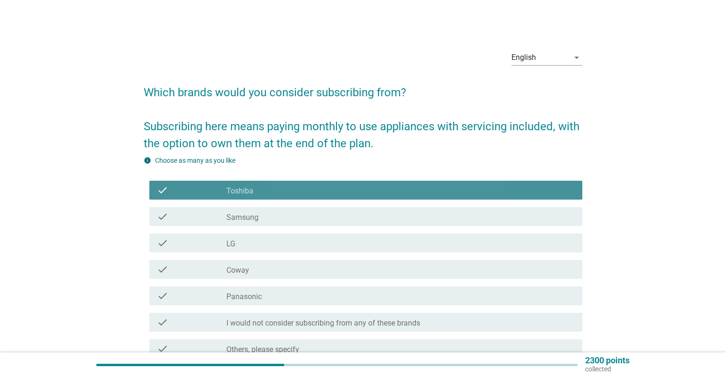
click at [264, 219] on div "check_box Samsung" at bounding box center [400, 216] width 348 height 11
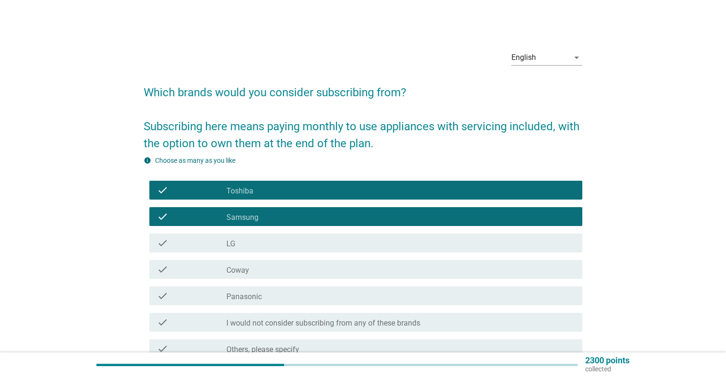
click at [264, 243] on div "check_box LG" at bounding box center [400, 243] width 348 height 11
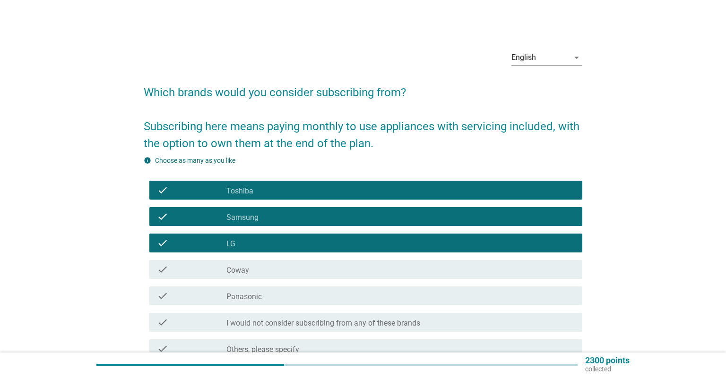
click at [263, 270] on div "check_box_outline_blank Coway" at bounding box center [400, 269] width 348 height 11
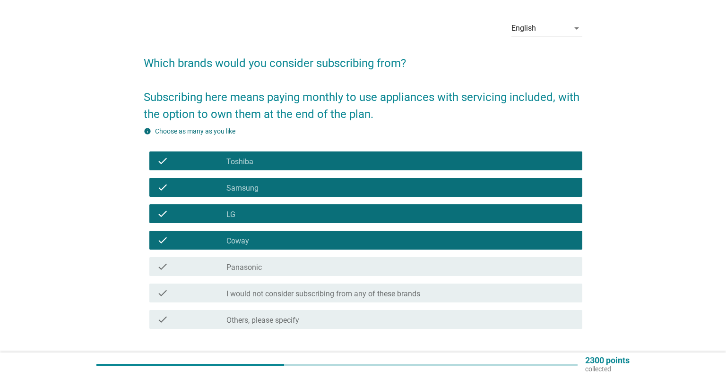
scroll to position [50, 0]
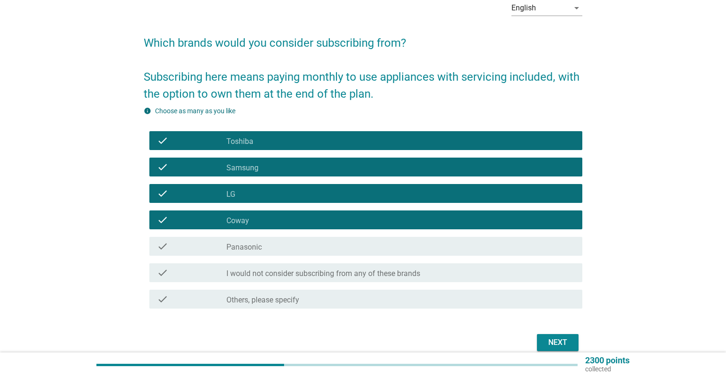
click at [262, 247] on label "Panasonic" at bounding box center [243, 247] width 35 height 9
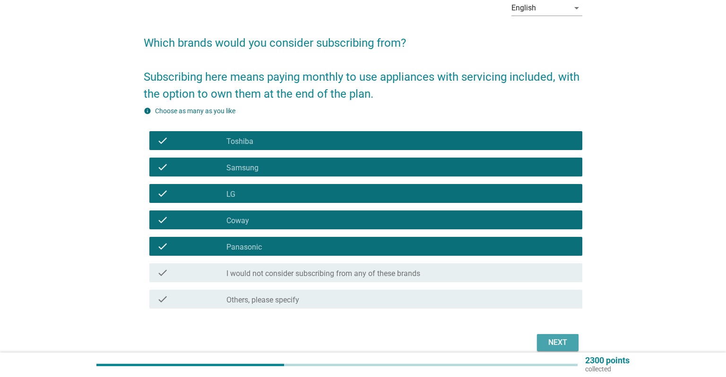
click at [555, 342] on div "Next" at bounding box center [557, 342] width 26 height 11
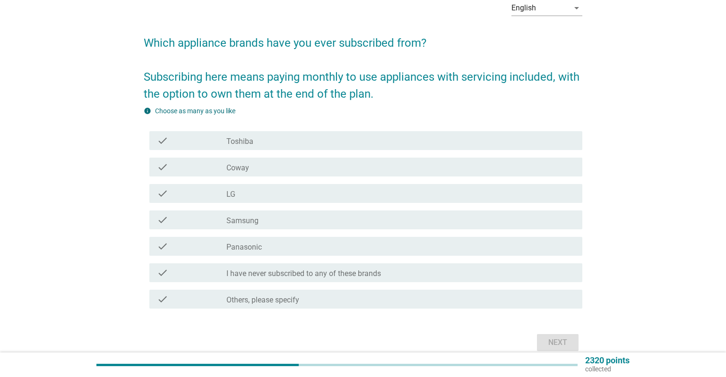
scroll to position [0, 0]
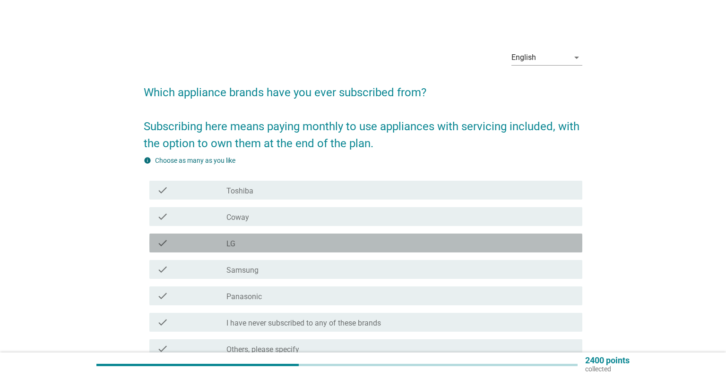
click at [320, 247] on div "check_box LG" at bounding box center [400, 243] width 348 height 11
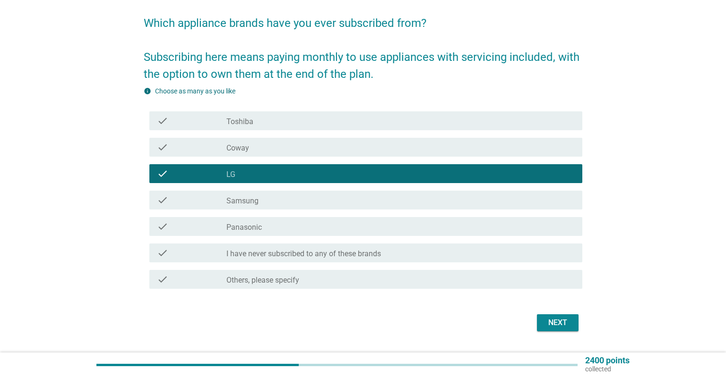
scroll to position [93, 0]
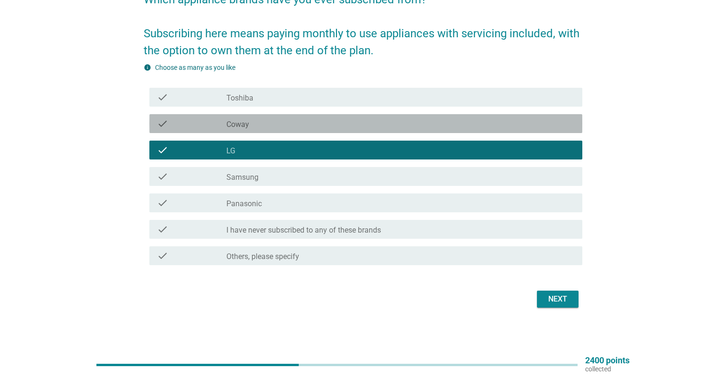
click at [292, 122] on div "check_box Coway" at bounding box center [400, 123] width 348 height 11
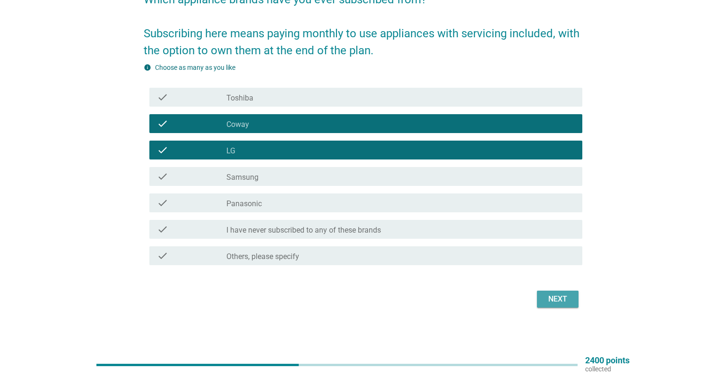
click at [552, 305] on div "Next" at bounding box center [557, 299] width 26 height 11
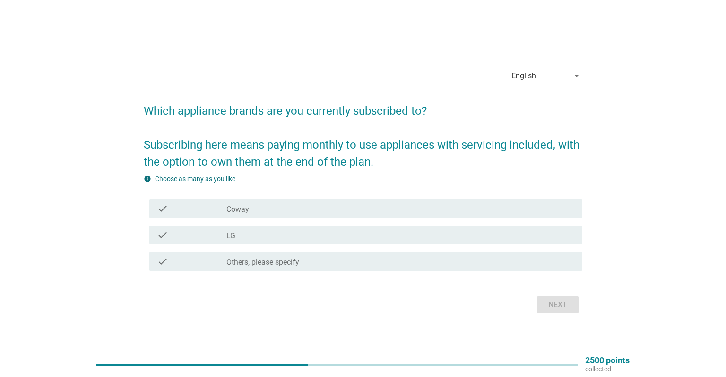
click at [277, 214] on div "check_box Coway" at bounding box center [400, 208] width 348 height 11
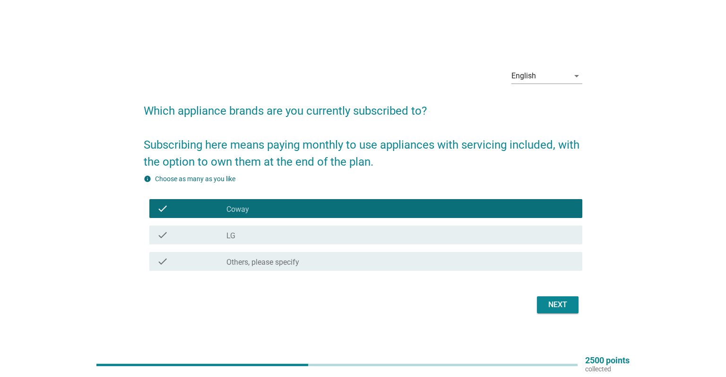
click at [532, 303] on div "Next" at bounding box center [363, 305] width 438 height 23
click at [553, 311] on button "Next" at bounding box center [558, 305] width 42 height 17
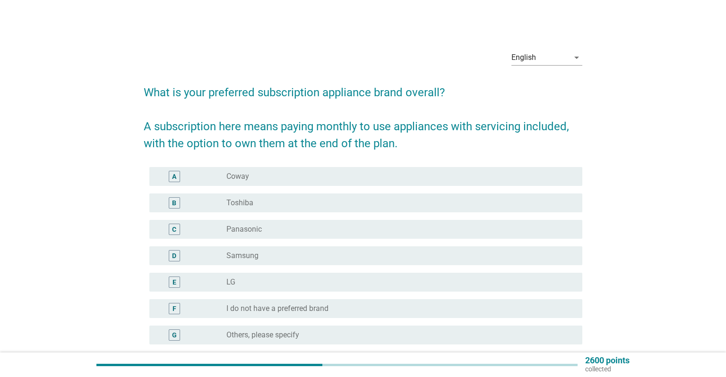
drag, startPoint x: 298, startPoint y: 174, endPoint x: 298, endPoint y: 186, distance: 11.8
click at [298, 179] on div "radio_button_unchecked Coway" at bounding box center [396, 176] width 341 height 9
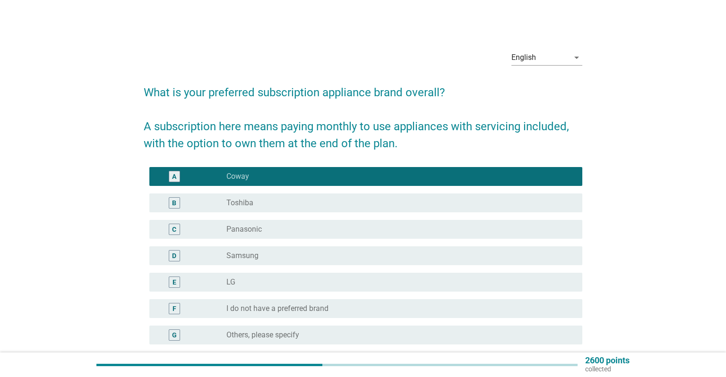
click at [296, 203] on div "radio_button_unchecked Toshiba" at bounding box center [396, 202] width 341 height 9
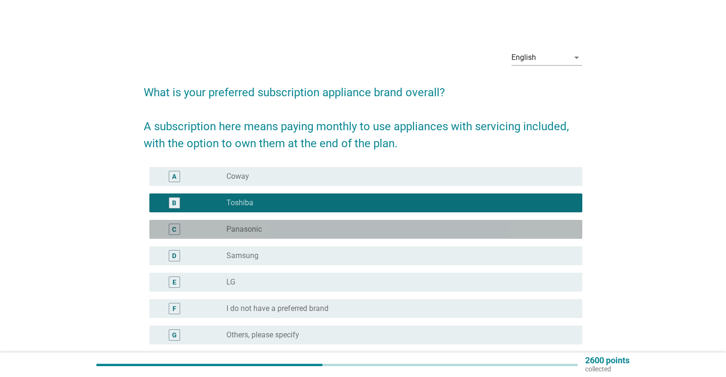
click at [308, 229] on div "radio_button_unchecked Panasonic" at bounding box center [396, 229] width 341 height 9
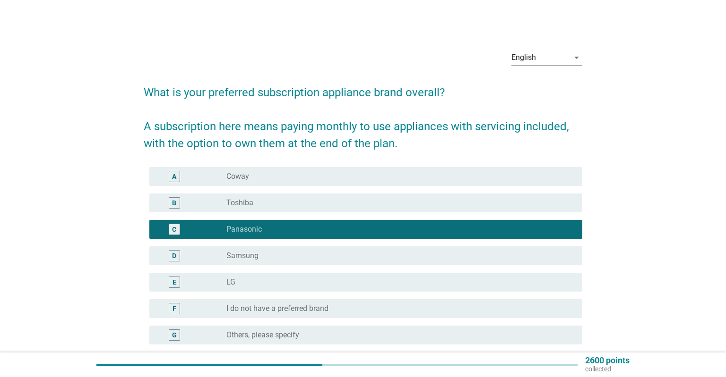
click at [311, 173] on div "radio_button_unchecked Coway" at bounding box center [396, 176] width 341 height 9
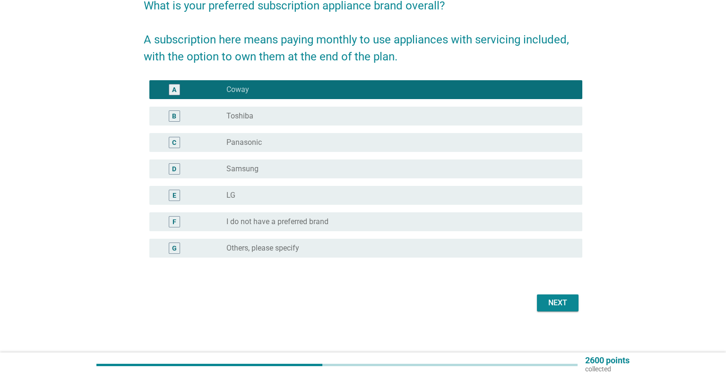
scroll to position [91, 0]
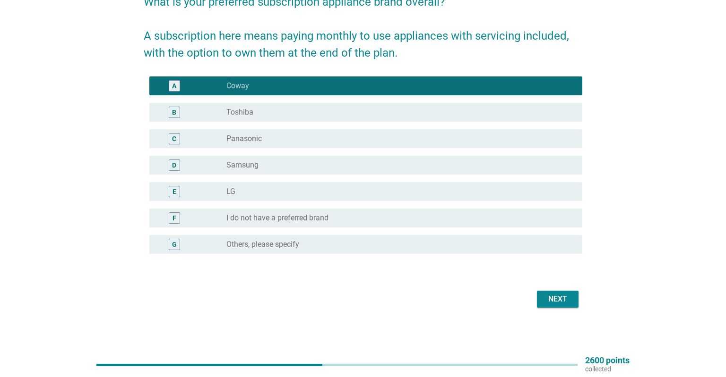
click at [569, 303] on div "Next" at bounding box center [557, 299] width 26 height 11
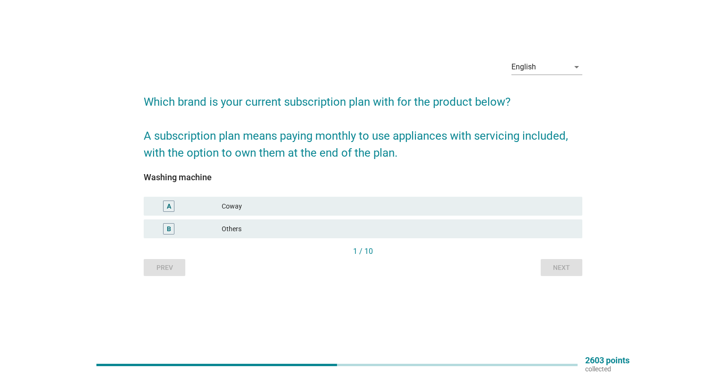
scroll to position [0, 0]
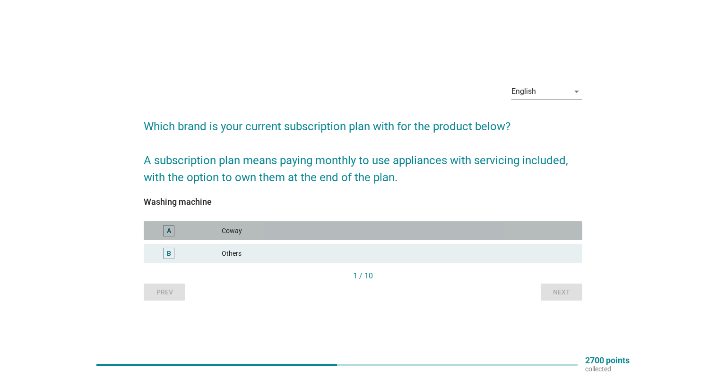
click at [253, 230] on div "Coway" at bounding box center [398, 230] width 353 height 11
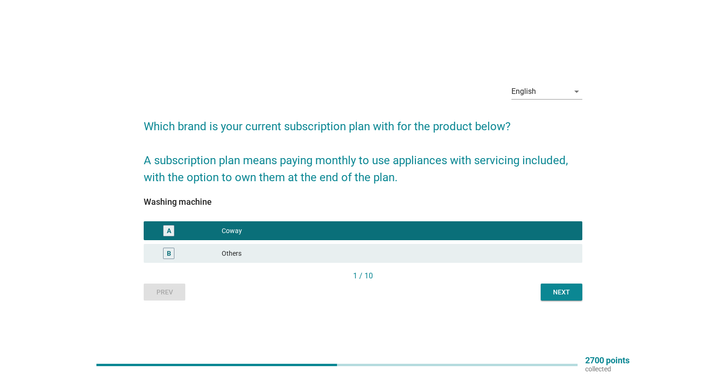
click at [547, 296] on button "Next" at bounding box center [561, 292] width 42 height 17
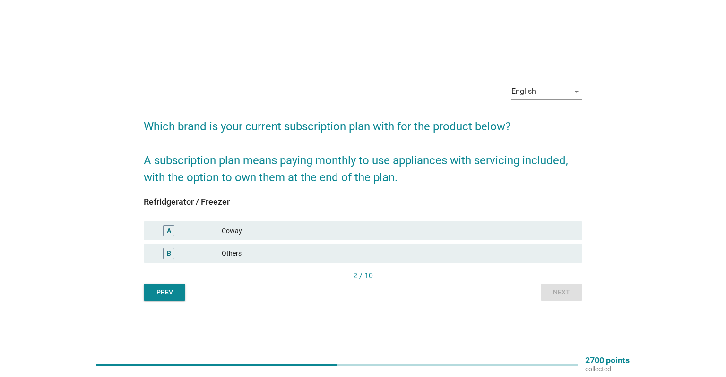
click at [278, 236] on div "Coway" at bounding box center [398, 230] width 353 height 11
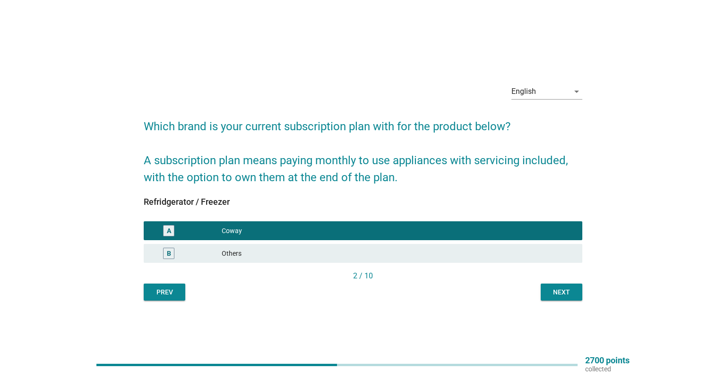
click at [567, 298] on button "Next" at bounding box center [561, 292] width 42 height 17
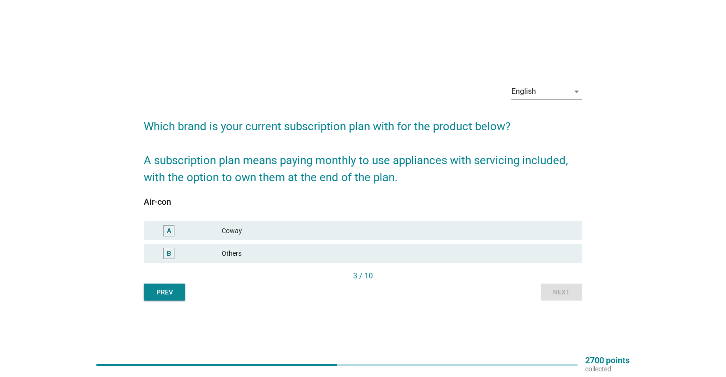
click at [321, 231] on div "Coway" at bounding box center [398, 230] width 353 height 11
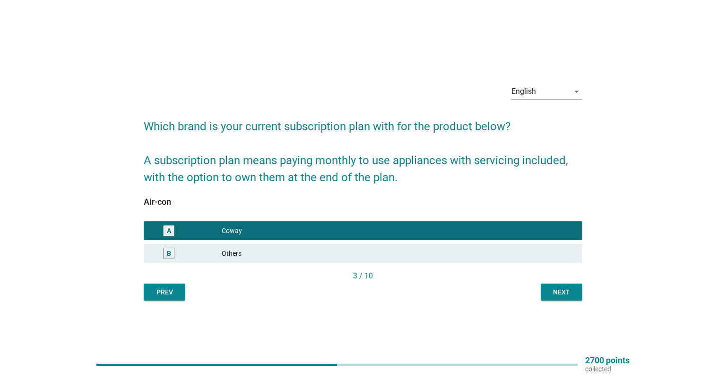
click at [354, 263] on div "B Others" at bounding box center [363, 253] width 438 height 19
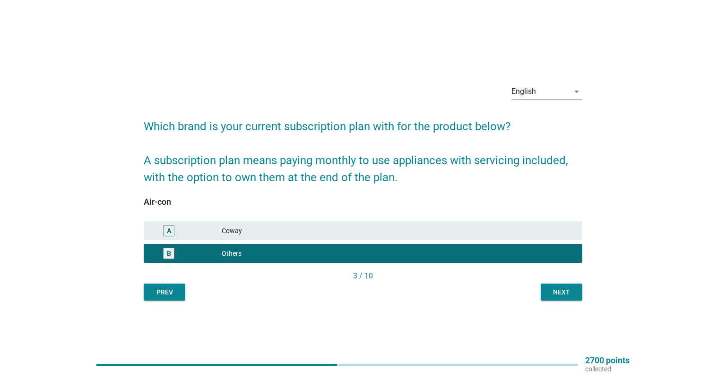
click at [564, 295] on div "Next" at bounding box center [561, 293] width 26 height 10
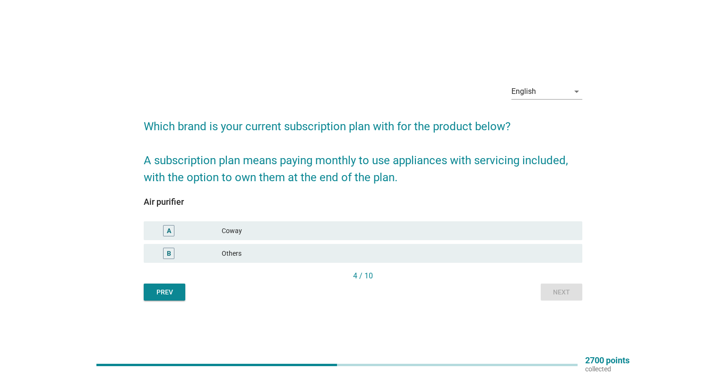
click at [397, 266] on div "Air purifier A Coway B Others" at bounding box center [363, 233] width 438 height 73
click at [404, 257] on div "Others" at bounding box center [398, 253] width 353 height 11
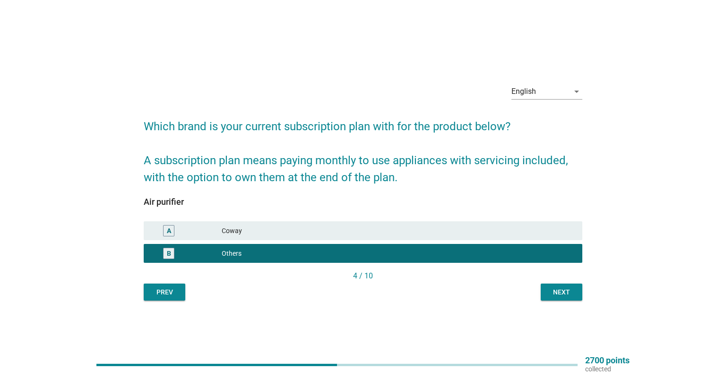
click at [559, 299] on button "Next" at bounding box center [561, 292] width 42 height 17
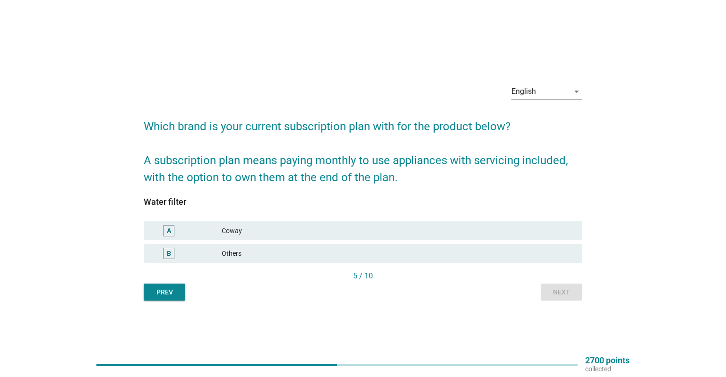
click at [393, 241] on div "A Coway" at bounding box center [363, 231] width 442 height 23
click at [393, 229] on div "Coway" at bounding box center [398, 230] width 353 height 11
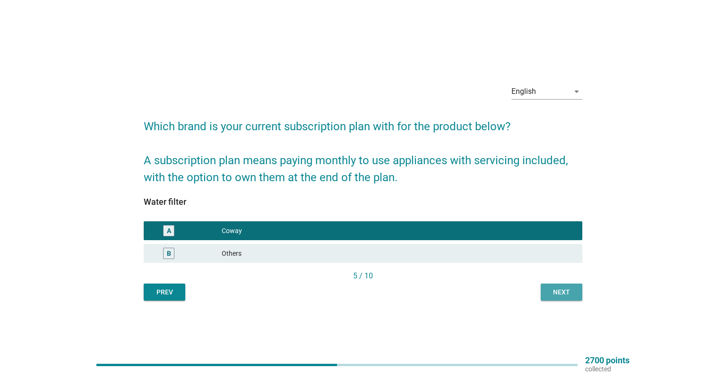
click at [552, 284] on button "Next" at bounding box center [561, 292] width 42 height 17
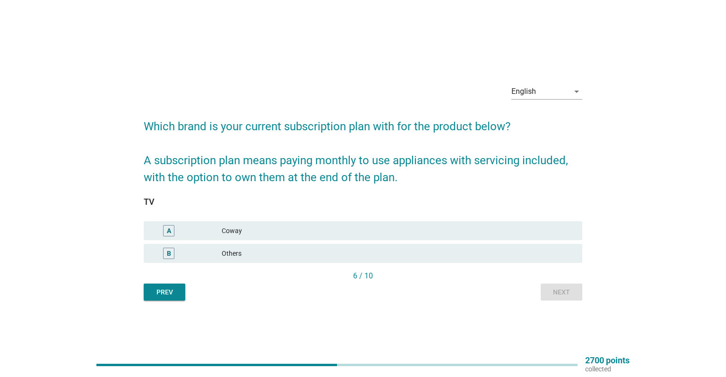
drag, startPoint x: 398, startPoint y: 226, endPoint x: 443, endPoint y: 248, distance: 49.9
click at [399, 226] on div "Coway" at bounding box center [398, 230] width 353 height 11
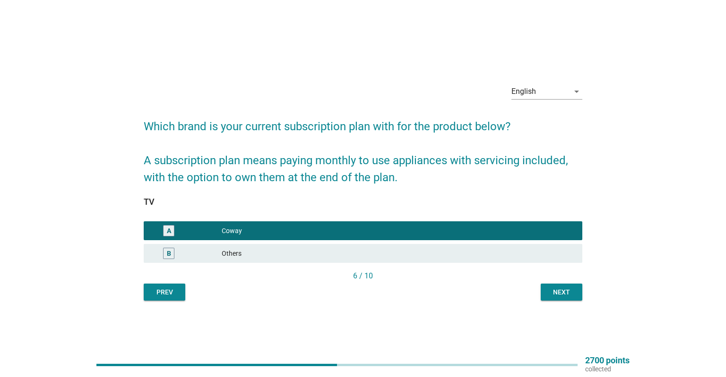
click at [490, 260] on div "B Others" at bounding box center [363, 253] width 438 height 19
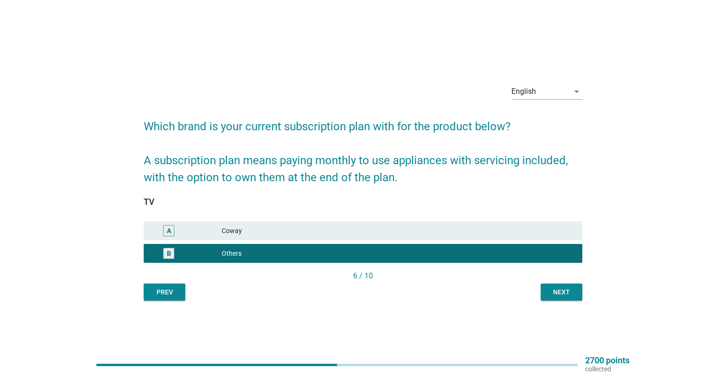
click at [557, 290] on div "Next" at bounding box center [561, 293] width 26 height 10
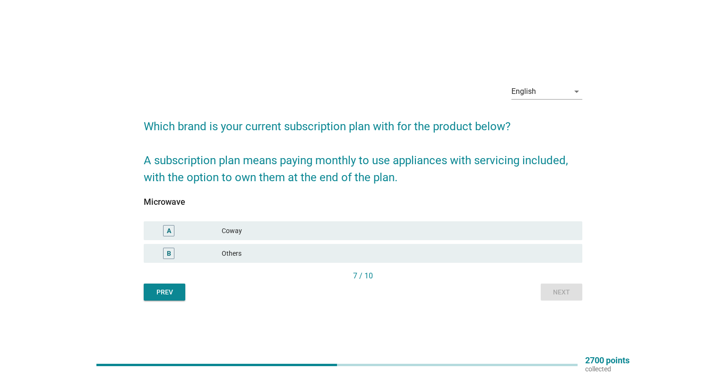
click at [432, 253] on div "Others" at bounding box center [398, 253] width 353 height 11
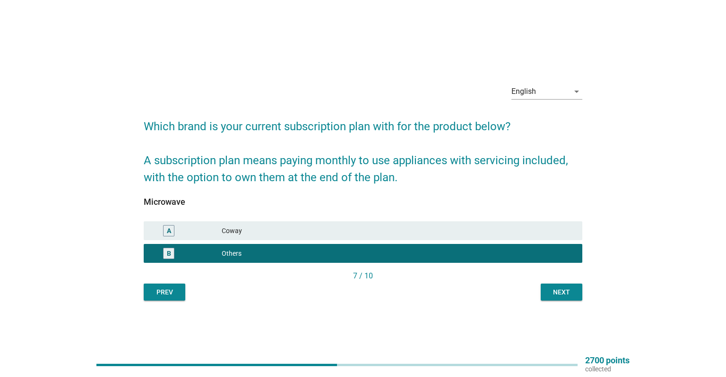
click at [557, 278] on div "7 / 10" at bounding box center [363, 276] width 438 height 11
click at [562, 289] on div "Next" at bounding box center [561, 293] width 26 height 10
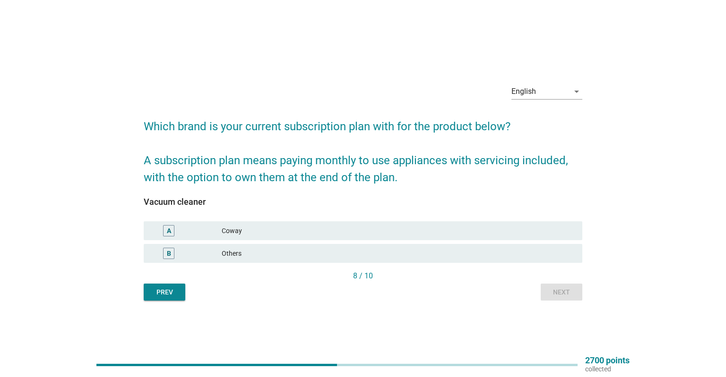
click at [432, 251] on div "Others" at bounding box center [398, 253] width 353 height 11
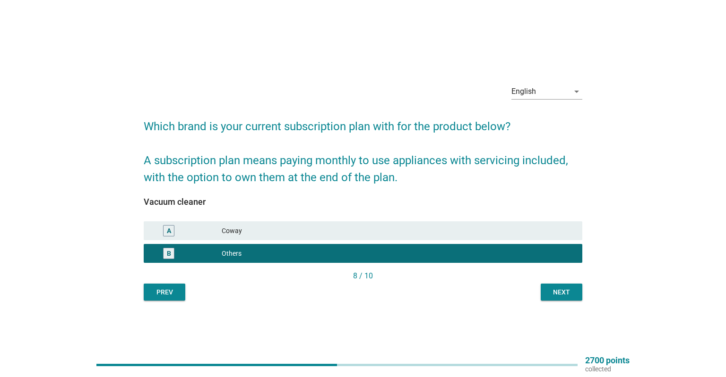
click at [561, 301] on div "English arrow_drop_down Which brand is your current subscription plan with for …" at bounding box center [362, 188] width 453 height 239
click at [558, 292] on div "Next" at bounding box center [561, 293] width 26 height 10
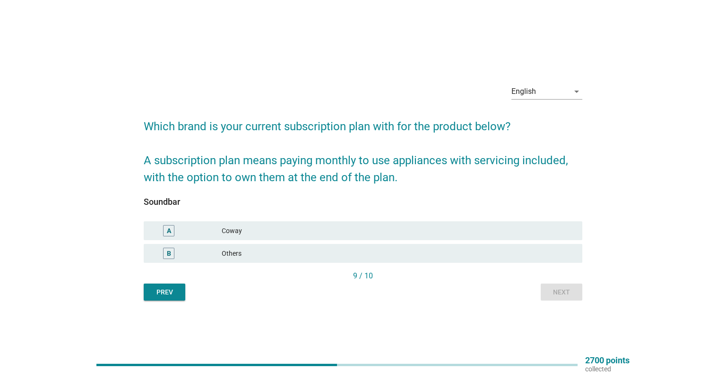
click at [332, 245] on div "B Others" at bounding box center [363, 253] width 438 height 19
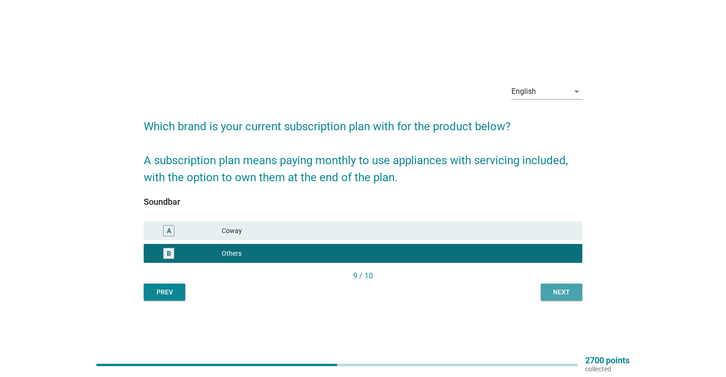
click at [558, 296] on div "Next" at bounding box center [561, 293] width 26 height 10
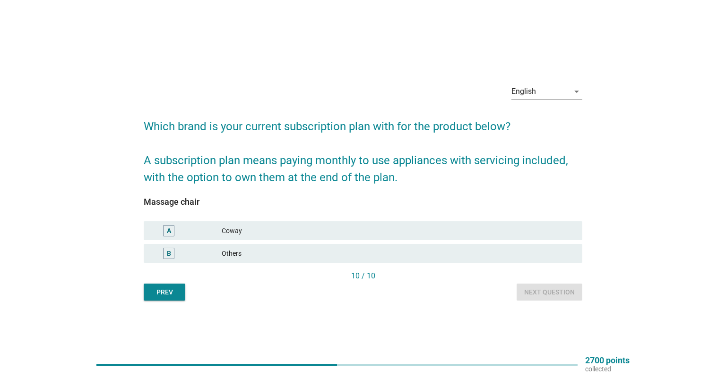
click at [432, 252] on div "Others" at bounding box center [398, 253] width 353 height 11
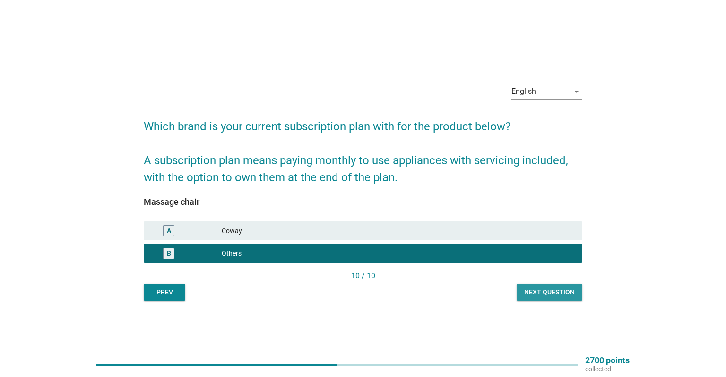
click at [563, 298] on button "Next question" at bounding box center [549, 292] width 66 height 17
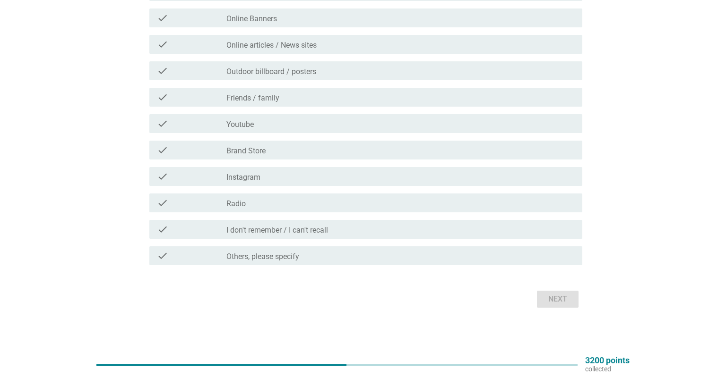
scroll to position [45, 0]
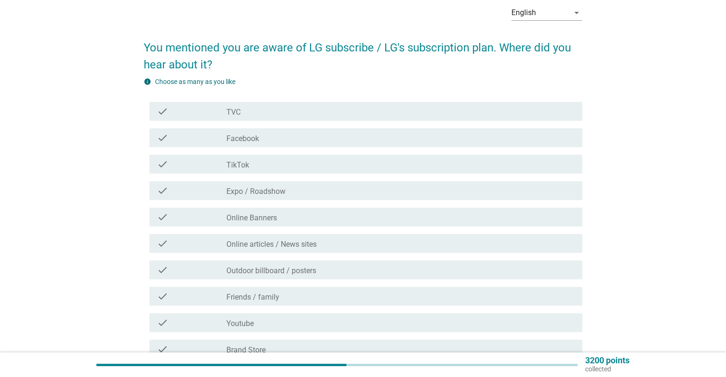
drag, startPoint x: 259, startPoint y: 145, endPoint x: 275, endPoint y: 182, distance: 40.6
click at [260, 145] on div "check check_box_outline_blank Facebook" at bounding box center [365, 137] width 433 height 19
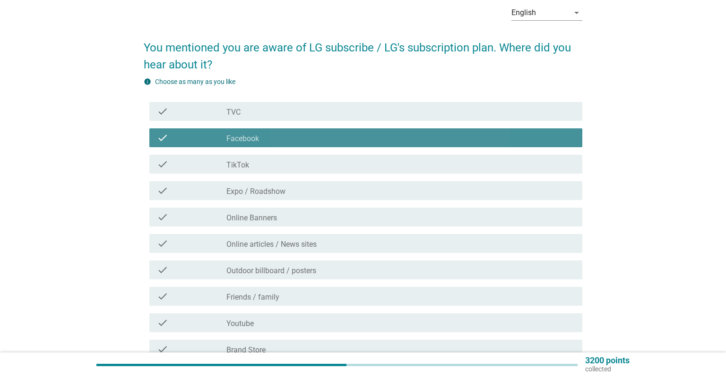
click at [275, 186] on div "check_box_outline_blank Expo / Roadshow" at bounding box center [400, 190] width 348 height 11
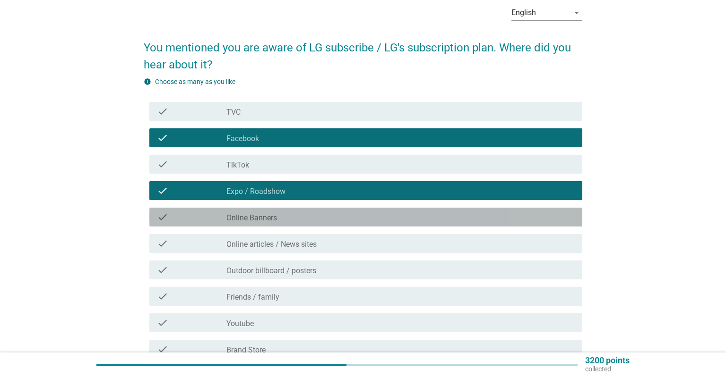
click at [281, 225] on div "check check_box_outline_blank Online Banners" at bounding box center [365, 217] width 433 height 19
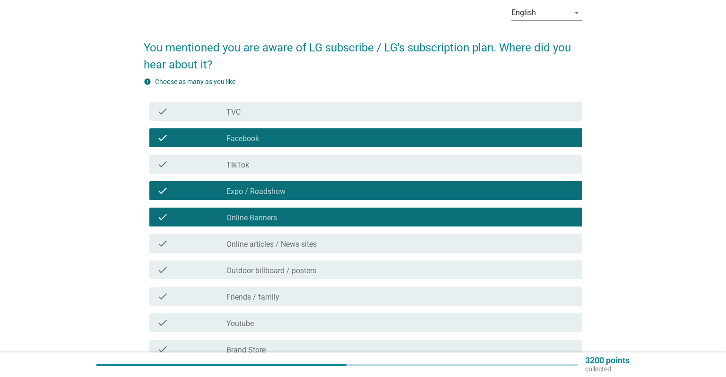
click at [298, 265] on div "check_box_outline_blank Outdoor billboard / posters" at bounding box center [400, 270] width 348 height 11
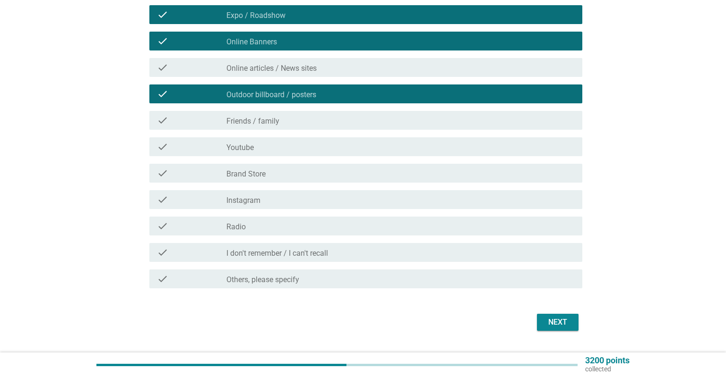
scroll to position [244, 0]
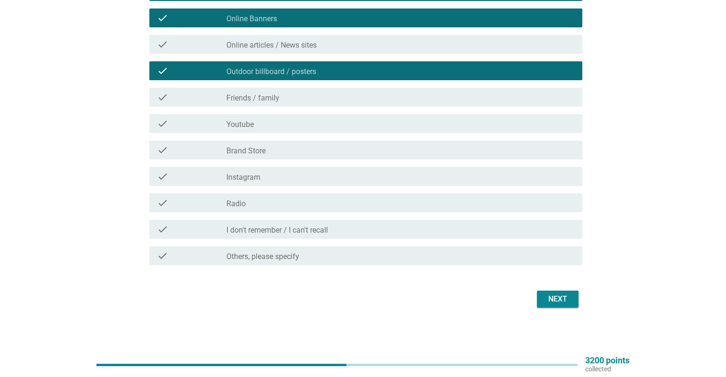
drag, startPoint x: 302, startPoint y: 100, endPoint x: 308, endPoint y: 101, distance: 6.7
click at [303, 100] on div "check_box_outline_blank Friends / family" at bounding box center [400, 97] width 348 height 11
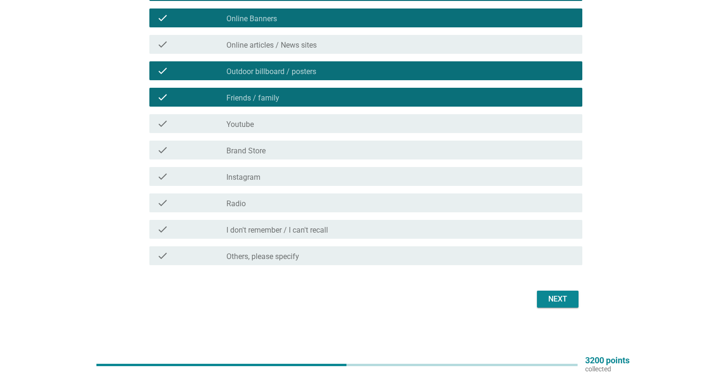
click at [553, 302] on div "Next" at bounding box center [557, 299] width 26 height 11
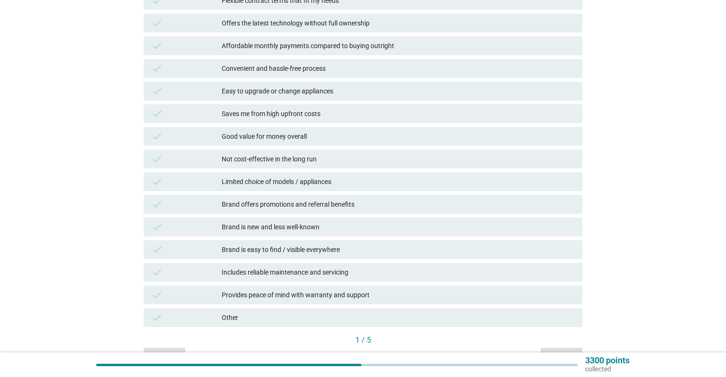
scroll to position [249, 0]
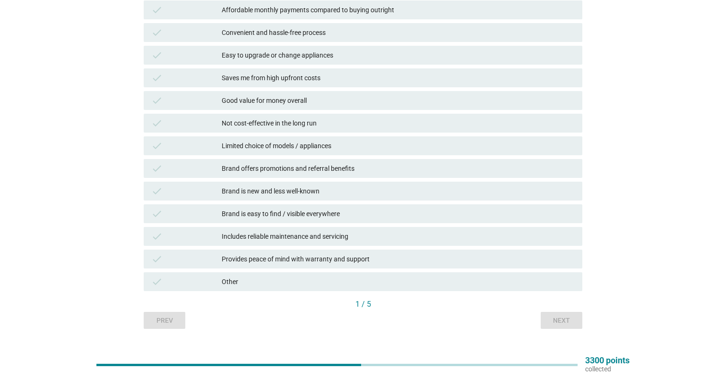
click at [307, 167] on div "Brand offers promotions and referral benefits" at bounding box center [398, 168] width 353 height 11
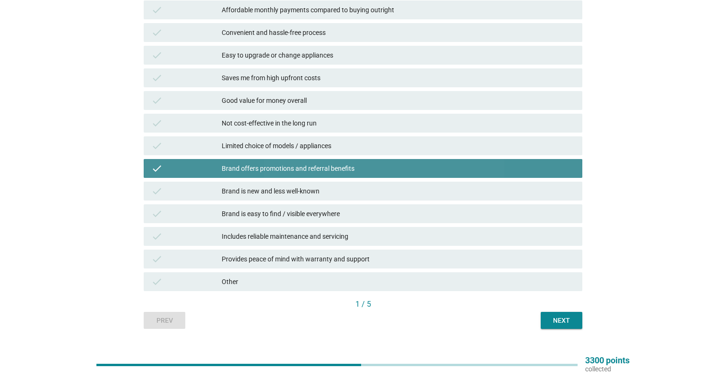
click at [320, 114] on div "check Not cost-effective in the long run" at bounding box center [363, 123] width 438 height 19
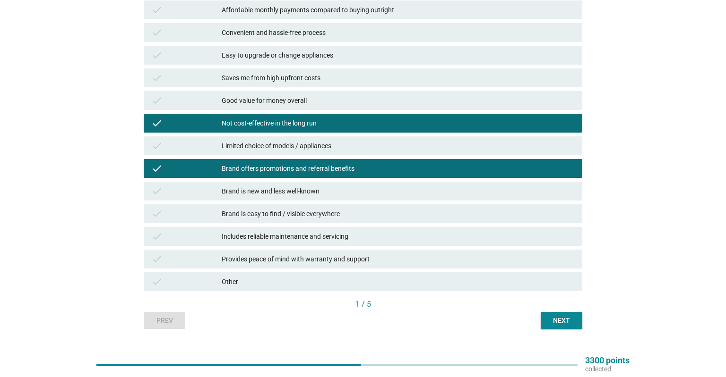
click at [325, 69] on div "check Saves me from high upfront costs" at bounding box center [363, 77] width 438 height 19
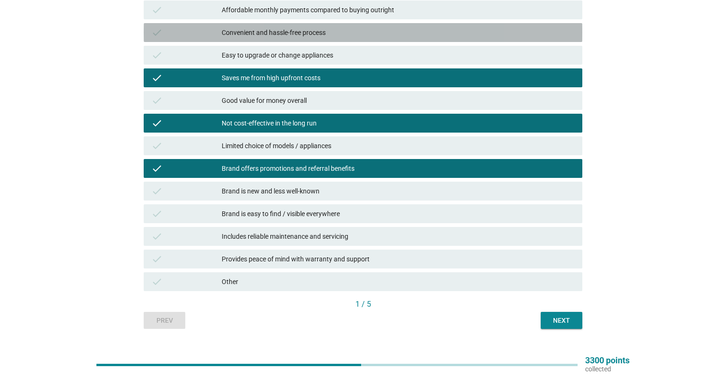
click at [334, 31] on div "Convenient and hassle-free process" at bounding box center [398, 32] width 353 height 11
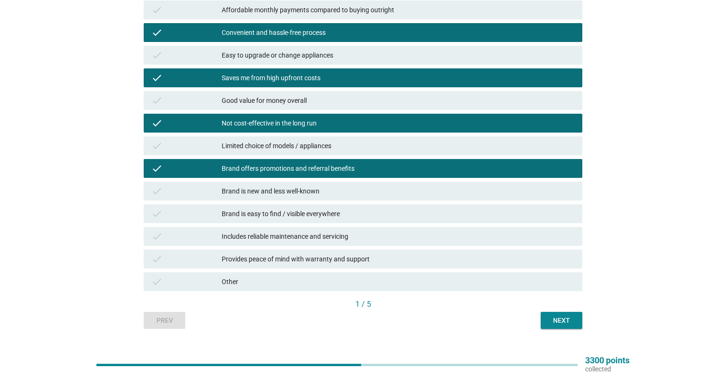
click at [558, 315] on button "Next" at bounding box center [561, 320] width 42 height 17
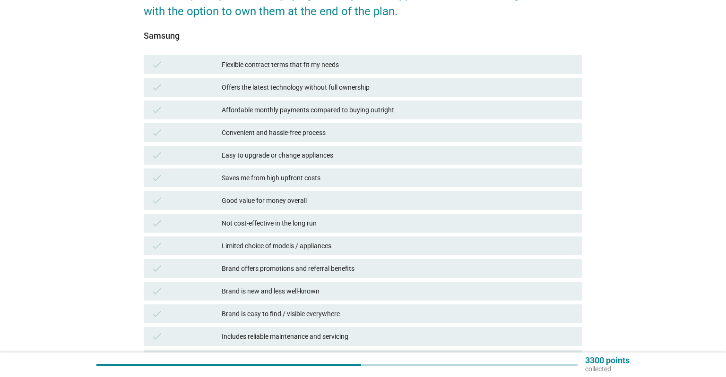
scroll to position [199, 0]
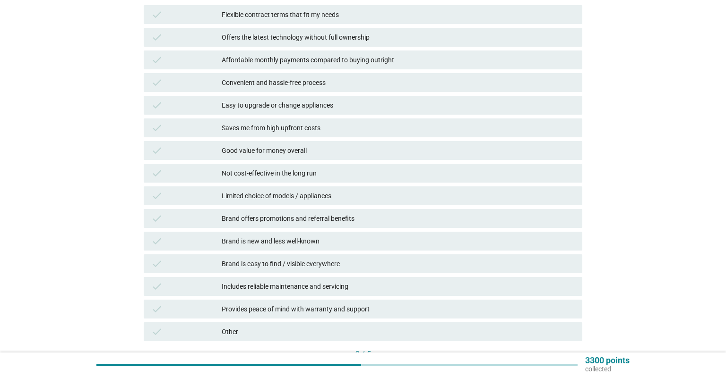
click at [299, 62] on div "Affordable monthly payments compared to buying outright" at bounding box center [398, 59] width 353 height 11
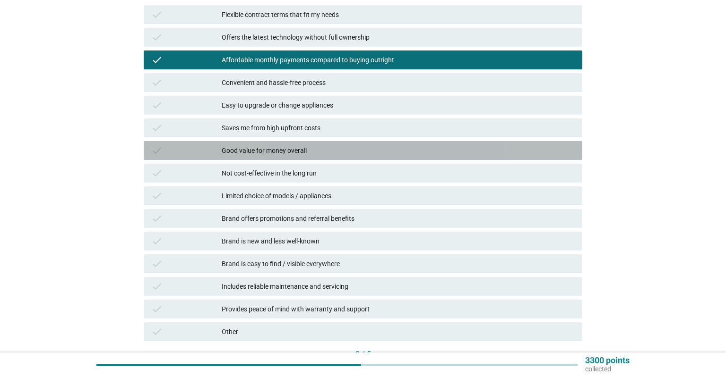
click at [308, 154] on div "Good value for money overall" at bounding box center [398, 150] width 353 height 11
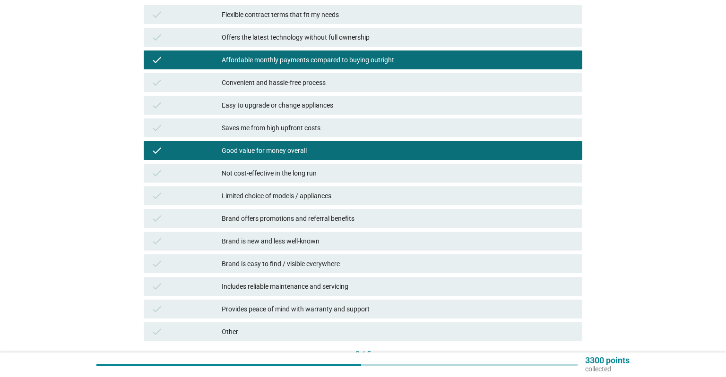
click at [313, 224] on div "check Brand offers promotions and referral benefits" at bounding box center [363, 218] width 438 height 19
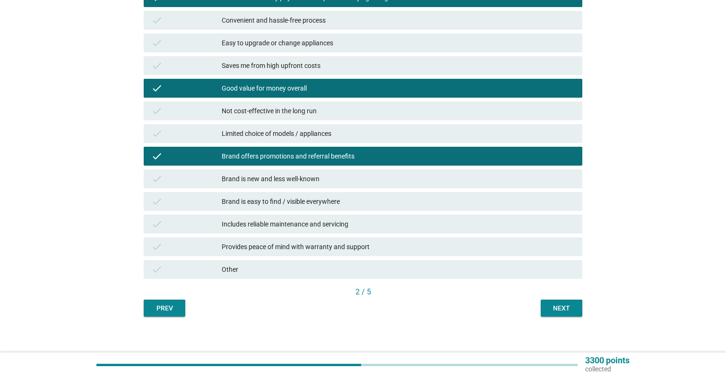
scroll to position [268, 0]
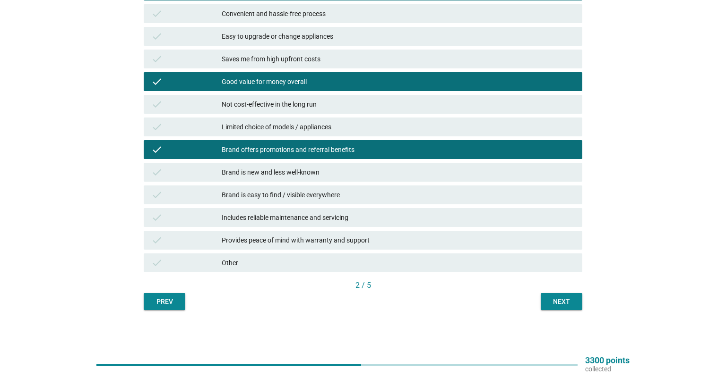
click at [570, 307] on button "Next" at bounding box center [561, 301] width 42 height 17
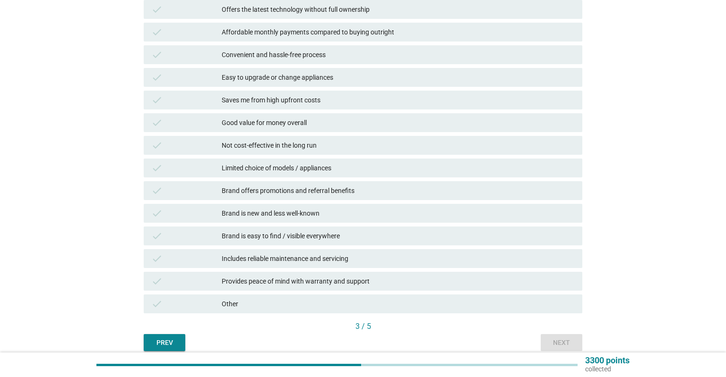
scroll to position [249, 0]
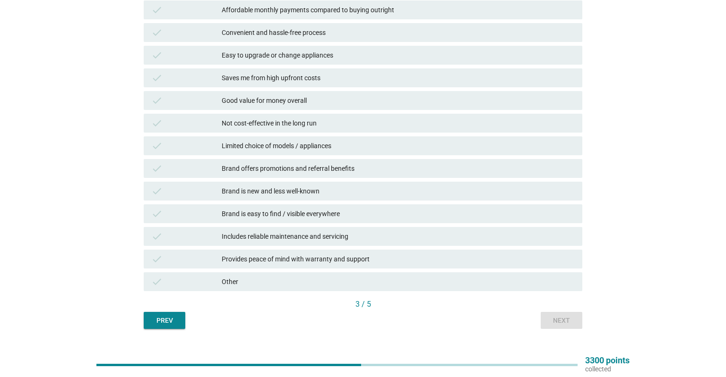
drag, startPoint x: 330, startPoint y: 145, endPoint x: 343, endPoint y: 96, distance: 50.9
click at [330, 145] on div "Limited choice of models / appliances" at bounding box center [398, 145] width 353 height 11
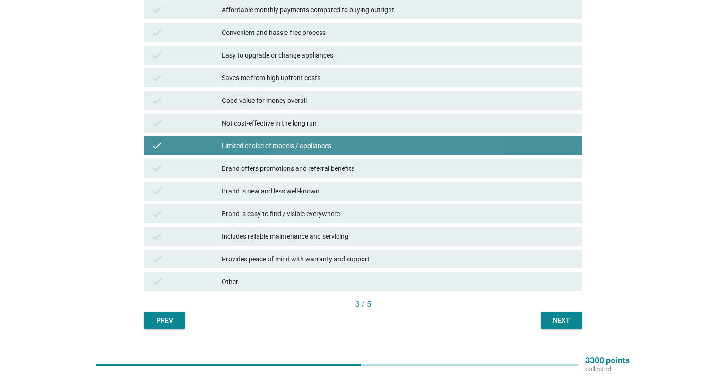
click at [350, 82] on div "Saves me from high upfront costs" at bounding box center [398, 77] width 353 height 11
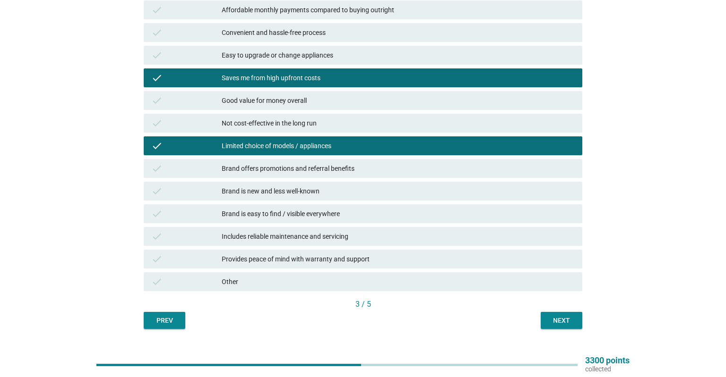
click at [363, 38] on div "Convenient and hassle-free process" at bounding box center [398, 32] width 353 height 11
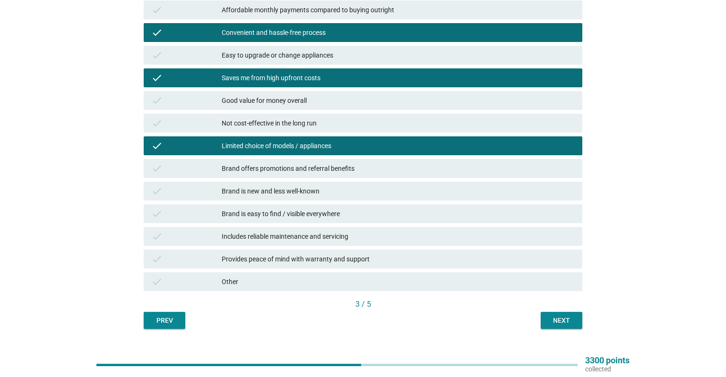
click at [577, 318] on button "Next" at bounding box center [561, 320] width 42 height 17
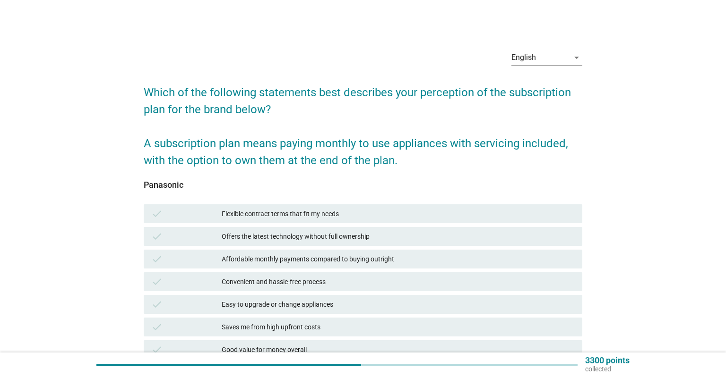
click at [437, 207] on div "check Flexible contract terms that fit my needs" at bounding box center [363, 214] width 438 height 19
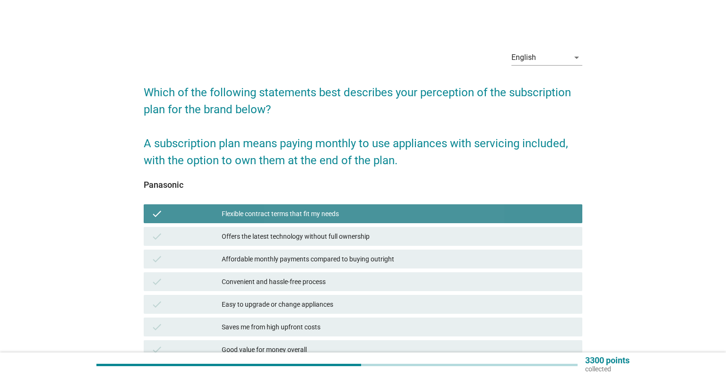
click at [462, 282] on div "Convenient and hassle-free process" at bounding box center [398, 281] width 353 height 11
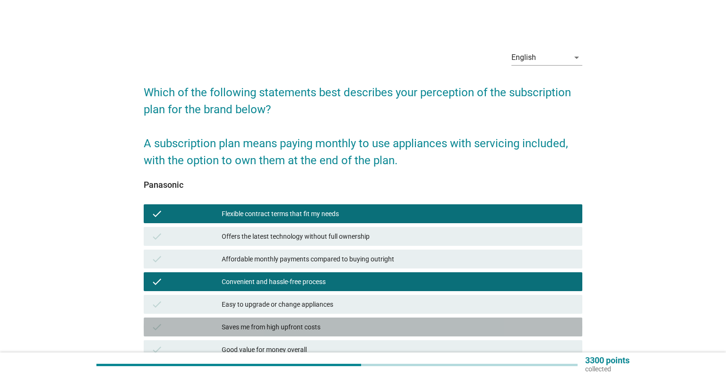
click at [469, 325] on div "Saves me from high upfront costs" at bounding box center [398, 327] width 353 height 11
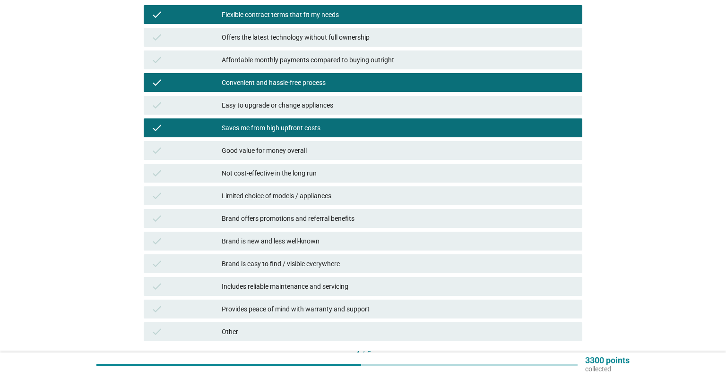
scroll to position [268, 0]
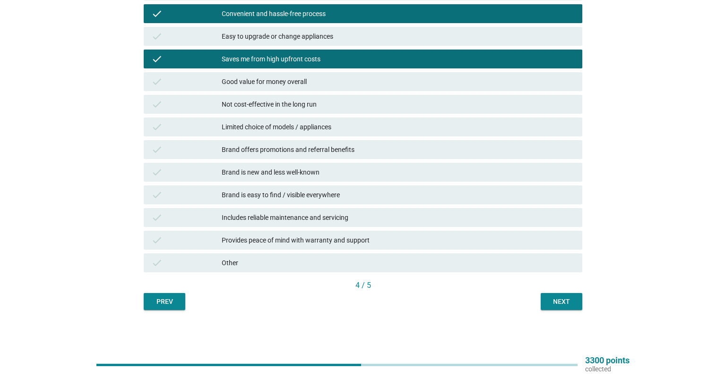
drag, startPoint x: 496, startPoint y: 188, endPoint x: 511, endPoint y: 228, distance: 42.3
click at [496, 189] on div "check Brand is easy to find / visible everywhere" at bounding box center [363, 195] width 438 height 19
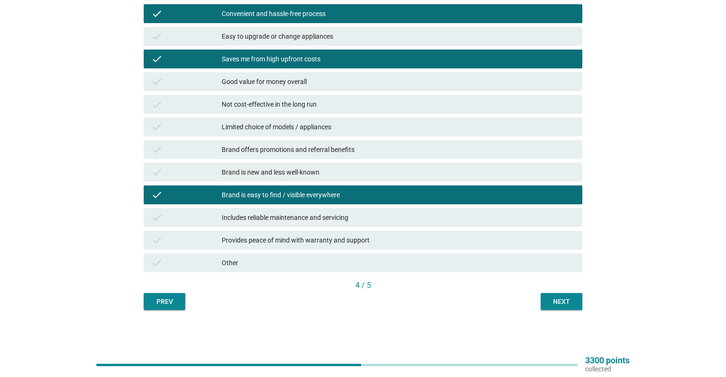
click at [547, 295] on button "Next" at bounding box center [561, 301] width 42 height 17
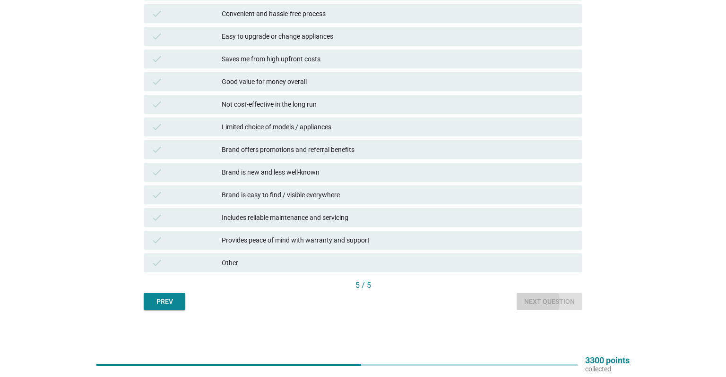
scroll to position [0, 0]
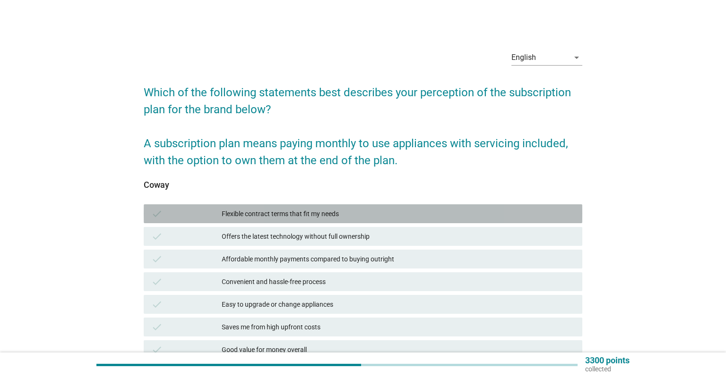
click at [504, 222] on div "check Flexible contract terms that fit my needs" at bounding box center [363, 214] width 438 height 19
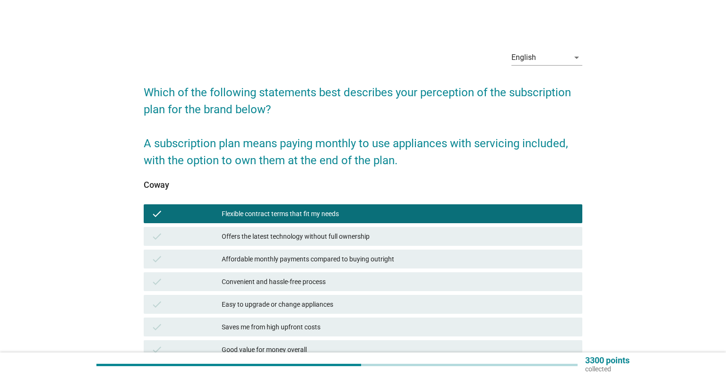
click at [517, 278] on div "Convenient and hassle-free process" at bounding box center [398, 281] width 353 height 11
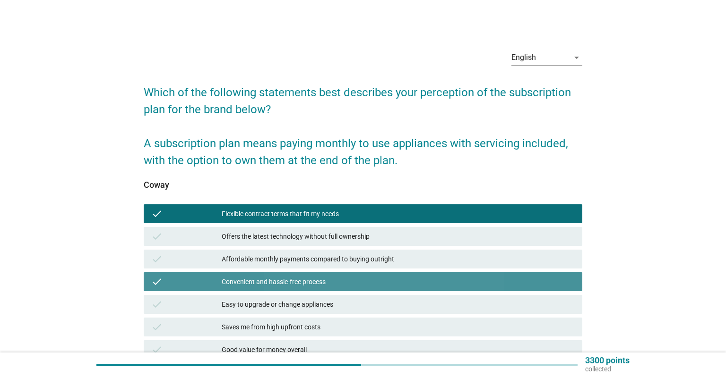
click at [524, 337] on div "check Saves me from high upfront costs" at bounding box center [363, 327] width 442 height 23
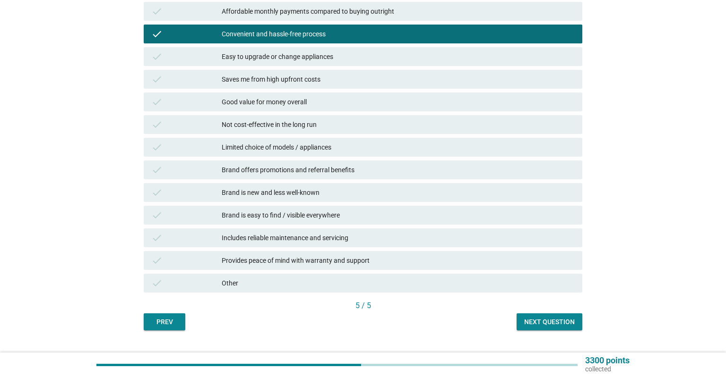
scroll to position [268, 0]
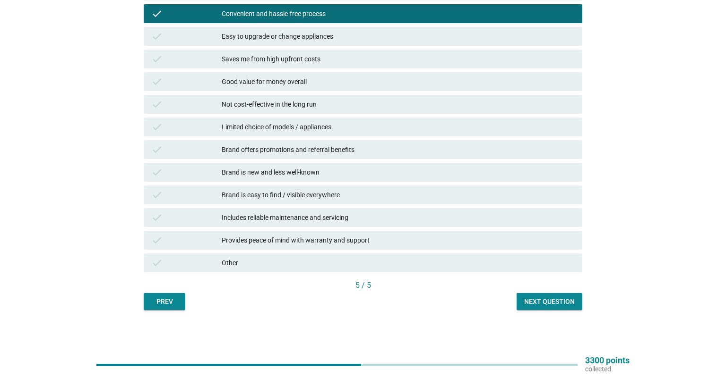
click at [524, 187] on div "check Brand is easy to find / visible everywhere" at bounding box center [363, 195] width 438 height 19
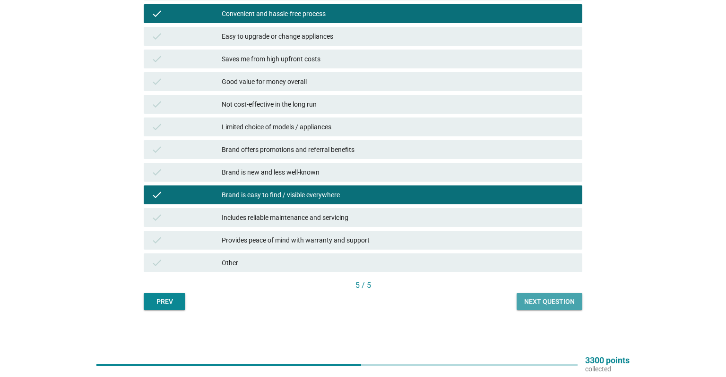
click at [553, 295] on button "Next question" at bounding box center [549, 301] width 66 height 17
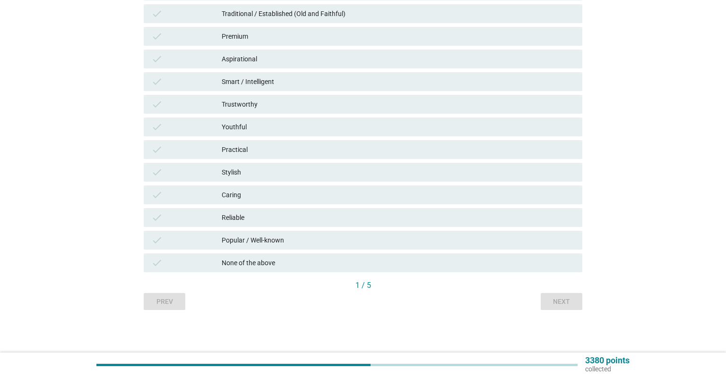
scroll to position [0, 0]
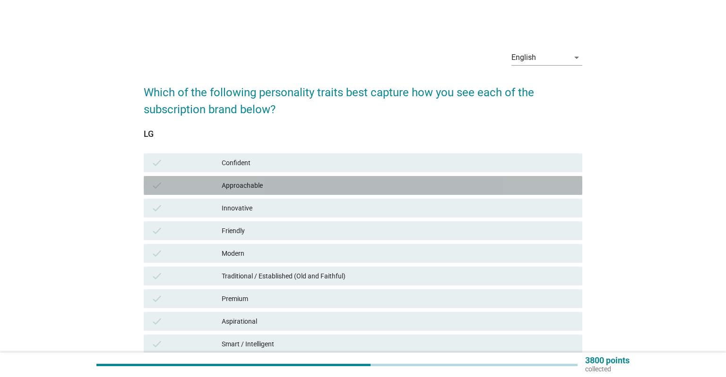
click at [491, 182] on div "Approachable" at bounding box center [398, 185] width 353 height 11
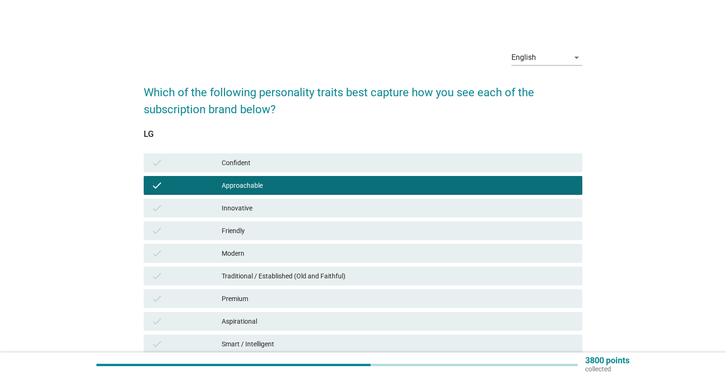
drag, startPoint x: 498, startPoint y: 269, endPoint x: 498, endPoint y: 290, distance: 20.8
click at [498, 269] on div "check Traditional / Established (Old and Faithful)" at bounding box center [363, 276] width 438 height 19
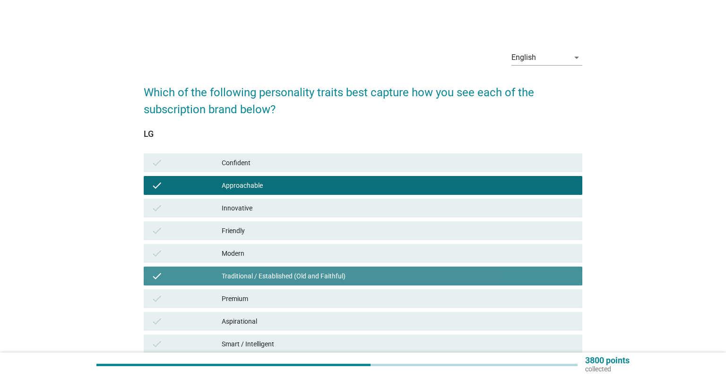
click at [498, 290] on div "check Premium" at bounding box center [363, 299] width 438 height 19
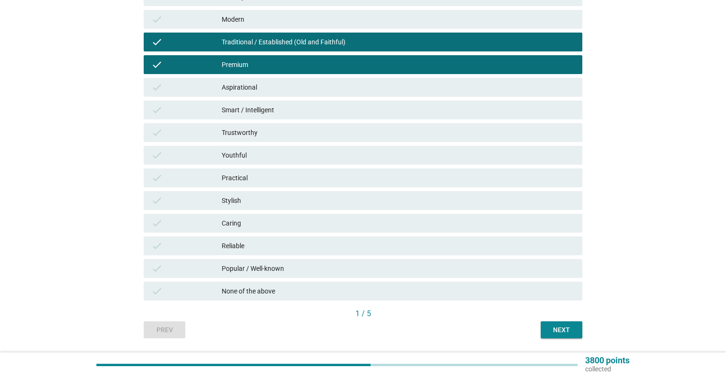
scroll to position [249, 0]
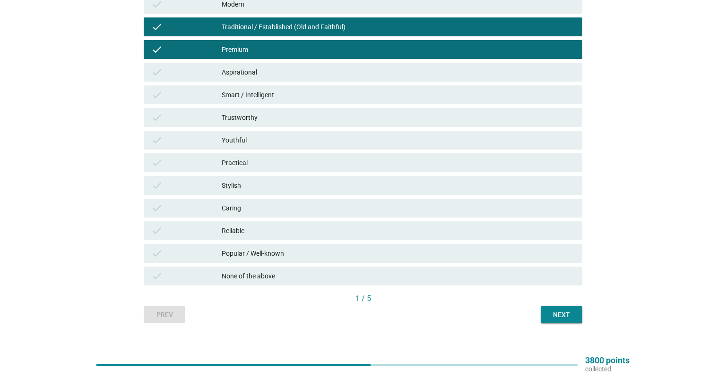
click at [521, 249] on div "Popular / Well-known" at bounding box center [398, 253] width 353 height 11
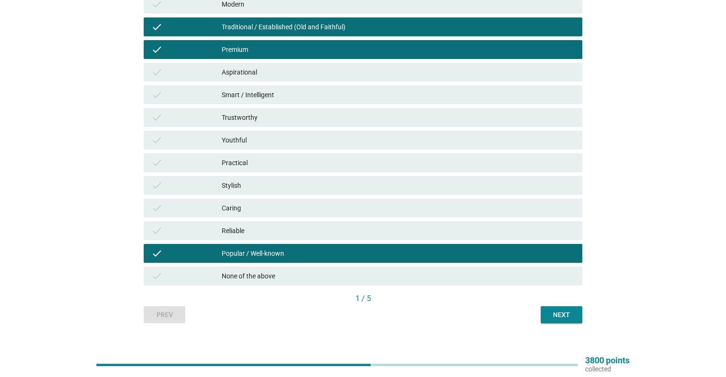
click at [552, 311] on div "Next" at bounding box center [561, 315] width 26 height 10
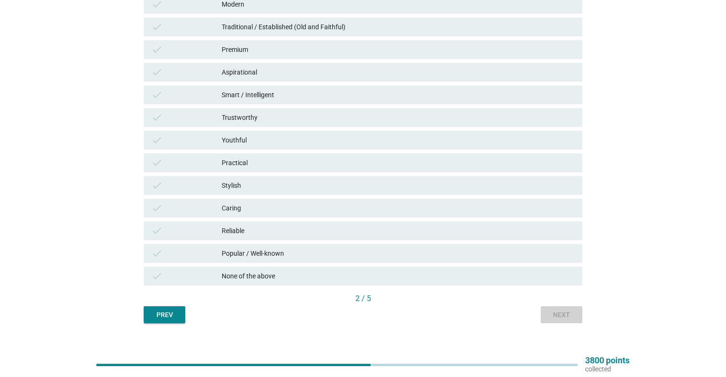
scroll to position [0, 0]
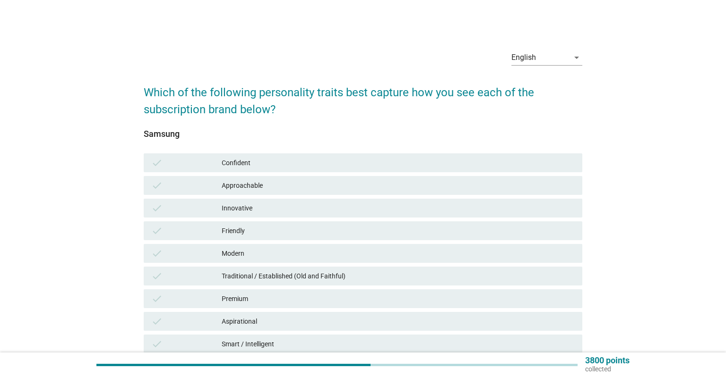
click at [457, 162] on div "Confident" at bounding box center [398, 162] width 353 height 11
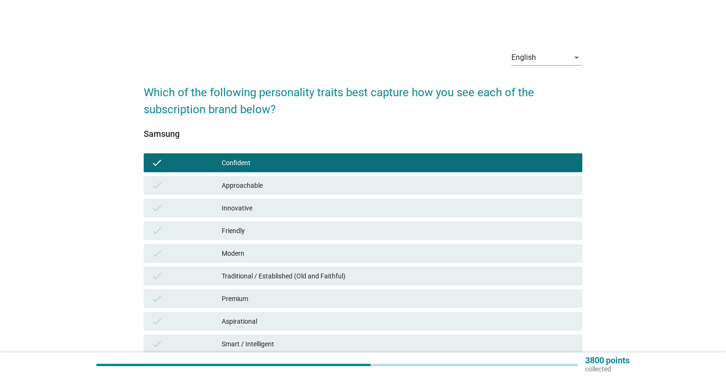
click at [463, 219] on div "check Innovative" at bounding box center [363, 208] width 442 height 23
click at [477, 305] on div "check Premium" at bounding box center [363, 299] width 438 height 19
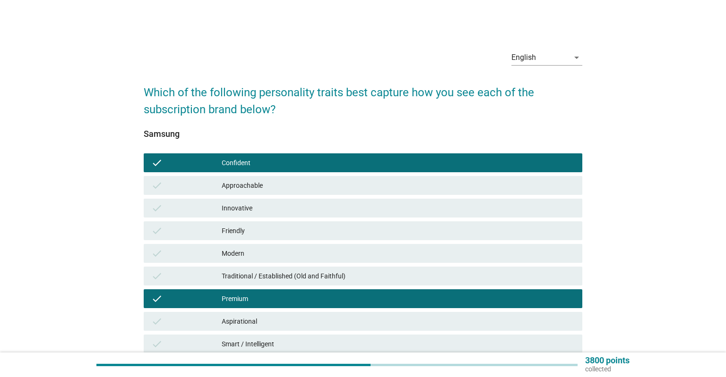
click at [494, 218] on div "check Innovative" at bounding box center [363, 208] width 442 height 23
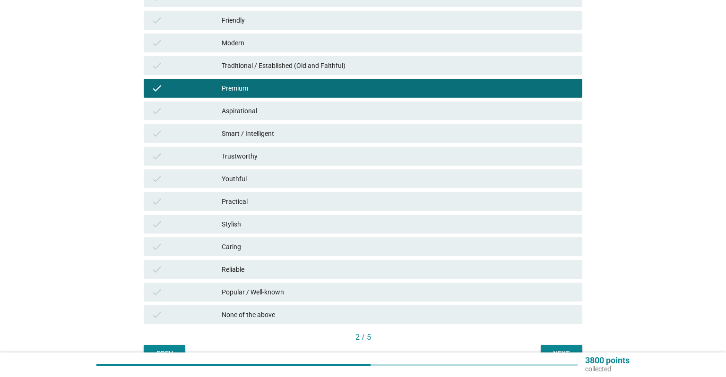
scroll to position [249, 0]
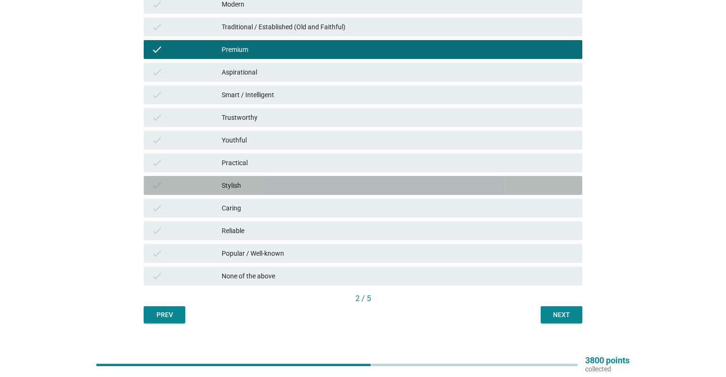
click at [507, 182] on div "Stylish" at bounding box center [398, 185] width 353 height 11
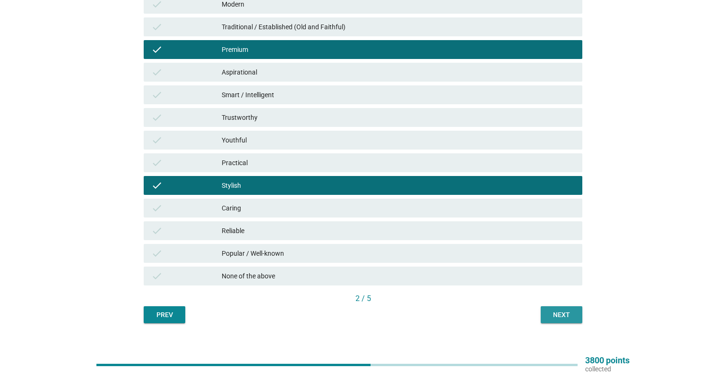
click at [551, 311] on div "Next" at bounding box center [561, 315] width 26 height 10
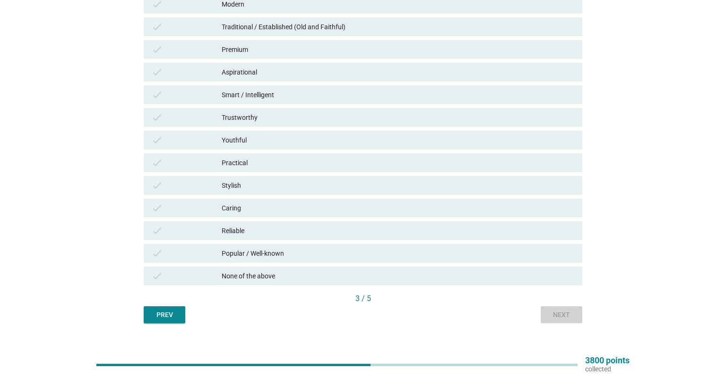
scroll to position [0, 0]
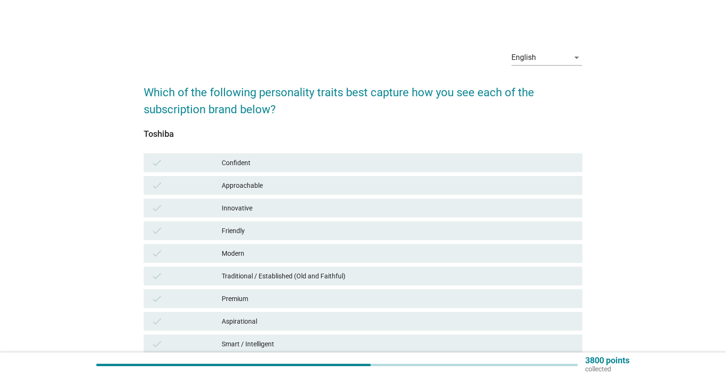
drag, startPoint x: 471, startPoint y: 164, endPoint x: 477, endPoint y: 219, distance: 55.5
click at [471, 164] on div "Confident" at bounding box center [398, 162] width 353 height 11
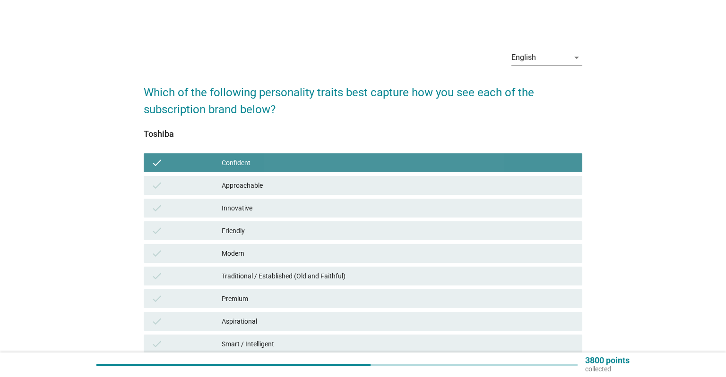
click at [478, 250] on div "Modern" at bounding box center [398, 253] width 353 height 11
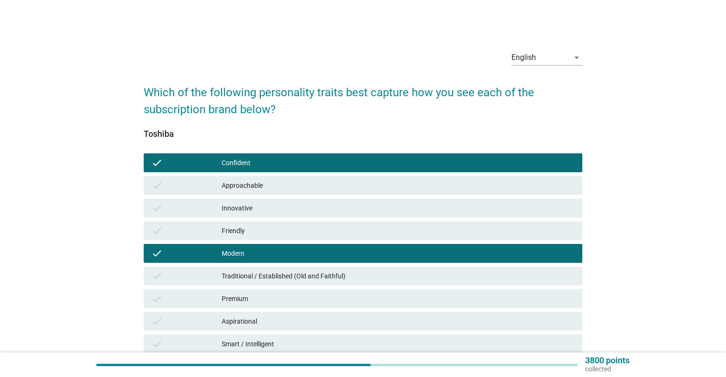
click at [484, 320] on div "Aspirational" at bounding box center [398, 321] width 353 height 11
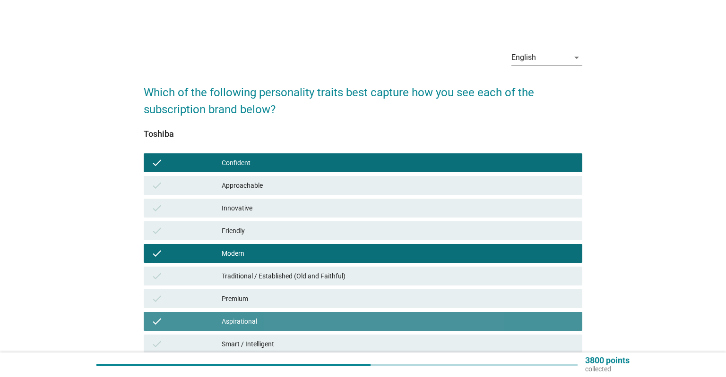
scroll to position [249, 0]
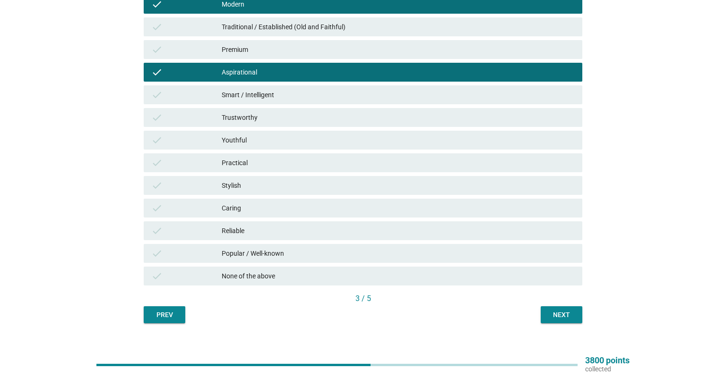
click at [565, 315] on div "Next" at bounding box center [561, 315] width 26 height 10
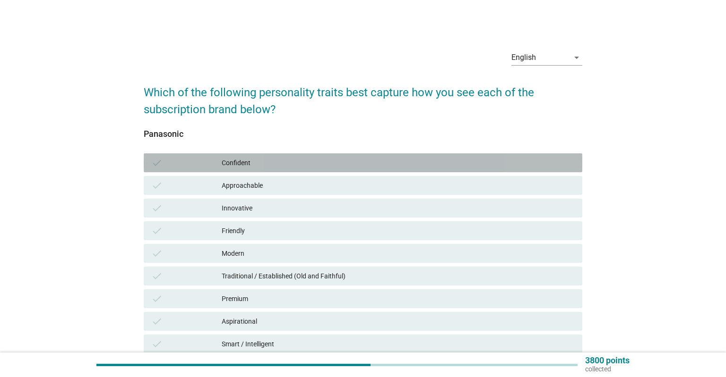
click at [497, 161] on div "Confident" at bounding box center [398, 162] width 353 height 11
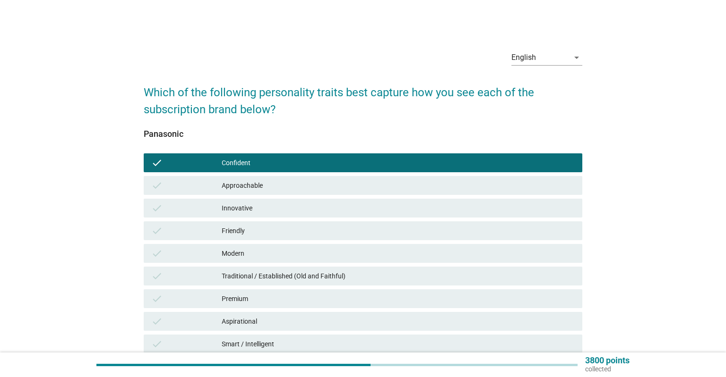
click at [492, 274] on div "Traditional / Established (Old and Faithful)" at bounding box center [398, 276] width 353 height 11
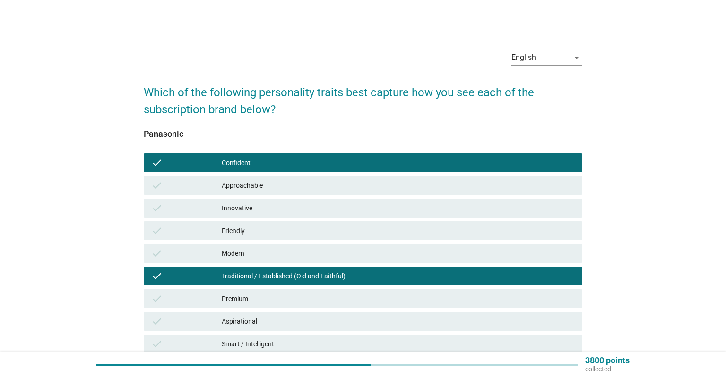
click at [487, 333] on div "check Smart / Intelligent" at bounding box center [363, 344] width 442 height 23
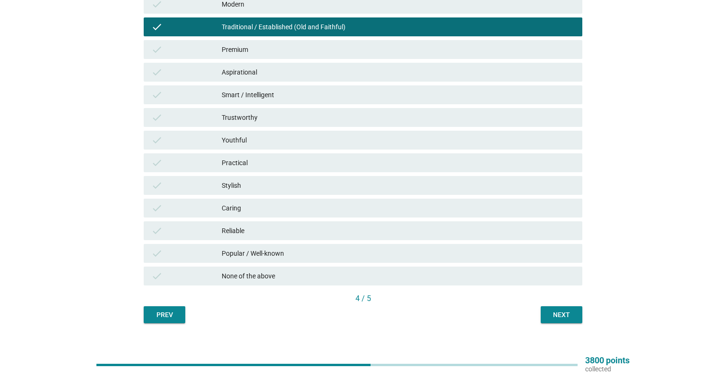
click at [486, 175] on div "check Stylish" at bounding box center [363, 185] width 442 height 23
click at [489, 199] on div "check Caring" at bounding box center [363, 208] width 438 height 19
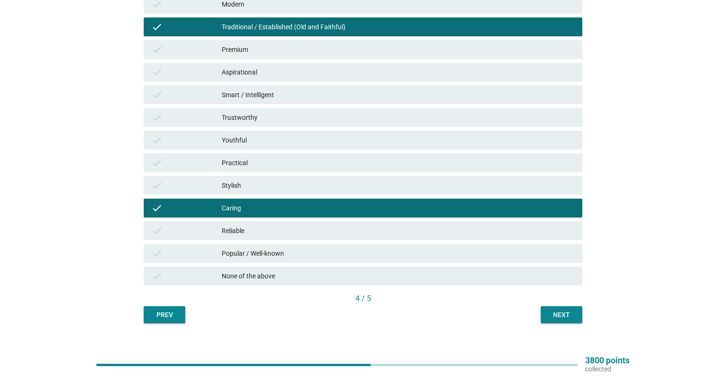
click at [558, 317] on div "Next" at bounding box center [561, 315] width 26 height 10
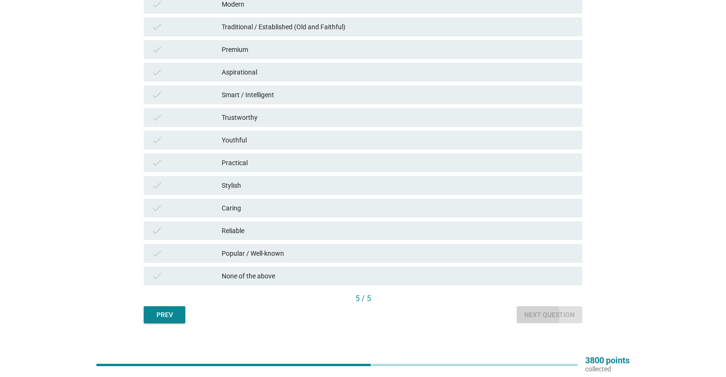
scroll to position [0, 0]
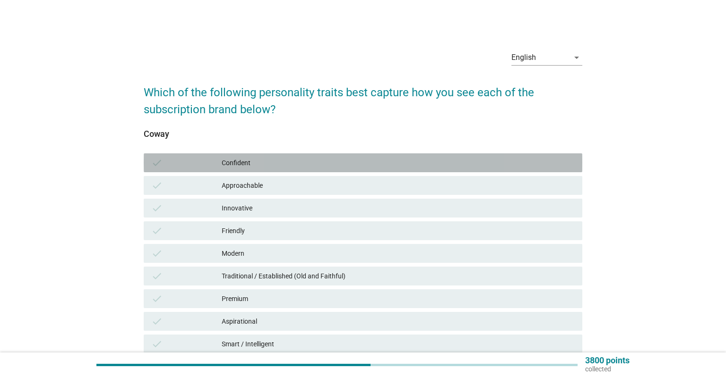
click at [468, 163] on div "Confident" at bounding box center [398, 162] width 353 height 11
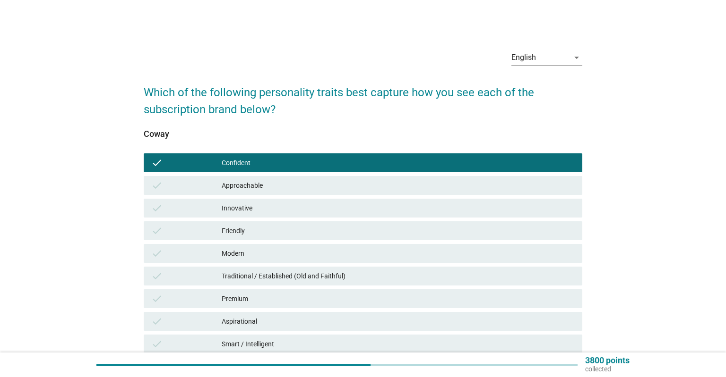
click at [471, 215] on div "check Innovative" at bounding box center [363, 208] width 438 height 19
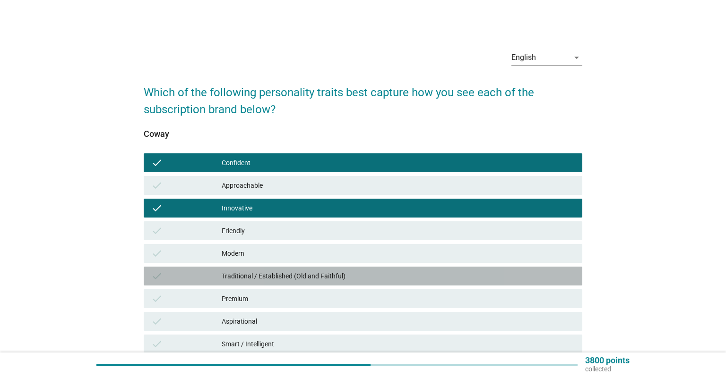
click at [468, 273] on div "Traditional / Established (Old and Faithful)" at bounding box center [398, 276] width 353 height 11
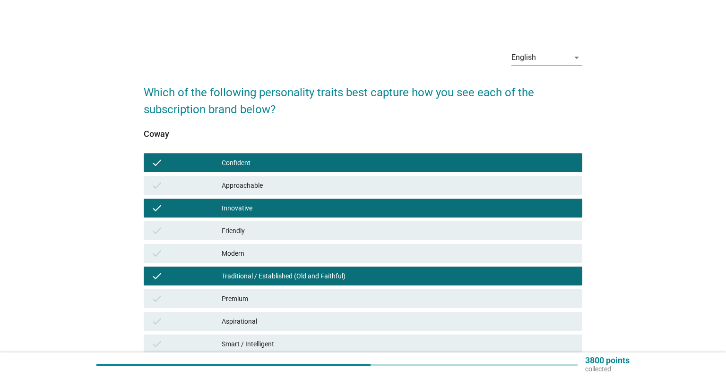
scroll to position [199, 0]
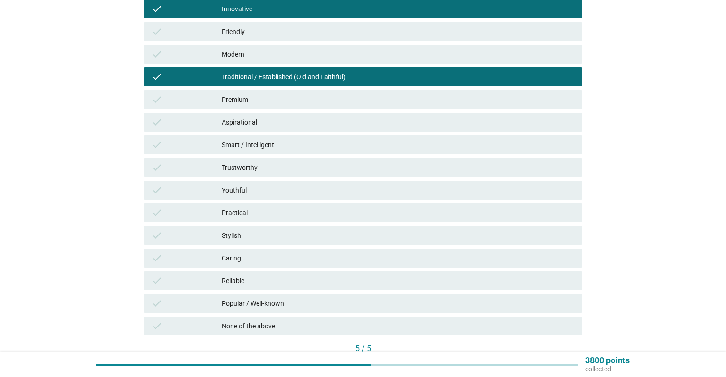
click at [473, 256] on div "Caring" at bounding box center [398, 258] width 353 height 11
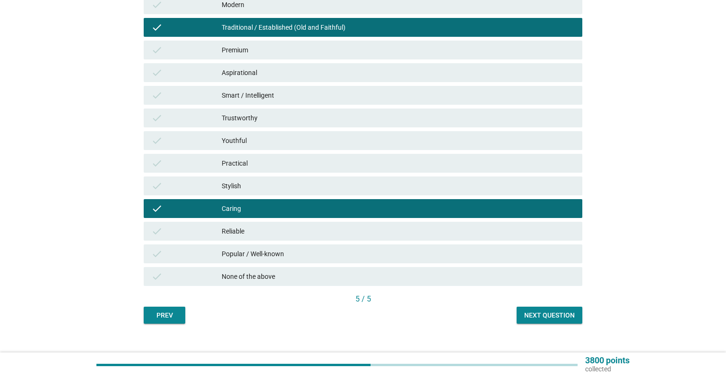
scroll to position [249, 0]
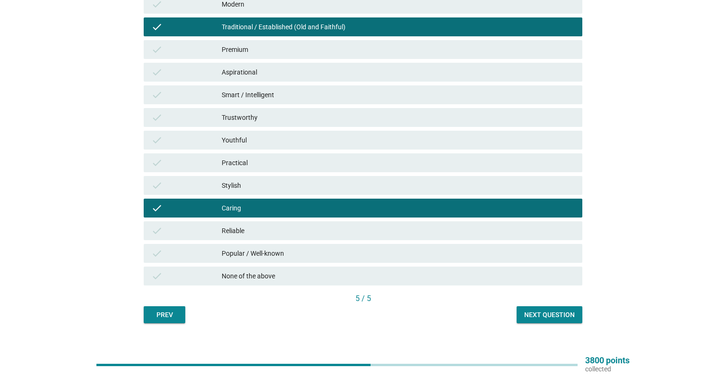
click at [553, 311] on div "Next question" at bounding box center [549, 315] width 51 height 10
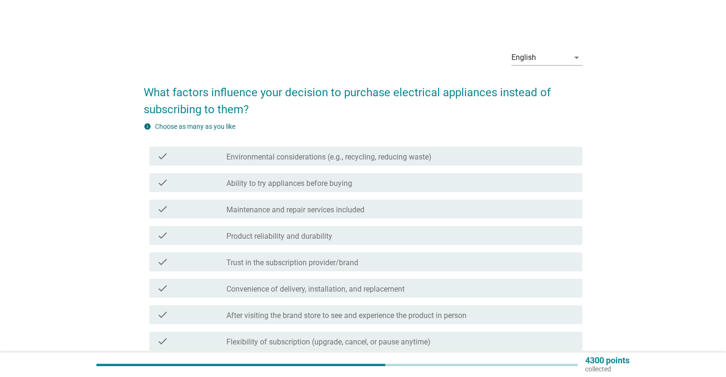
click at [443, 166] on div "check check_box_outline_blank Environmental considerations (e.g., recycling, re…" at bounding box center [363, 156] width 438 height 26
click at [451, 246] on div "check check_box_outline_blank Product reliability and durability" at bounding box center [363, 235] width 438 height 26
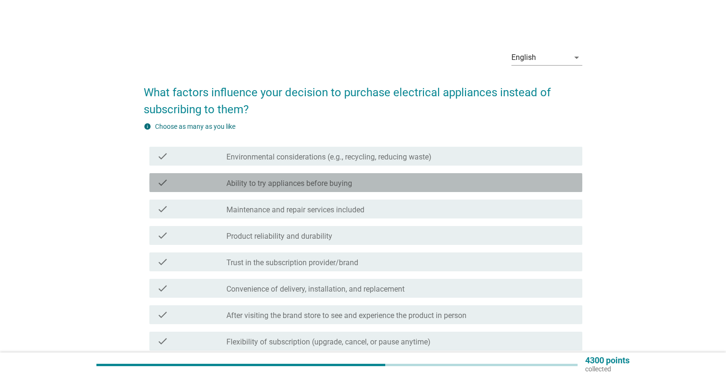
drag, startPoint x: 390, startPoint y: 180, endPoint x: 393, endPoint y: 240, distance: 59.6
click at [390, 181] on div "check_box_outline_blank Ability to try appliances before buying" at bounding box center [400, 182] width 348 height 11
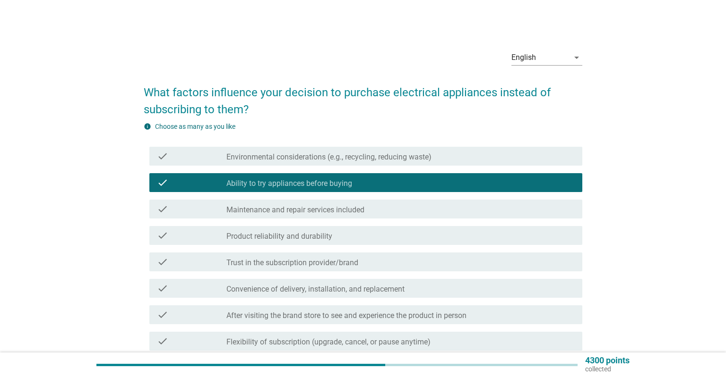
click at [395, 243] on div "check check_box_outline_blank Product reliability and durability" at bounding box center [365, 235] width 433 height 19
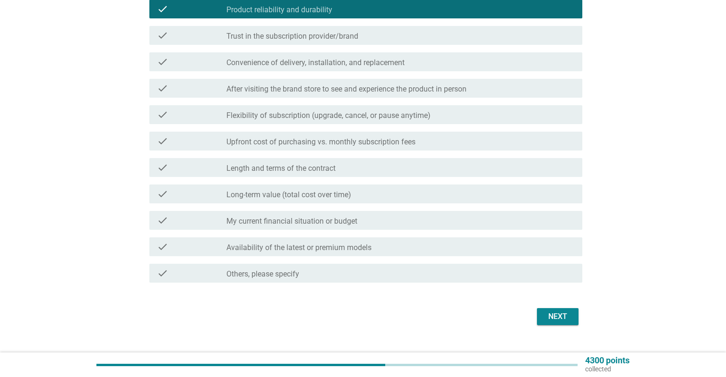
scroll to position [244, 0]
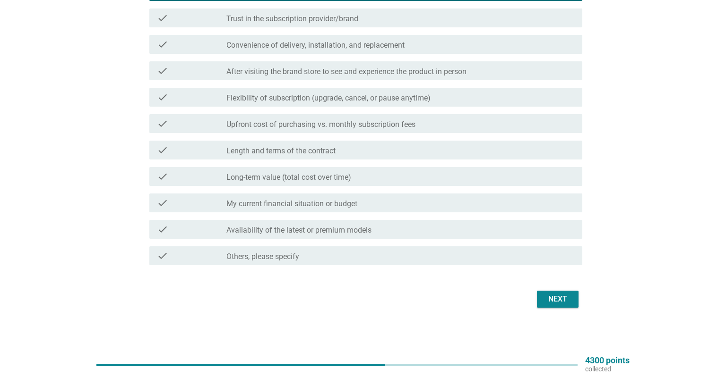
click at [403, 206] on div "check_box_outline_blank My current financial situation or budget" at bounding box center [400, 202] width 348 height 11
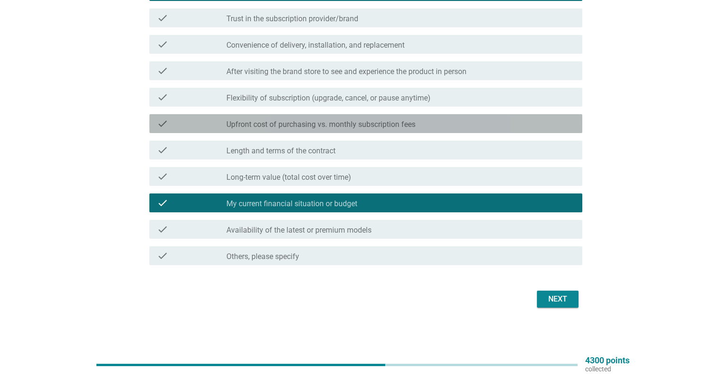
click at [421, 131] on div "check check_box_outline_blank Upfront cost of purchasing vs. monthly subscripti…" at bounding box center [365, 123] width 433 height 19
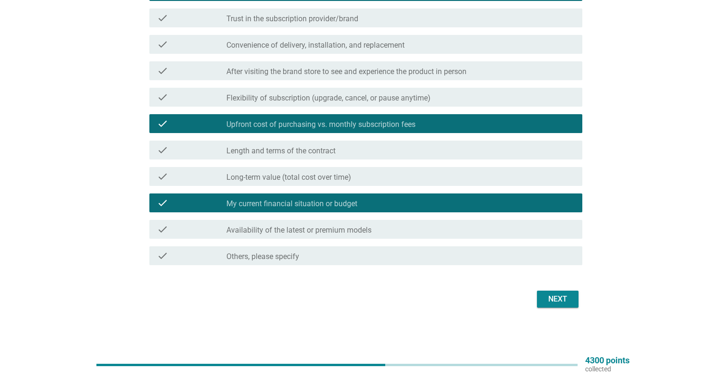
click at [554, 308] on div "Next" at bounding box center [363, 299] width 438 height 23
click at [558, 286] on form "What factors influence your decision to purchase electrical appliances instead …" at bounding box center [363, 70] width 438 height 480
click at [559, 298] on div "Next" at bounding box center [557, 299] width 26 height 11
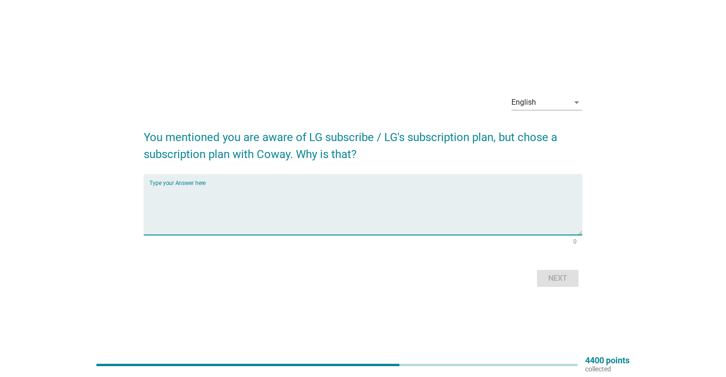
click at [426, 201] on textarea "Type your Answer here" at bounding box center [365, 211] width 433 height 50
type textarea "yes"
click at [567, 279] on div "Next" at bounding box center [557, 278] width 26 height 11
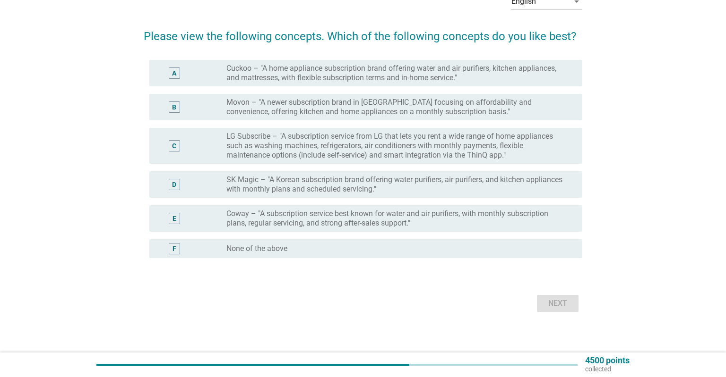
scroll to position [60, 0]
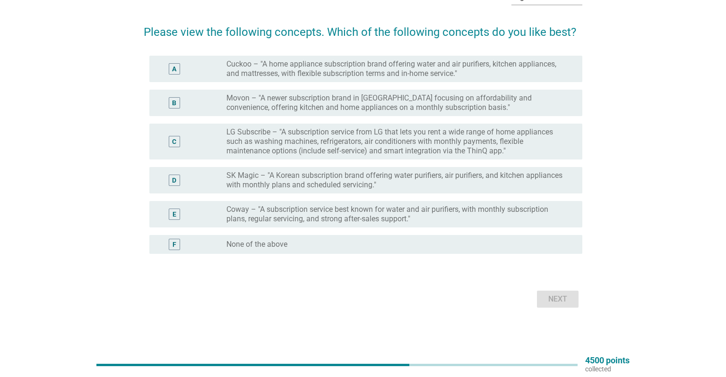
click at [343, 121] on div "C radio_button_unchecked LG Subscribe – "A subscription service from LG that le…" at bounding box center [363, 141] width 438 height 43
click at [349, 140] on label "LG Subscribe – "A subscription service from LG that lets you rent a wide range …" at bounding box center [396, 142] width 341 height 28
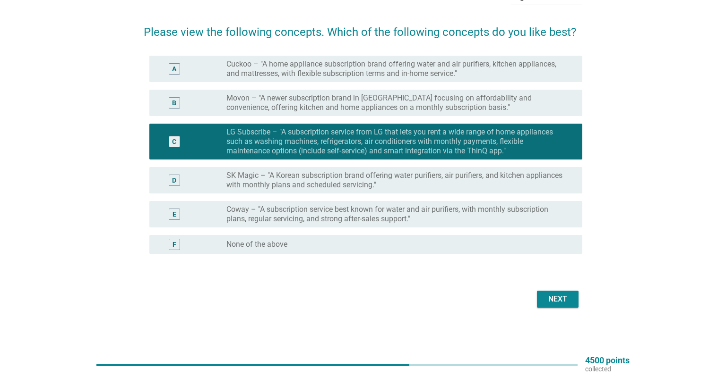
click at [559, 301] on div "Next" at bounding box center [557, 299] width 26 height 11
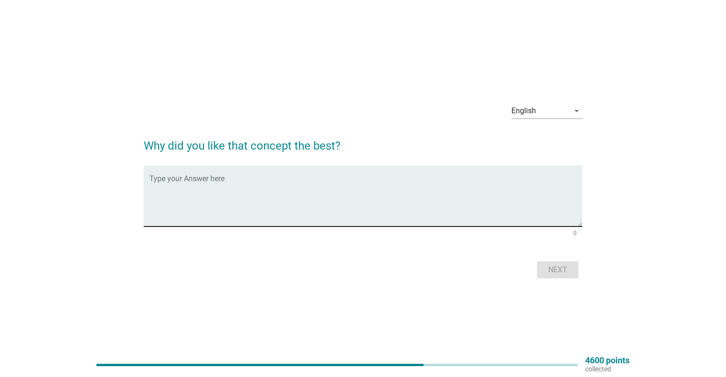
click at [354, 202] on textarea "Type your Answer here" at bounding box center [365, 202] width 433 height 50
type textarea "yes"
click at [566, 274] on div "Next" at bounding box center [557, 270] width 26 height 11
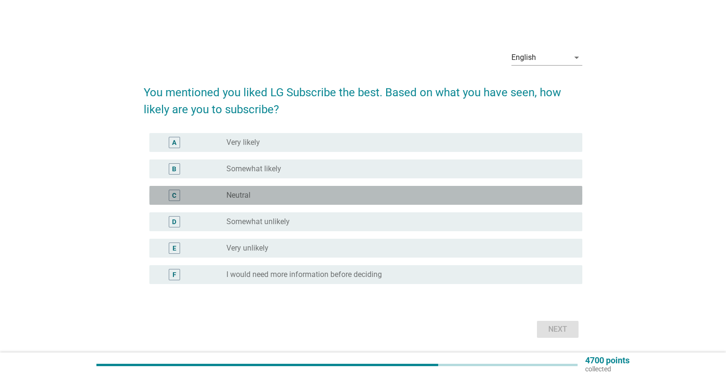
click at [411, 194] on div "radio_button_unchecked Neutral" at bounding box center [396, 195] width 341 height 9
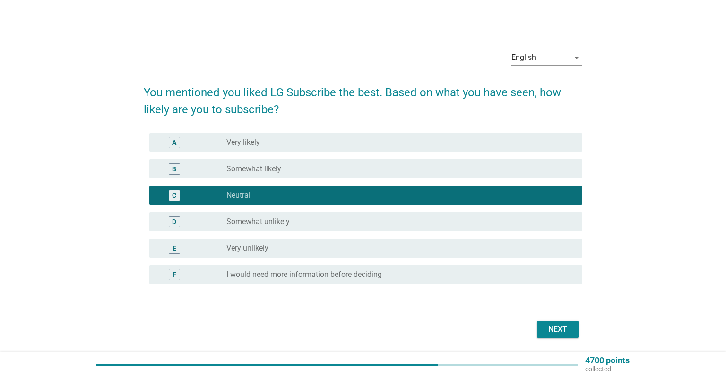
click at [560, 323] on button "Next" at bounding box center [558, 329] width 42 height 17
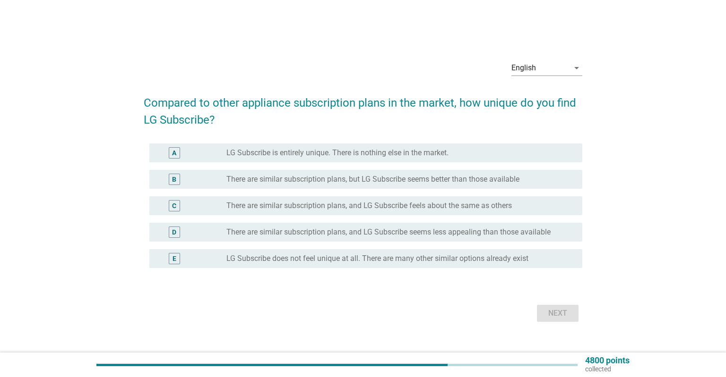
drag, startPoint x: 316, startPoint y: 175, endPoint x: 454, endPoint y: 284, distance: 175.5
click at [317, 175] on label "There are similar subscription plans, but LG Subscribe seems better than those …" at bounding box center [372, 179] width 293 height 9
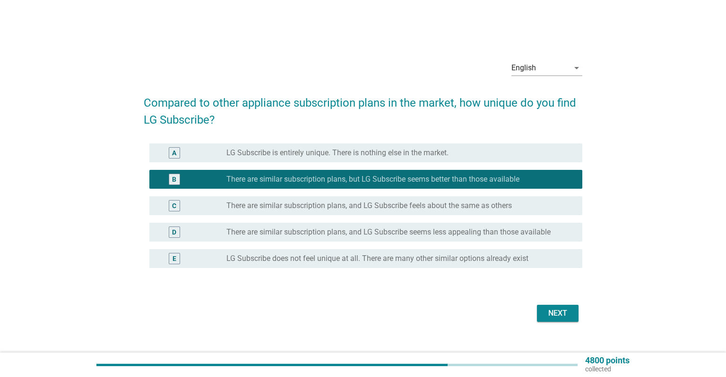
click at [553, 309] on div "Next" at bounding box center [557, 313] width 26 height 11
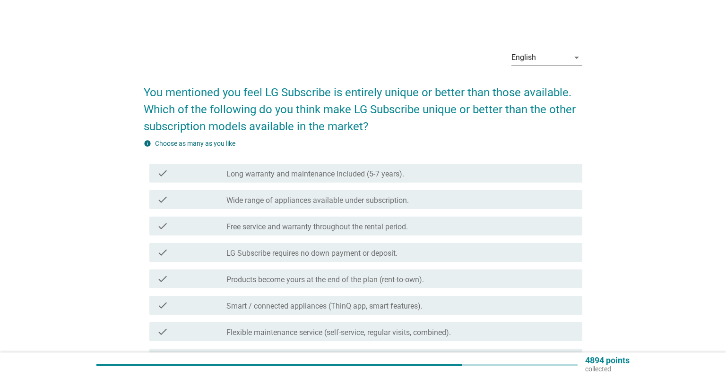
click at [392, 211] on div "check check_box_outline_blank Wide range of appliances available under subscrip…" at bounding box center [363, 200] width 438 height 26
click at [405, 228] on label "Free service and warranty throughout the rental period." at bounding box center [316, 226] width 181 height 9
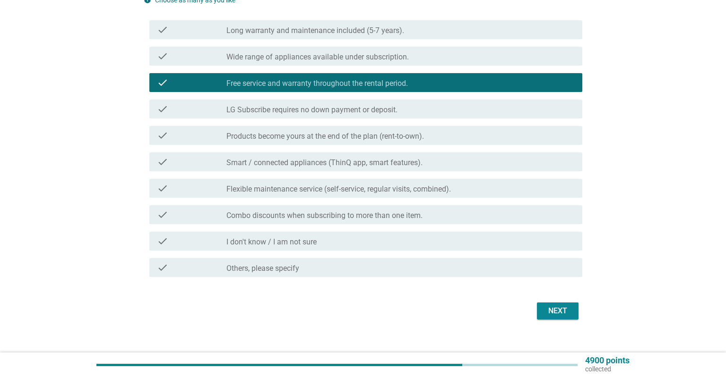
scroll to position [155, 0]
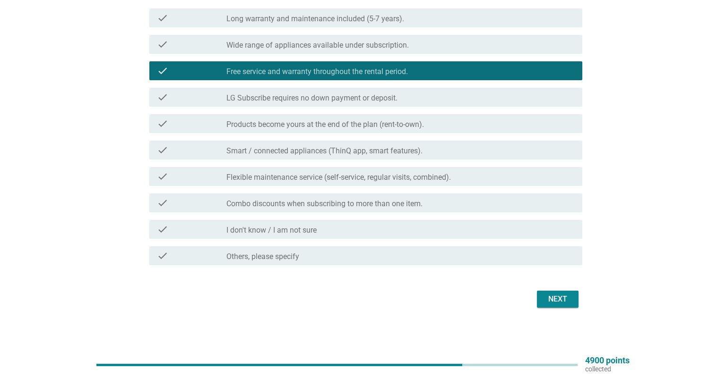
click at [572, 308] on div "Next" at bounding box center [363, 299] width 438 height 23
click at [570, 306] on button "Next" at bounding box center [558, 299] width 42 height 17
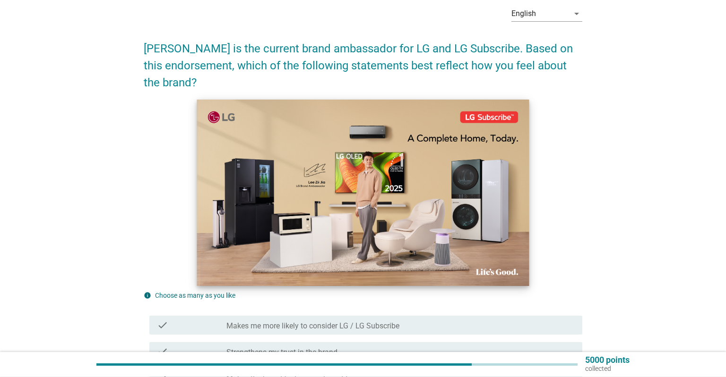
scroll to position [149, 0]
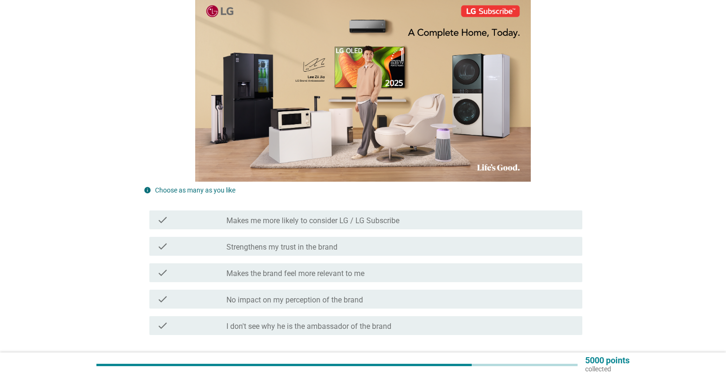
click at [348, 274] on label "Makes the brand feel more relevant to me" at bounding box center [295, 273] width 138 height 9
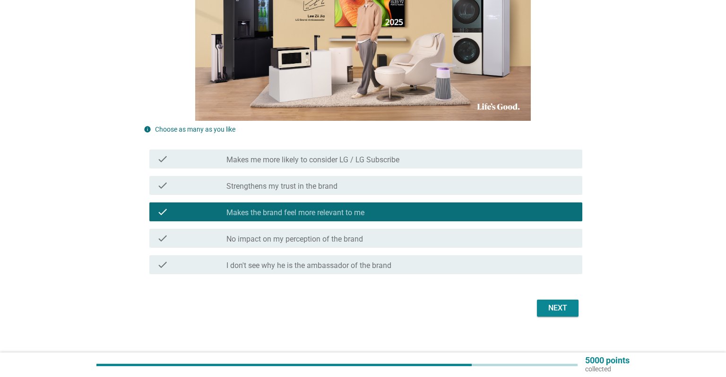
scroll to position [220, 0]
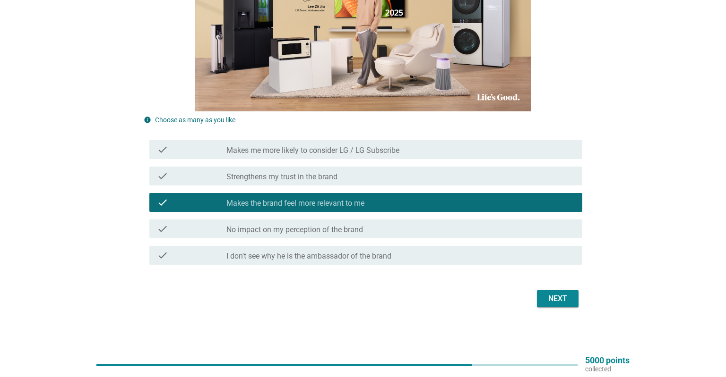
click at [555, 303] on div "Next" at bounding box center [557, 298] width 26 height 11
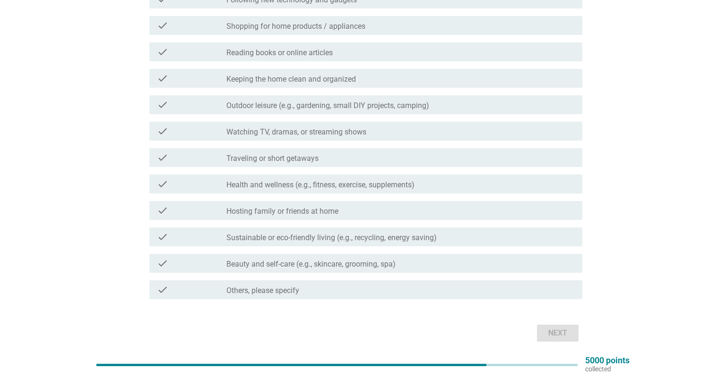
scroll to position [0, 0]
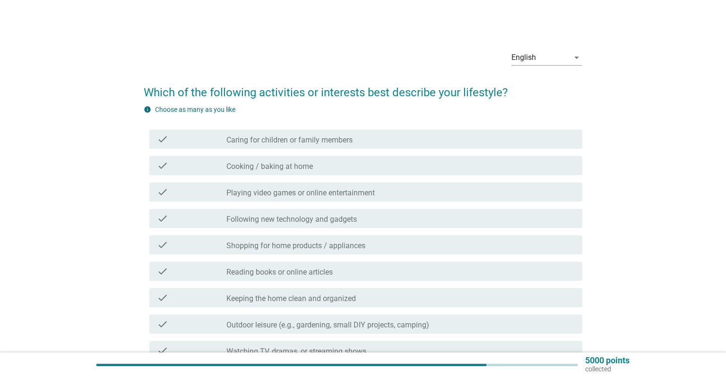
click at [390, 214] on div "check_box_outline_blank Following new technology and gadgets" at bounding box center [400, 218] width 348 height 11
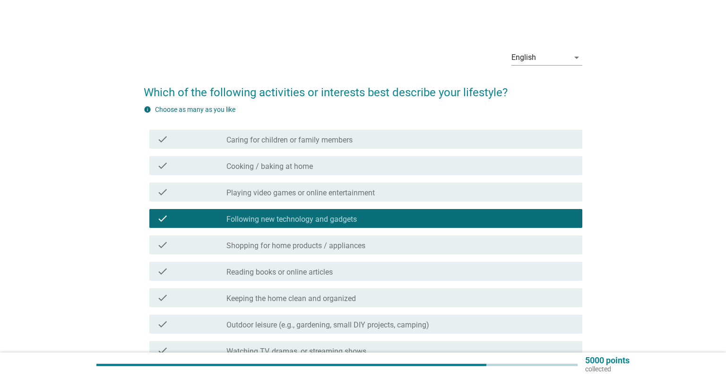
click at [394, 248] on div "check check_box_outline_blank Shopping for home products / appliances" at bounding box center [365, 245] width 433 height 19
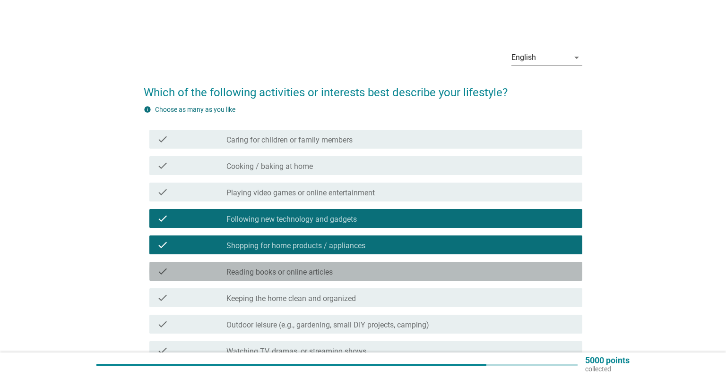
click at [398, 267] on div "check_box_outline_blank Reading books or online articles" at bounding box center [400, 271] width 348 height 11
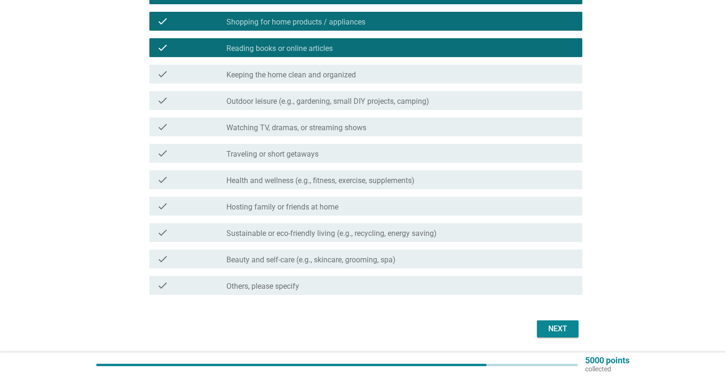
scroll to position [249, 0]
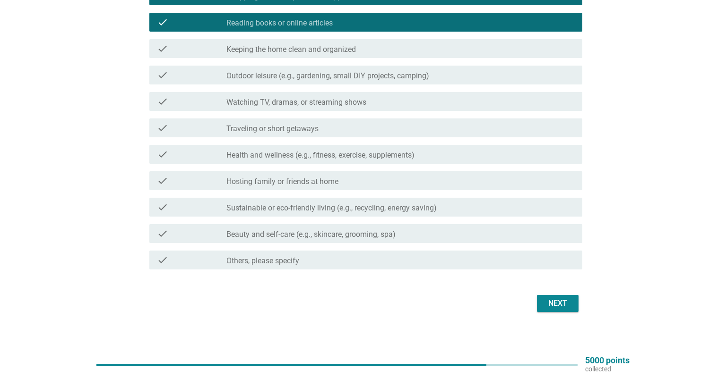
click at [562, 306] on div "Next" at bounding box center [557, 303] width 26 height 11
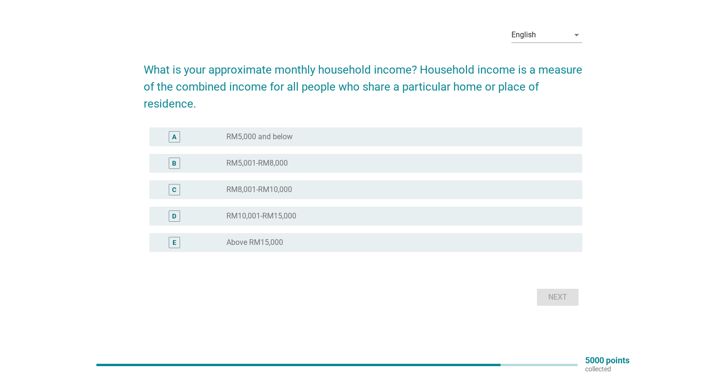
scroll to position [0, 0]
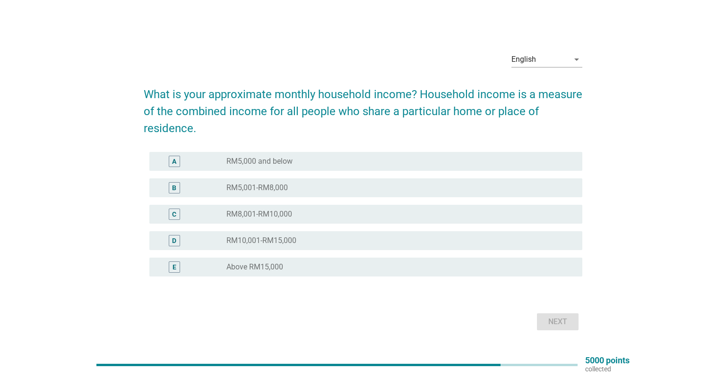
click at [422, 165] on div "radio_button_unchecked RM5,000 and below" at bounding box center [396, 161] width 341 height 9
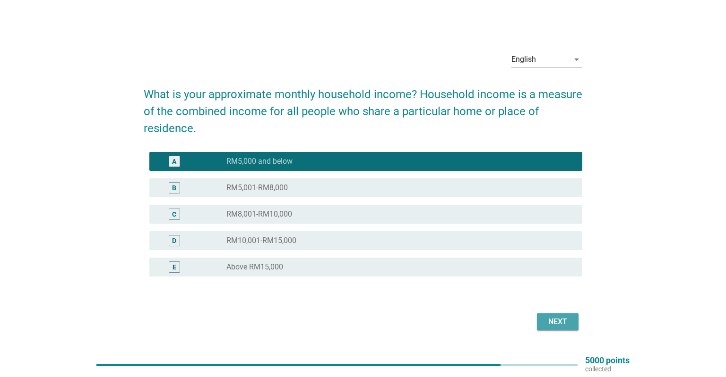
click at [551, 315] on button "Next" at bounding box center [558, 322] width 42 height 17
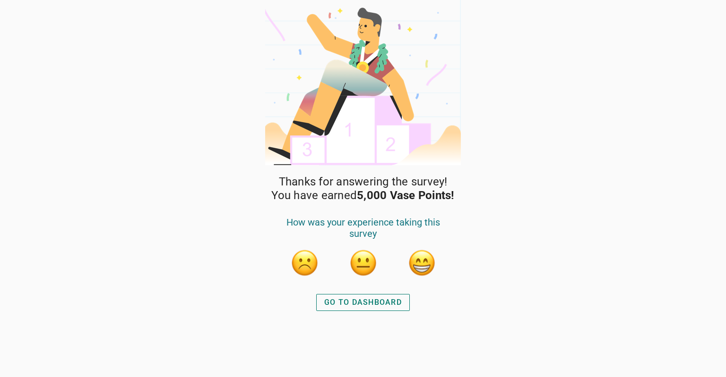
click at [392, 304] on div "GO TO DASHBOARD" at bounding box center [362, 302] width 77 height 11
